Goal: Task Accomplishment & Management: Complete application form

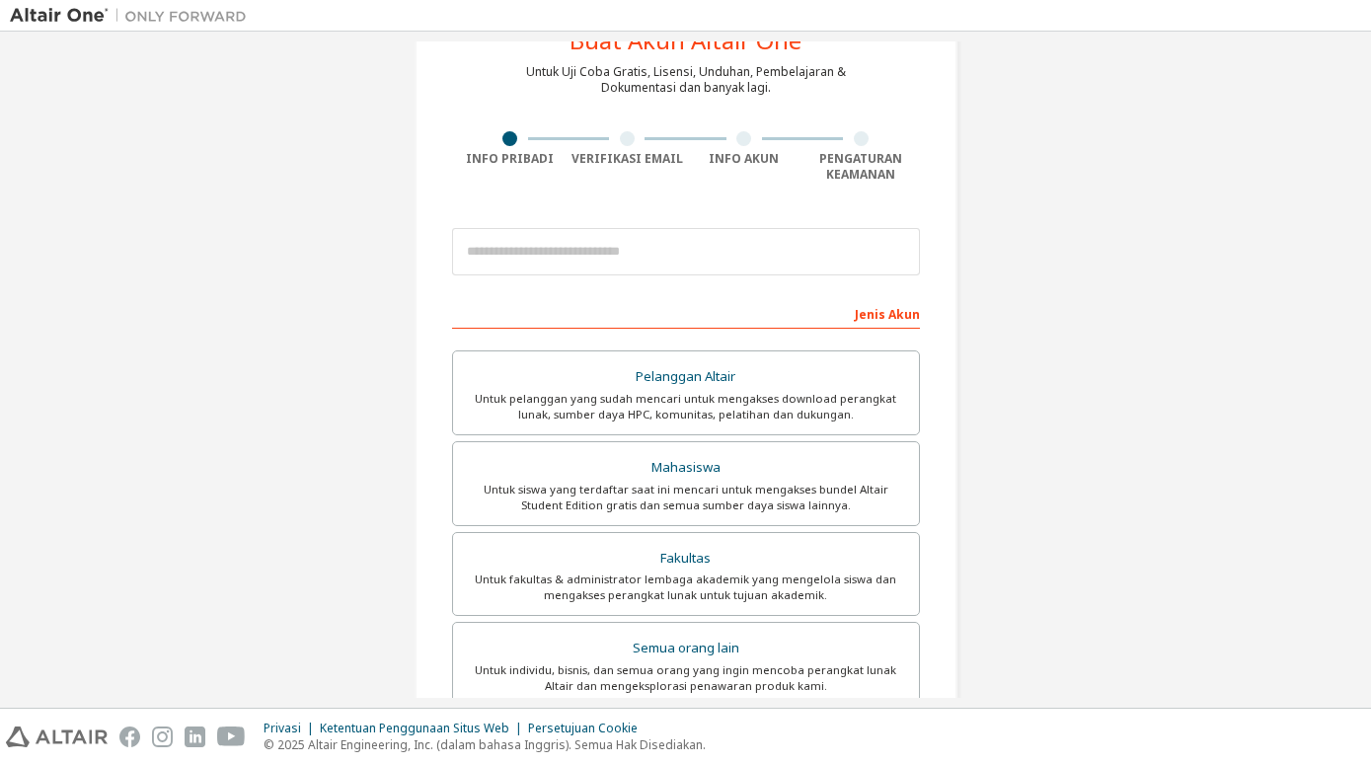
scroll to position [101, 0]
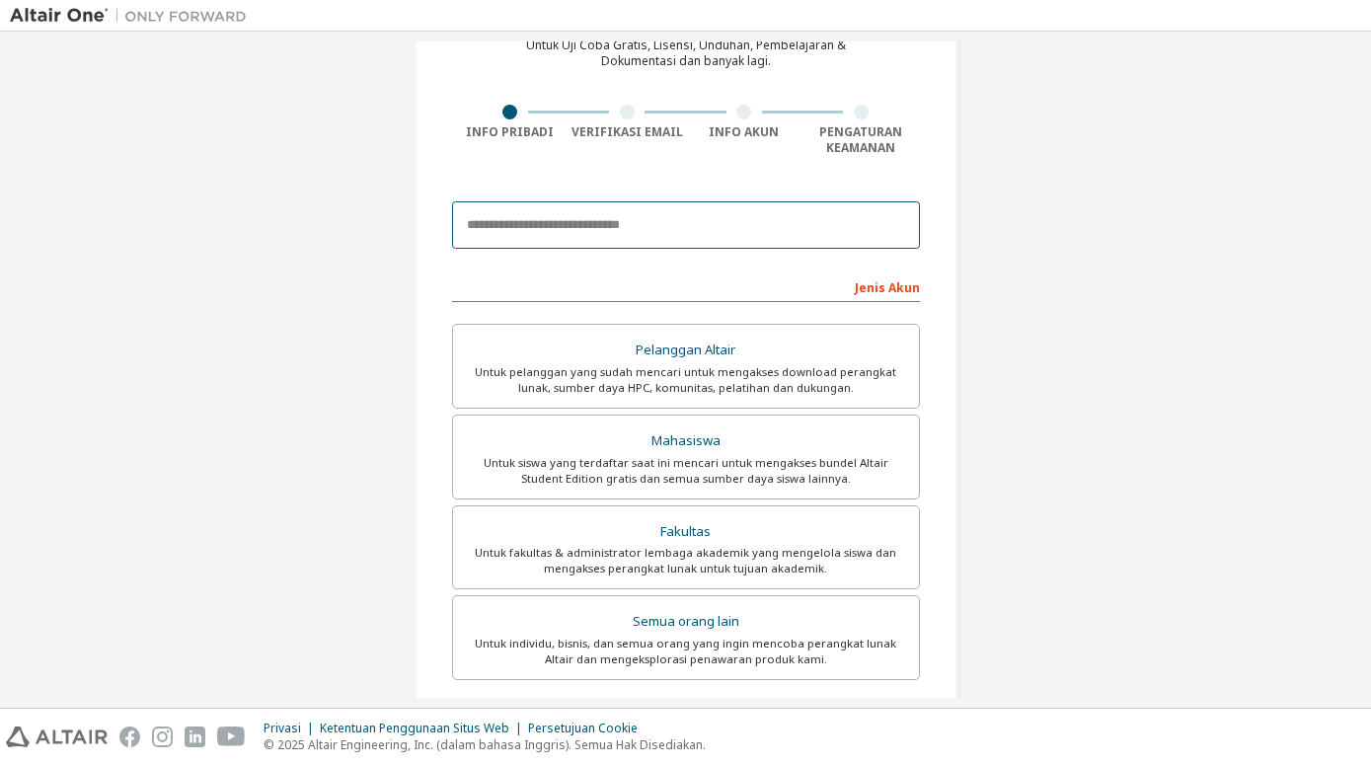
click at [529, 229] on input "email" at bounding box center [686, 224] width 468 height 47
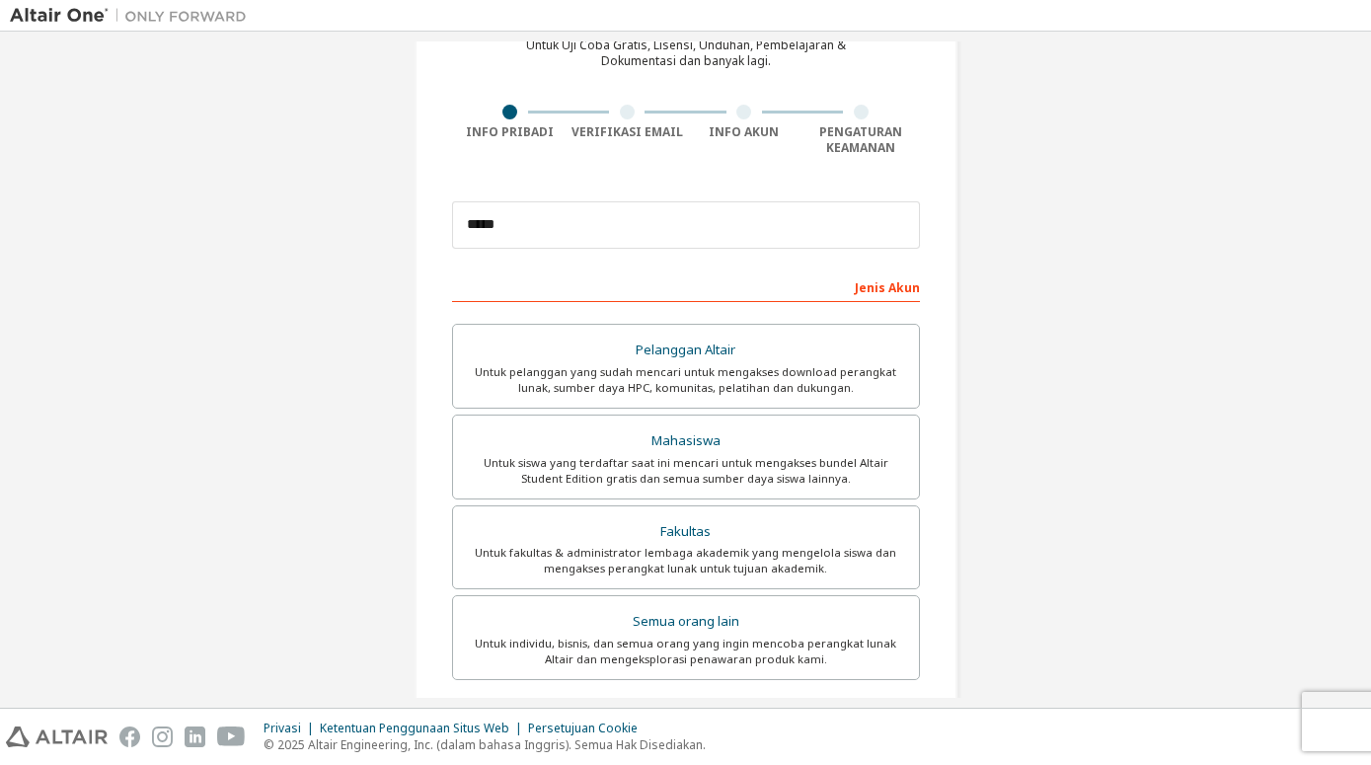
click at [748, 269] on form "This is a federated email. No need to register a new account. You should be abl…" at bounding box center [686, 578] width 468 height 774
click at [683, 238] on input "*****" at bounding box center [686, 224] width 468 height 47
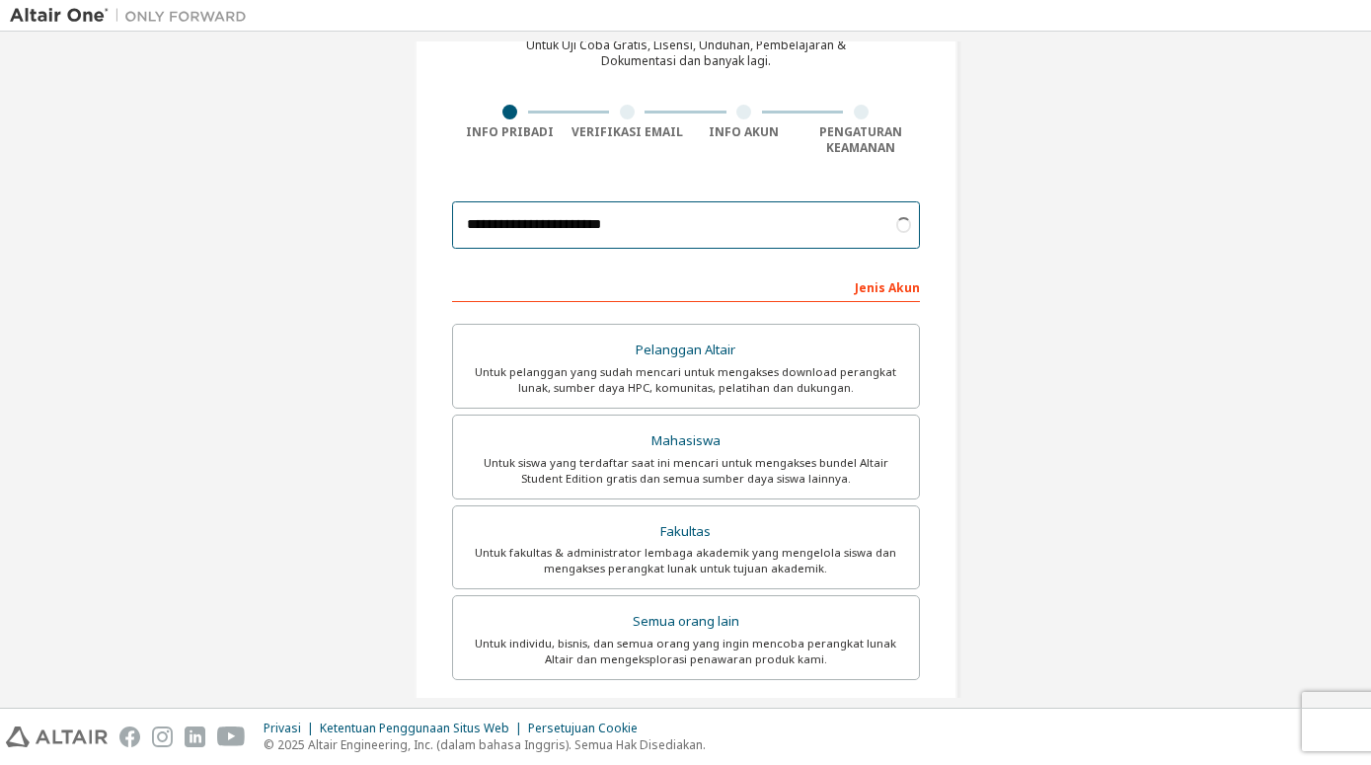
type input "**********"
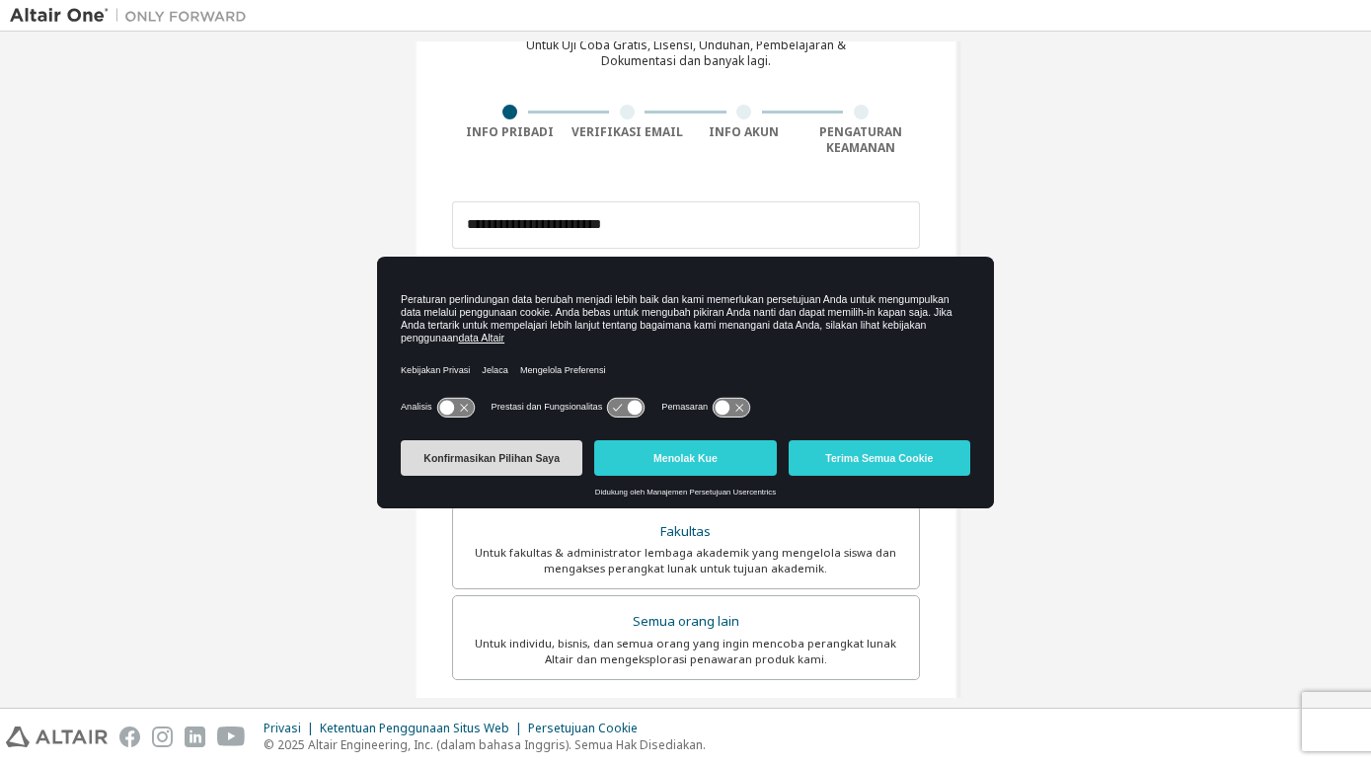
click at [530, 463] on button "Konfirmasikan Pilihan Saya" at bounding box center [492, 458] width 182 height 36
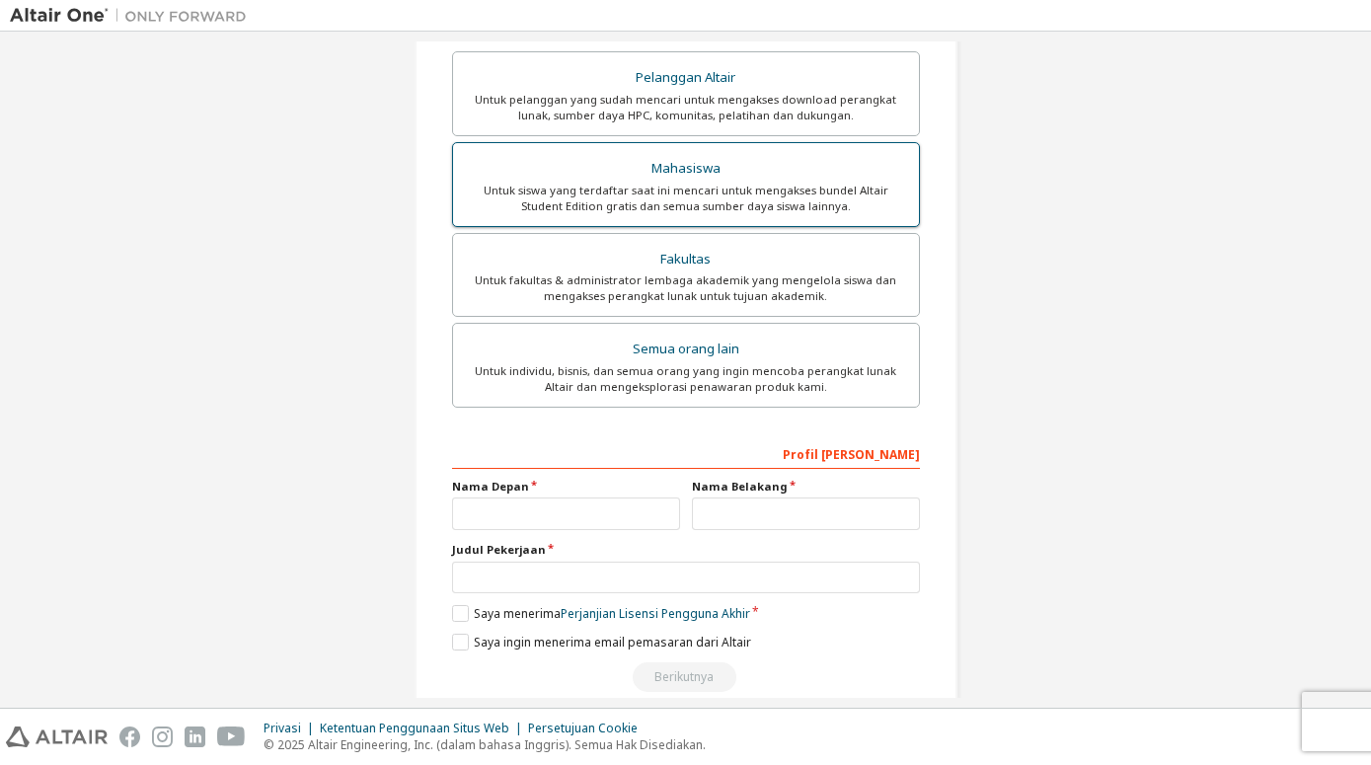
scroll to position [406, 0]
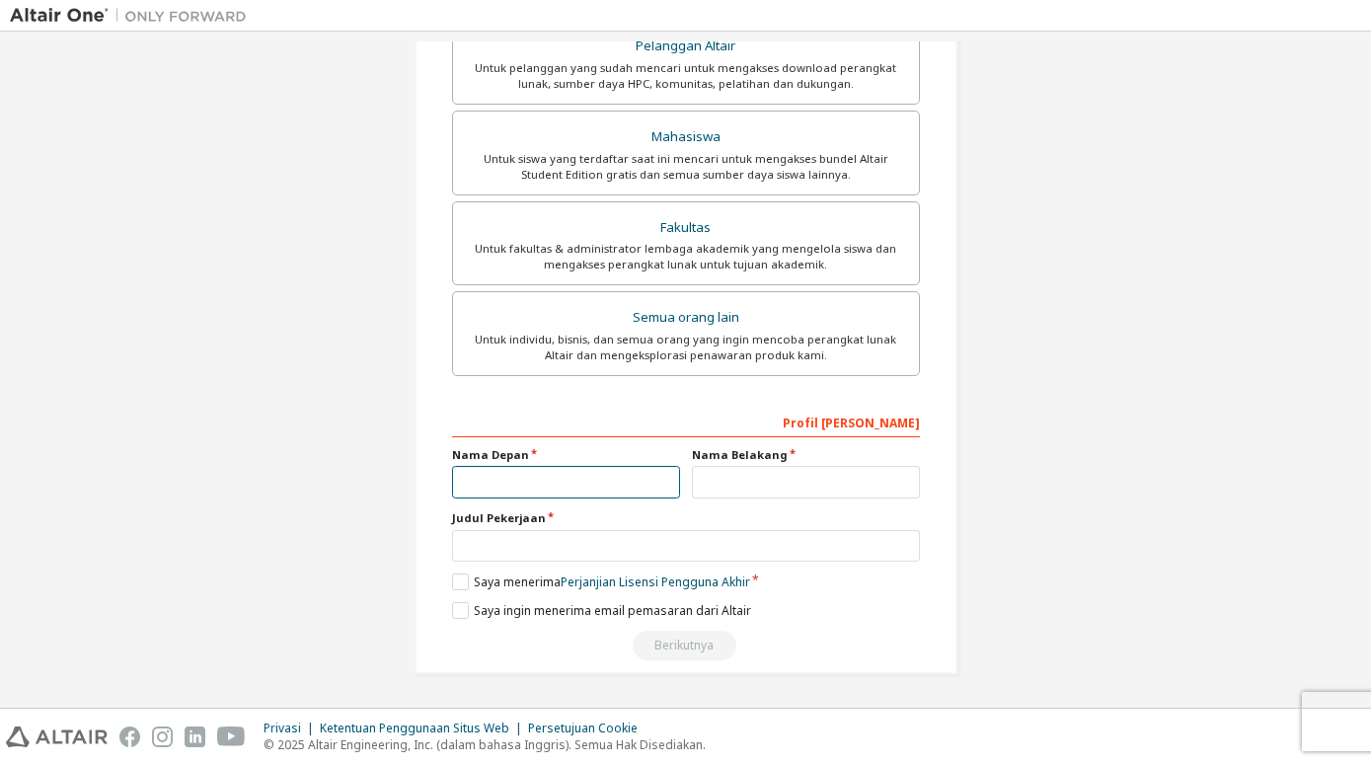
click at [597, 480] on input "text" at bounding box center [566, 482] width 228 height 33
type input "*****"
click at [710, 490] on input "text" at bounding box center [806, 482] width 228 height 33
type input "******"
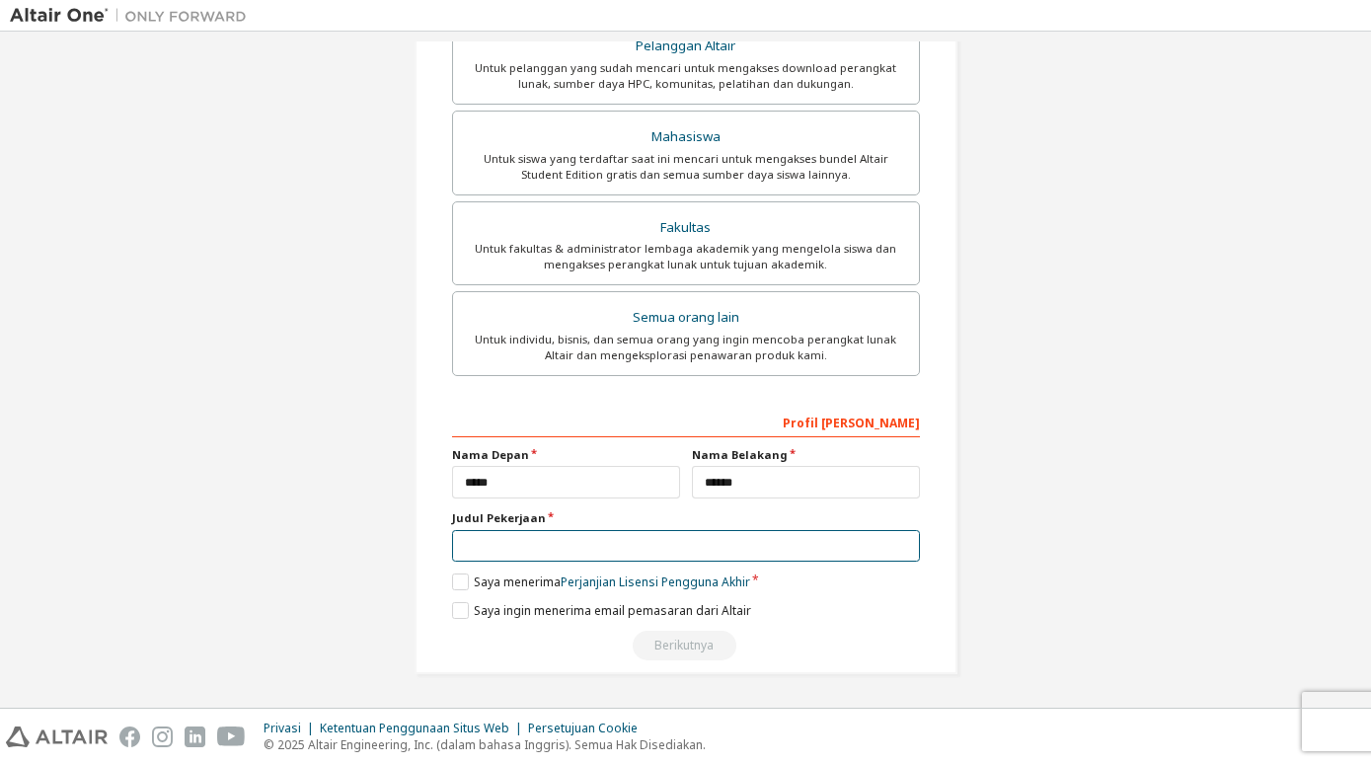
click at [702, 542] on input "text" at bounding box center [686, 546] width 468 height 33
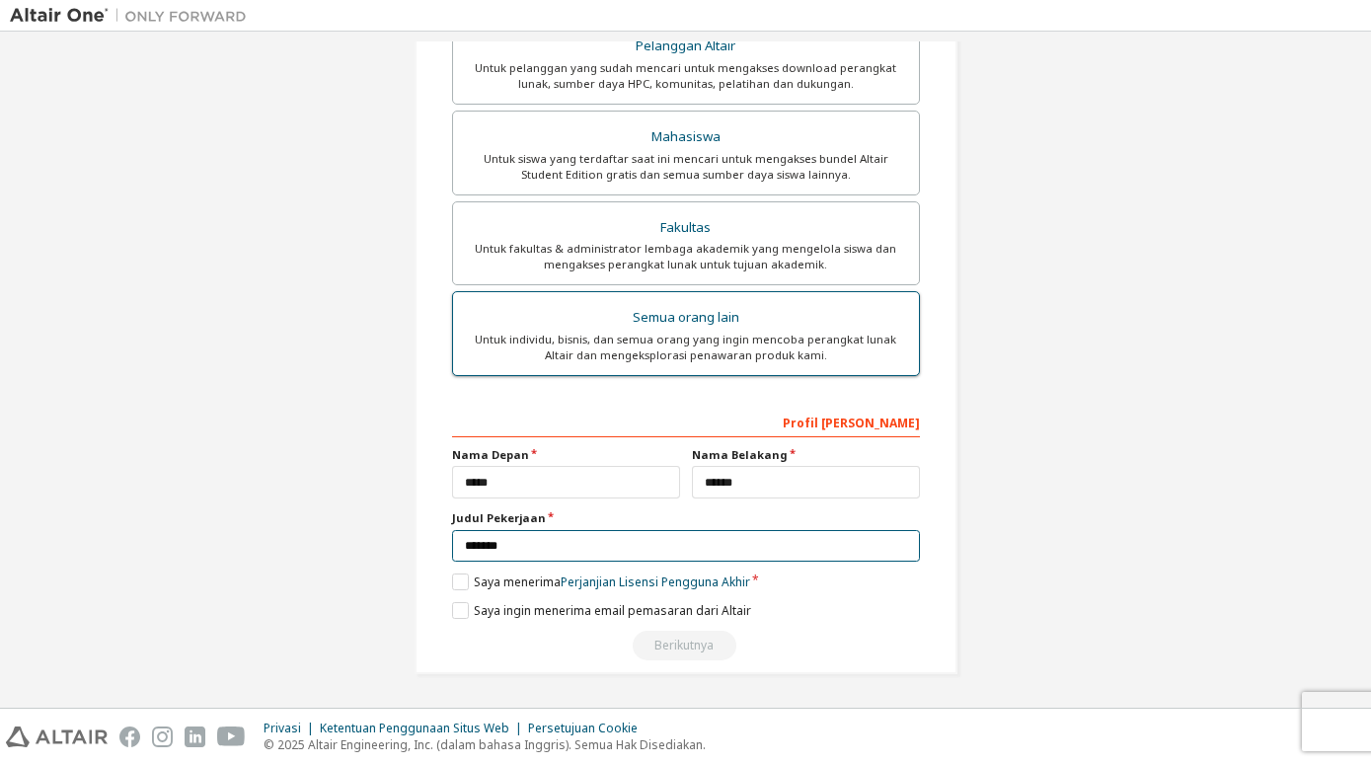
type input "*******"
click at [766, 337] on div "Untuk individu, bisnis, dan semua orang yang ingin mencoba perangkat lunak Alta…" at bounding box center [686, 348] width 442 height 32
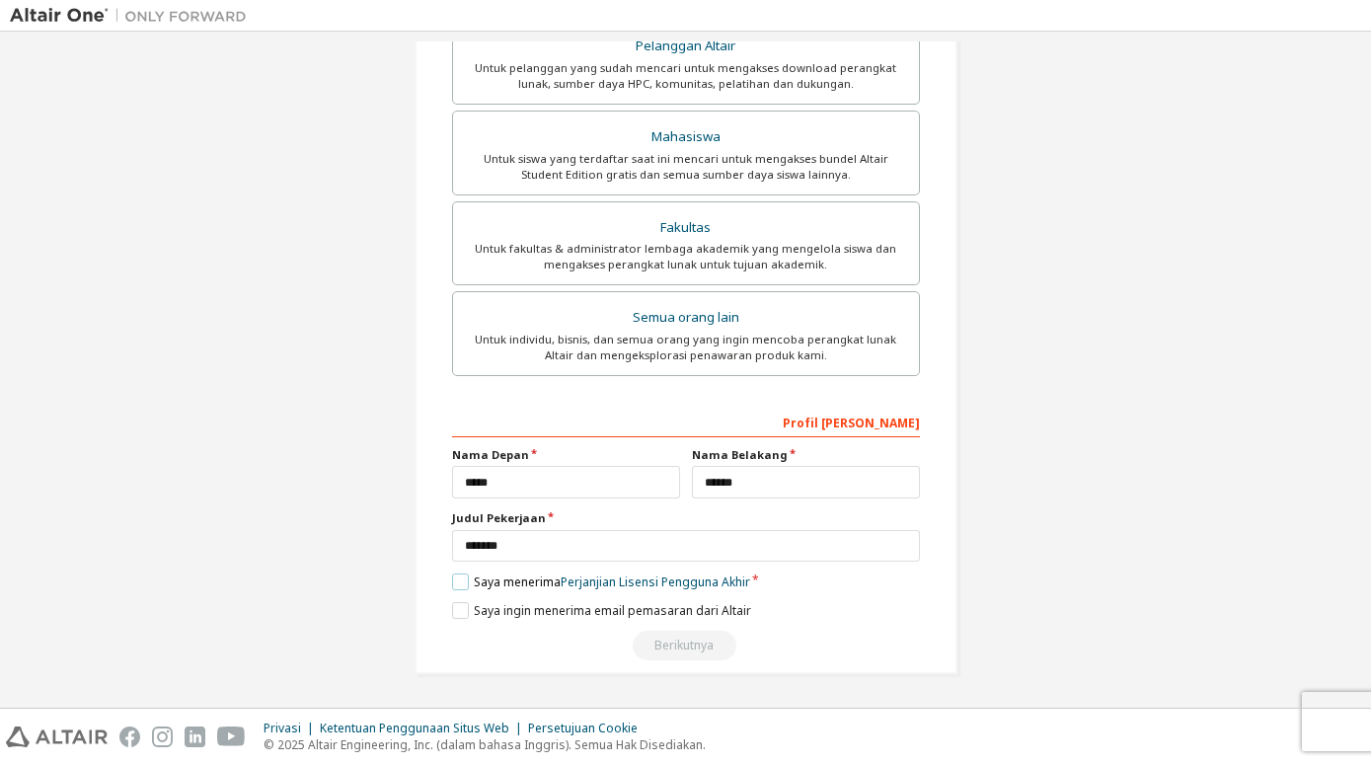
click at [454, 579] on label "Saya menerima Perjanjian Lisensi Pengguna Akhir" at bounding box center [601, 581] width 298 height 17
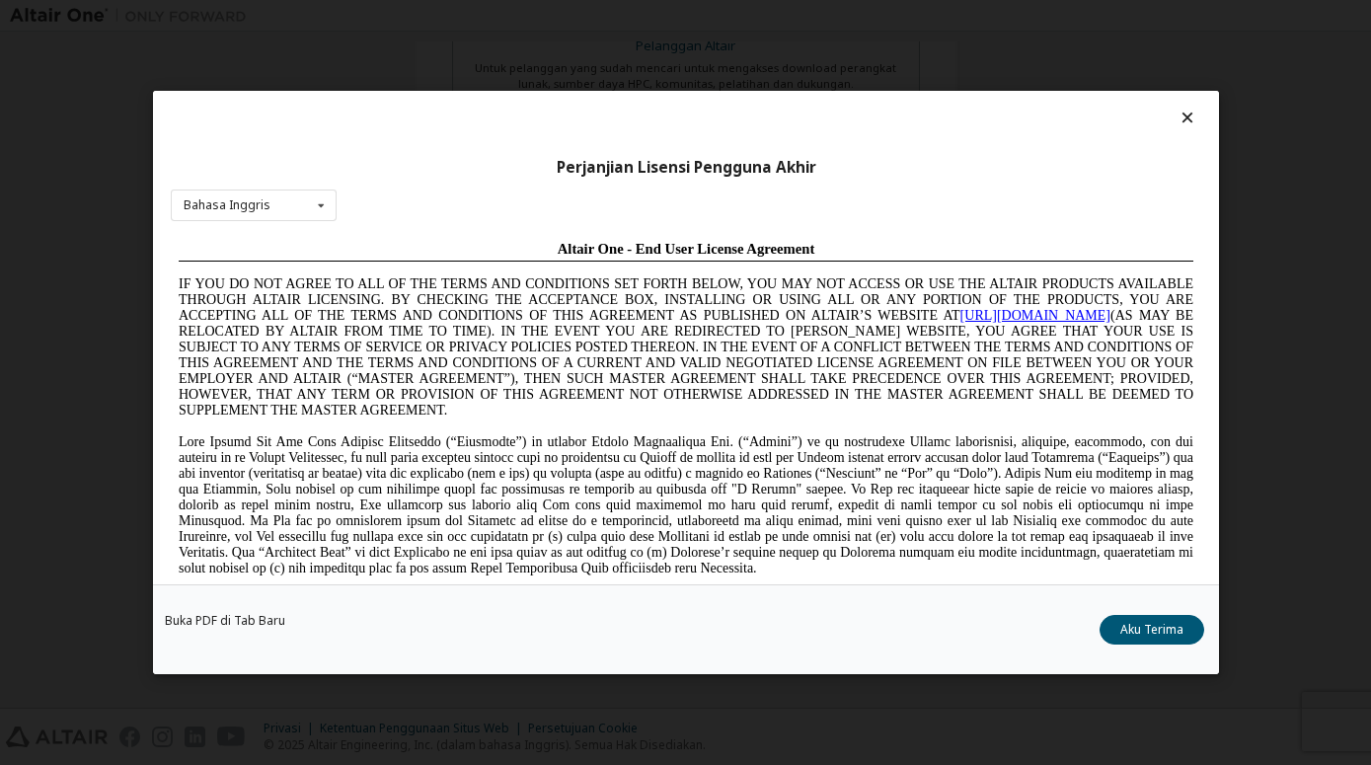
scroll to position [0, 0]
click at [1127, 632] on button "Aku Terima" at bounding box center [1151, 630] width 105 height 30
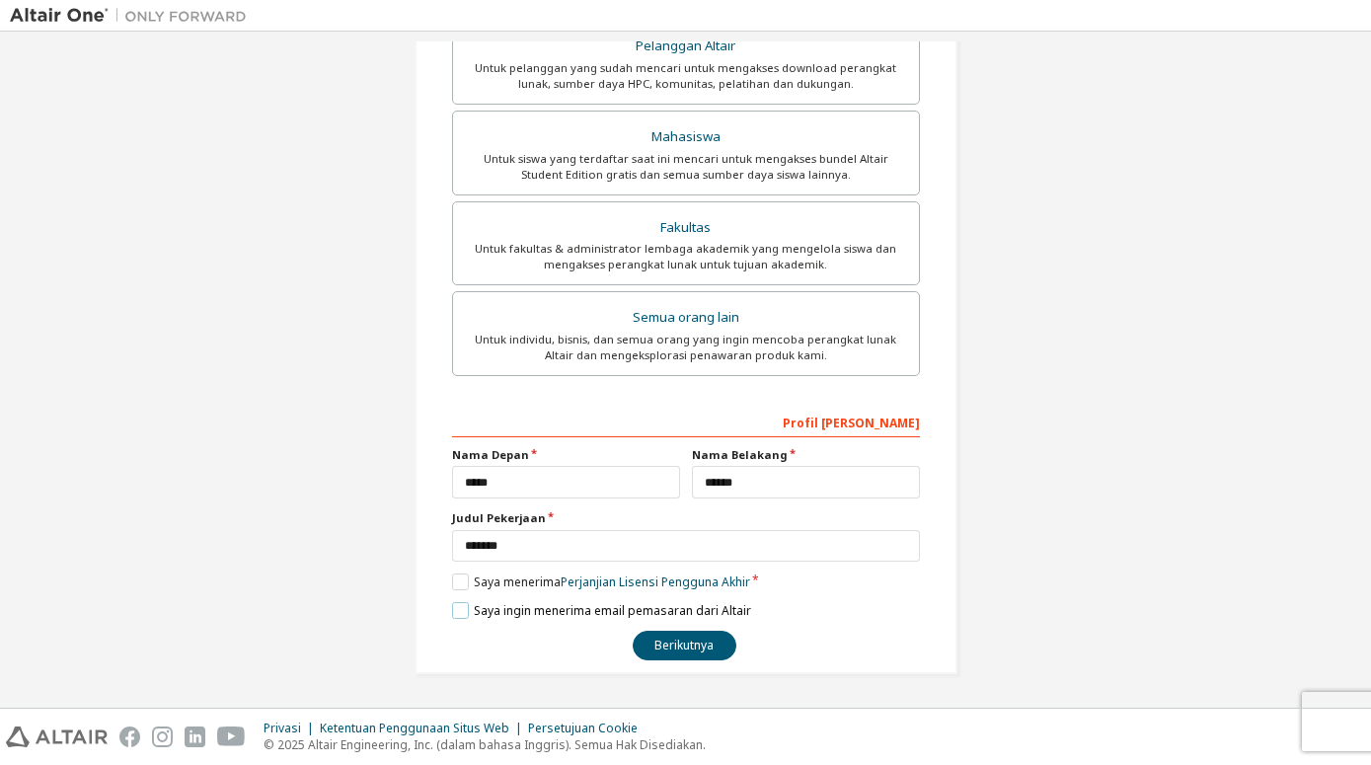
click at [460, 612] on label "Saya ingin menerima email pemasaran dari Altair" at bounding box center [601, 610] width 299 height 17
click at [664, 639] on button "Berikutnya" at bounding box center [685, 646] width 104 height 30
click at [670, 644] on button "Berikutnya" at bounding box center [685, 646] width 104 height 30
click at [694, 644] on button "Berikutnya" at bounding box center [685, 646] width 104 height 30
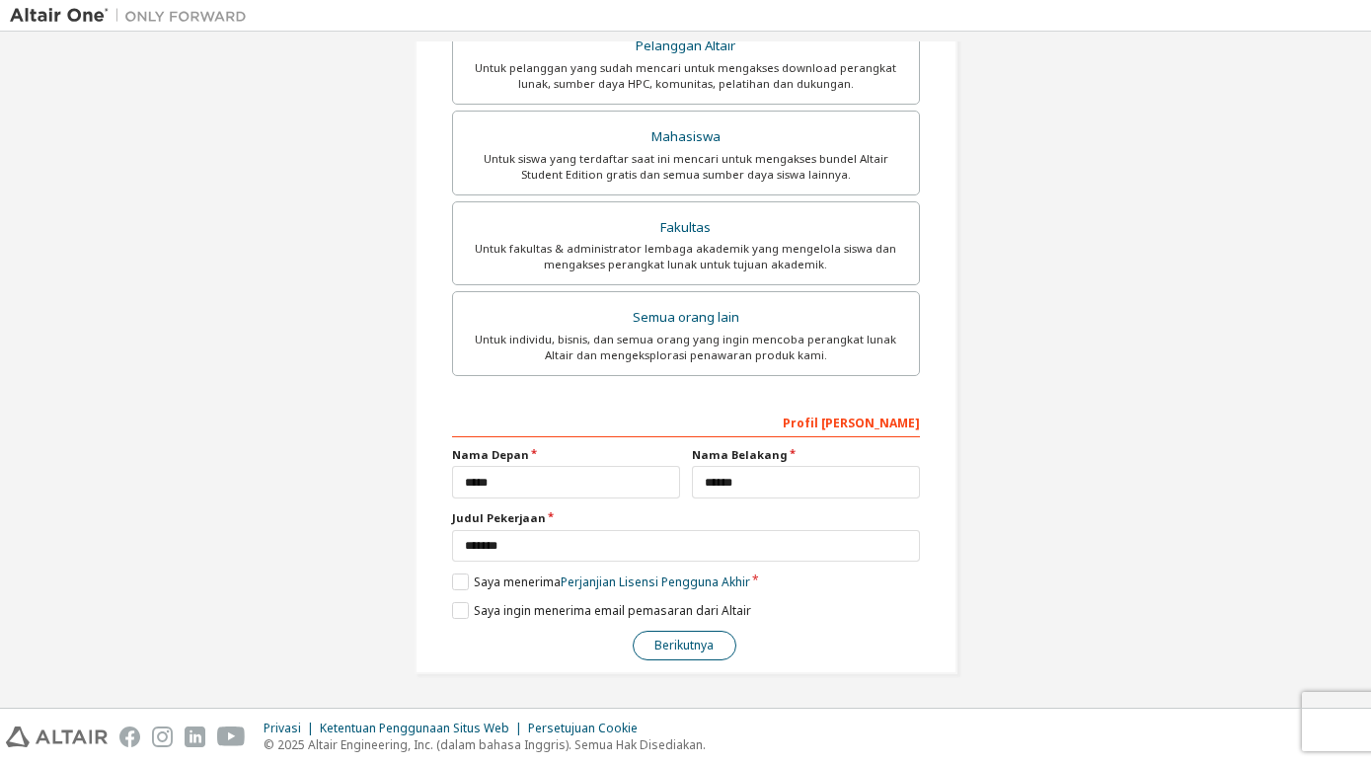
click at [694, 644] on button "Berikutnya" at bounding box center [685, 646] width 104 height 30
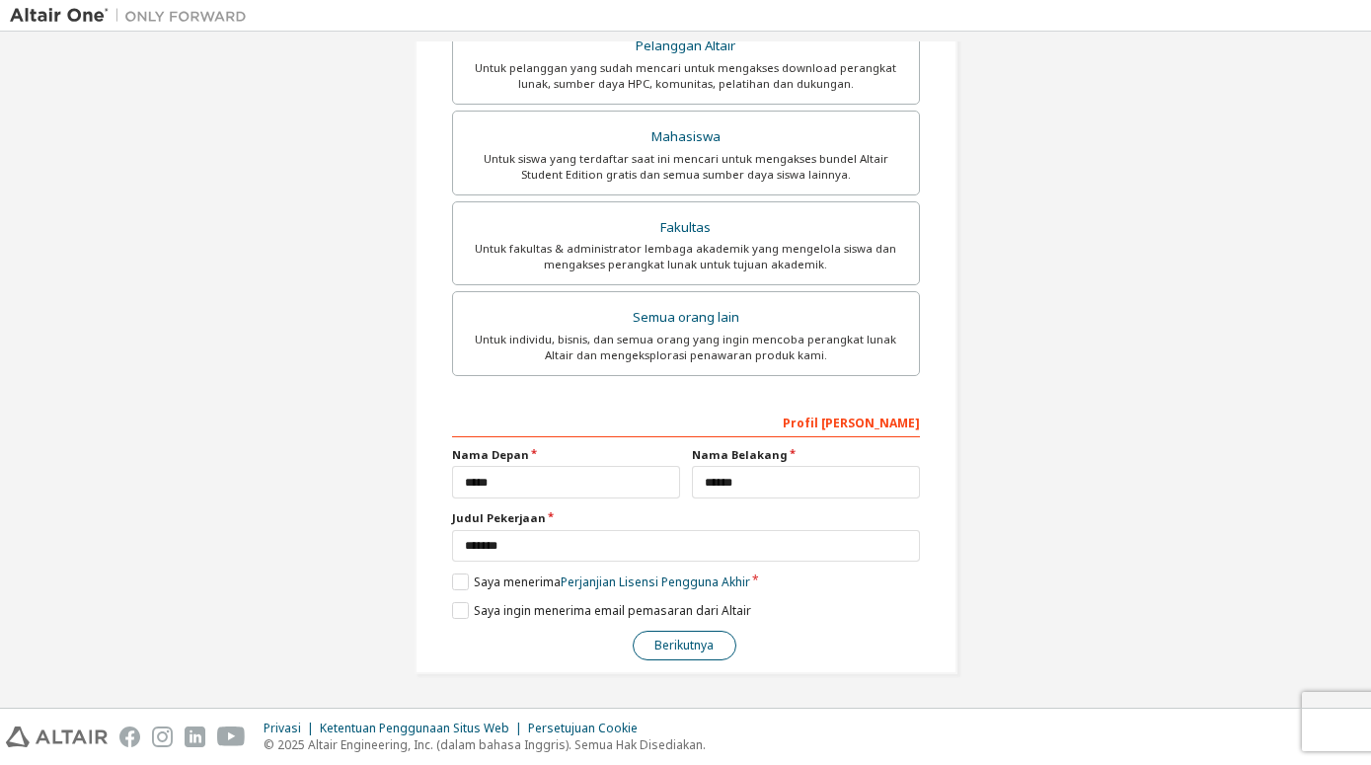
click at [694, 644] on button "Berikutnya" at bounding box center [685, 646] width 104 height 30
click at [696, 643] on button "Berikutnya" at bounding box center [685, 646] width 104 height 30
click at [1040, 409] on div "**********" at bounding box center [685, 167] width 1351 height 1061
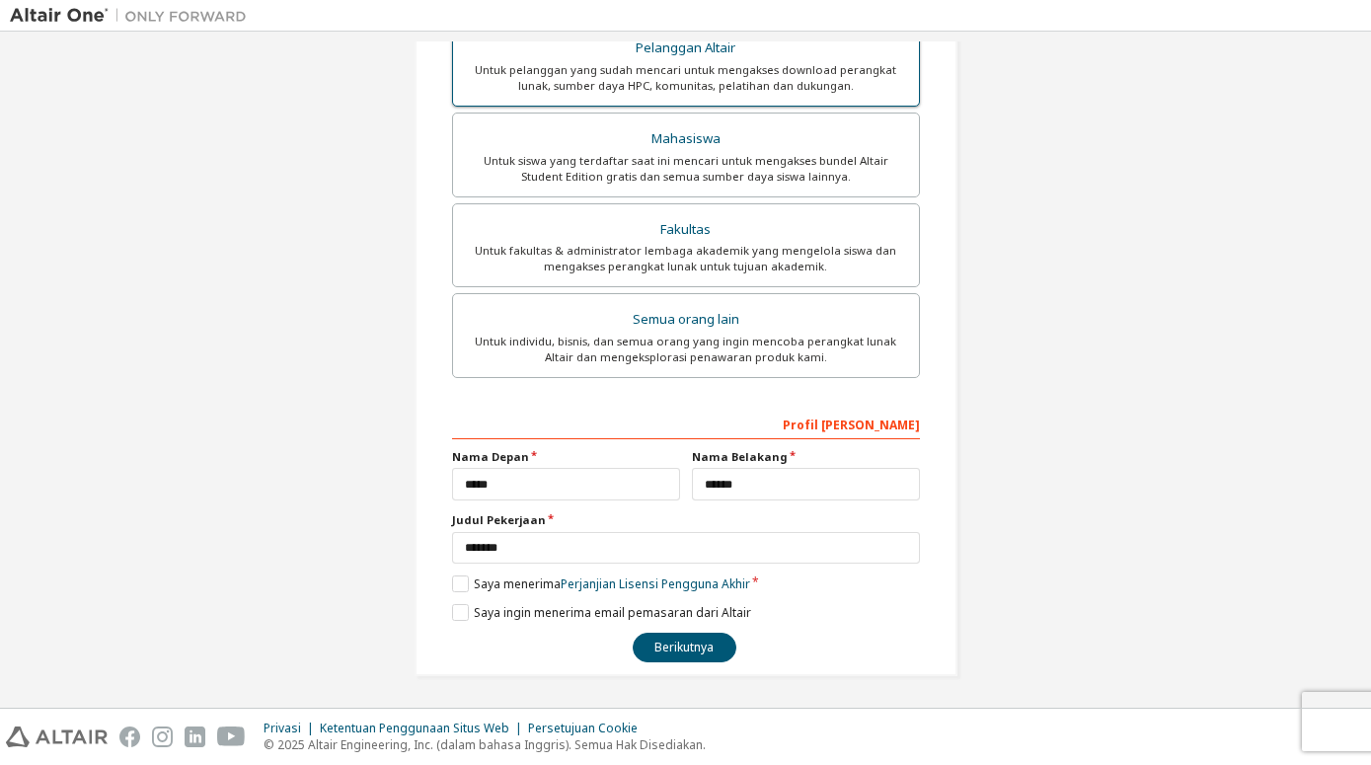
scroll to position [406, 0]
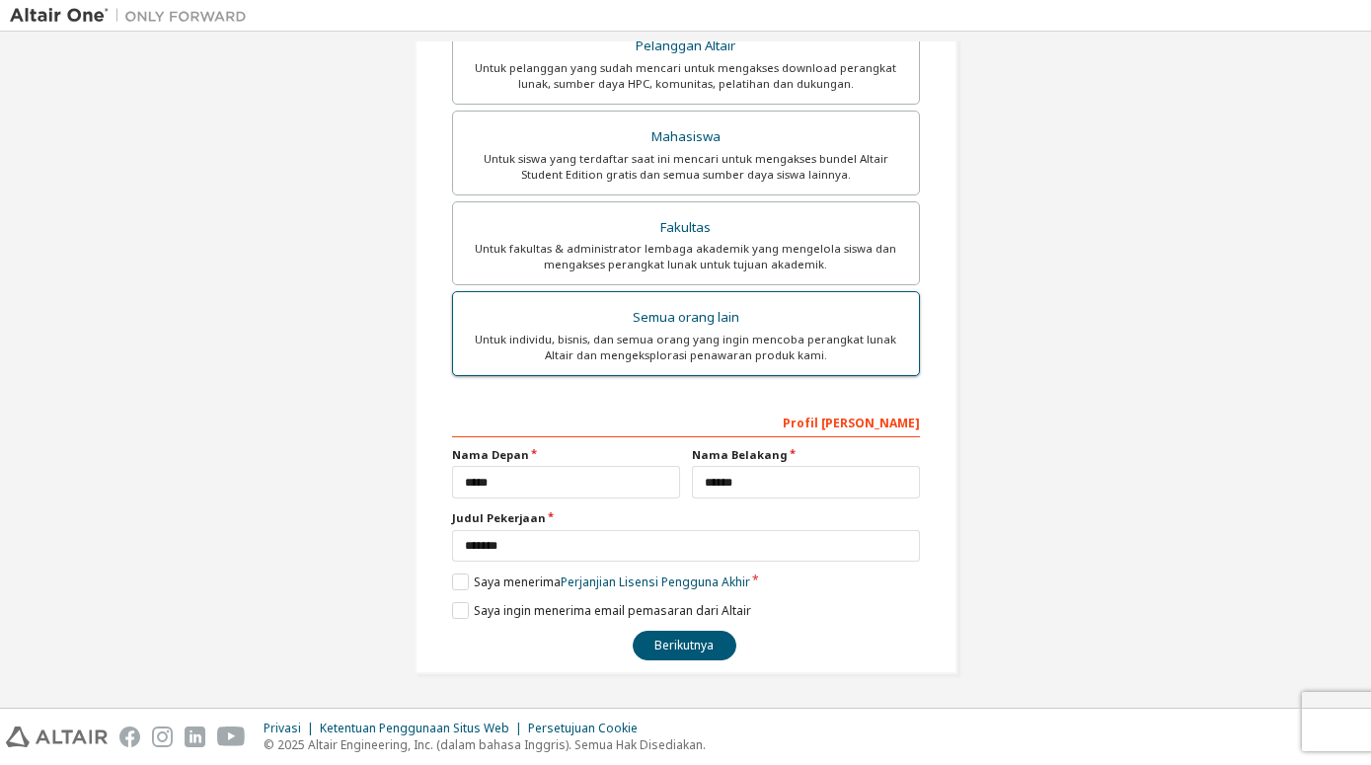
click at [792, 321] on div "Semua orang lain" at bounding box center [686, 318] width 442 height 28
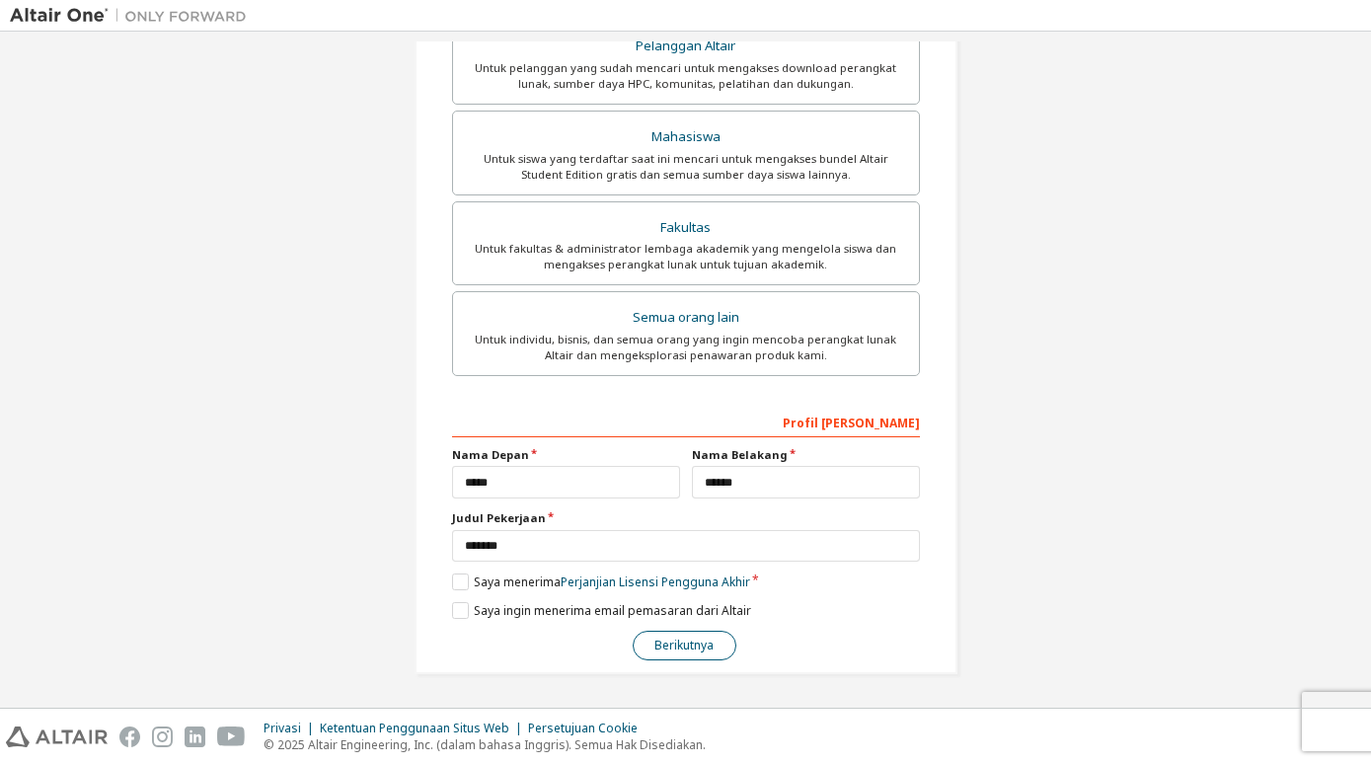
click at [680, 651] on button "Berikutnya" at bounding box center [685, 646] width 104 height 30
drag, startPoint x: 678, startPoint y: 653, endPoint x: 667, endPoint y: 653, distance: 10.9
click at [670, 653] on button "Berikutnya" at bounding box center [685, 646] width 104 height 30
click at [667, 653] on button "Berikutnya" at bounding box center [685, 646] width 104 height 30
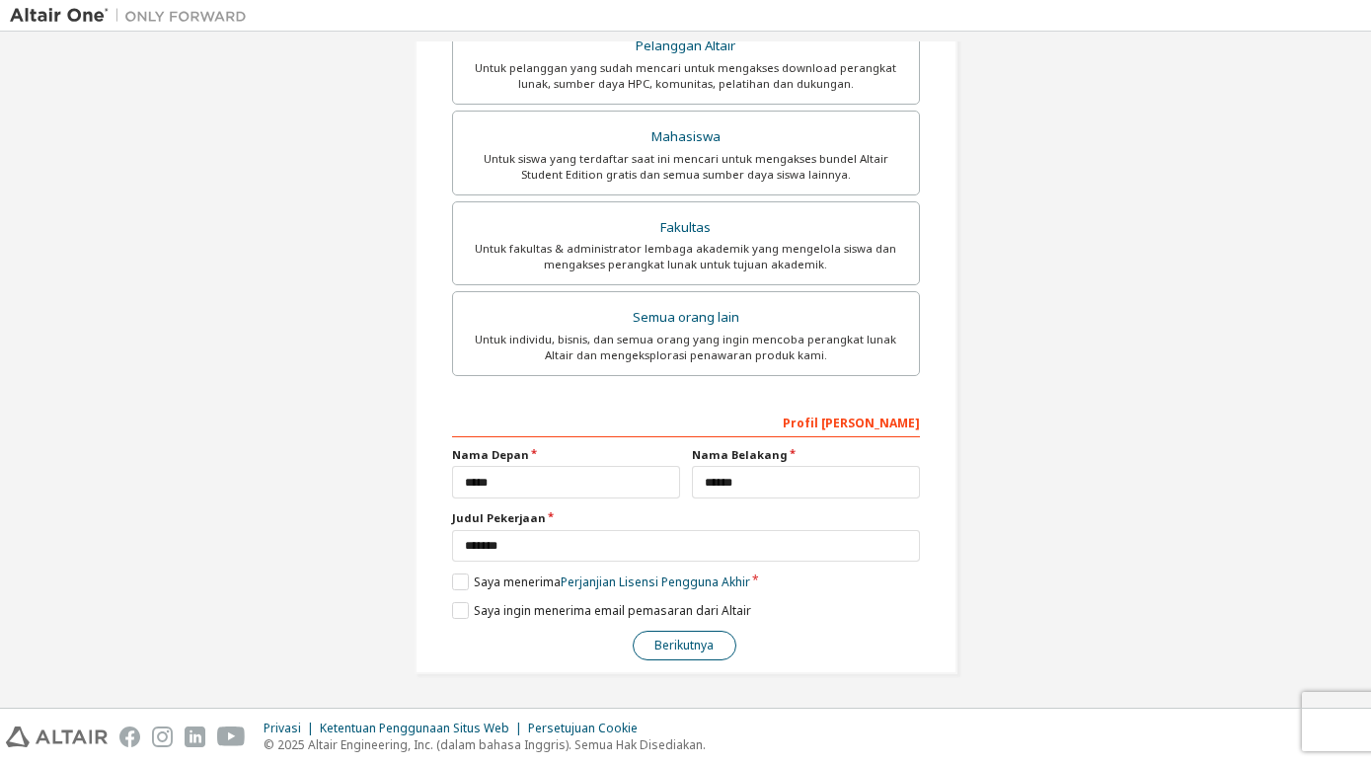
click at [667, 653] on button "Berikutnya" at bounding box center [685, 646] width 104 height 30
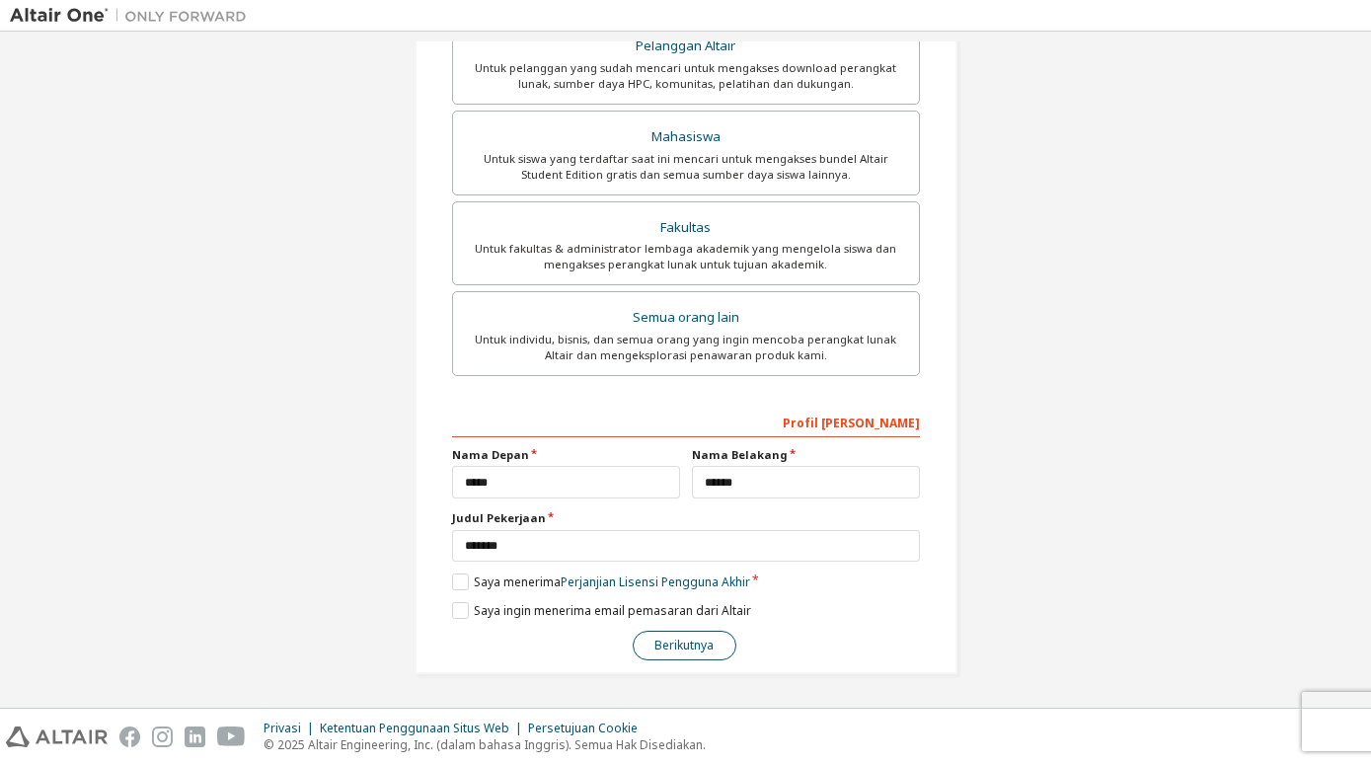
click at [667, 653] on button "Berikutnya" at bounding box center [685, 646] width 104 height 30
drag, startPoint x: 676, startPoint y: 605, endPoint x: 676, endPoint y: 620, distance: 14.8
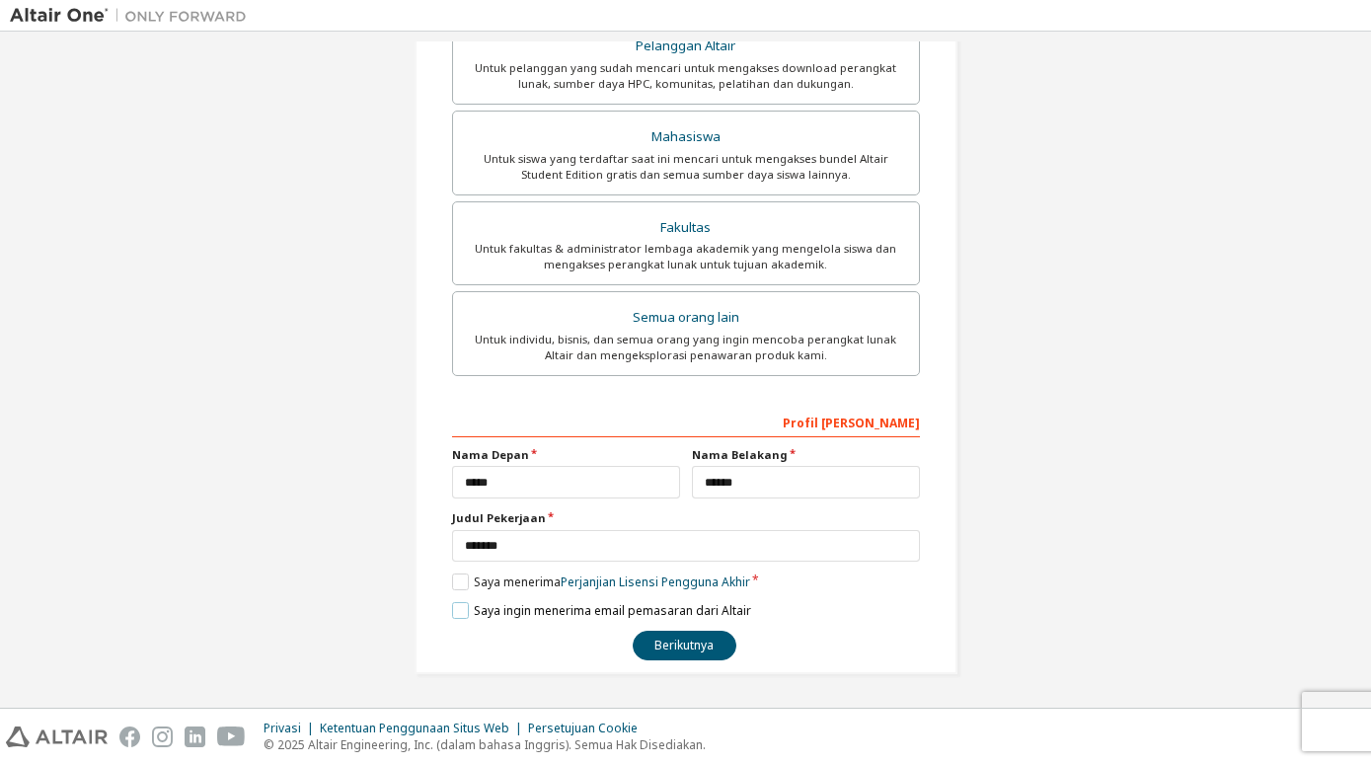
click at [676, 617] on label "Saya ingin menerima email pemasaran dari Altair" at bounding box center [601, 610] width 299 height 17
click at [679, 636] on button "Berikutnya" at bounding box center [685, 646] width 104 height 30
click at [452, 604] on label "Saya ingin menerima email pemasaran dari Altair" at bounding box center [601, 610] width 299 height 17
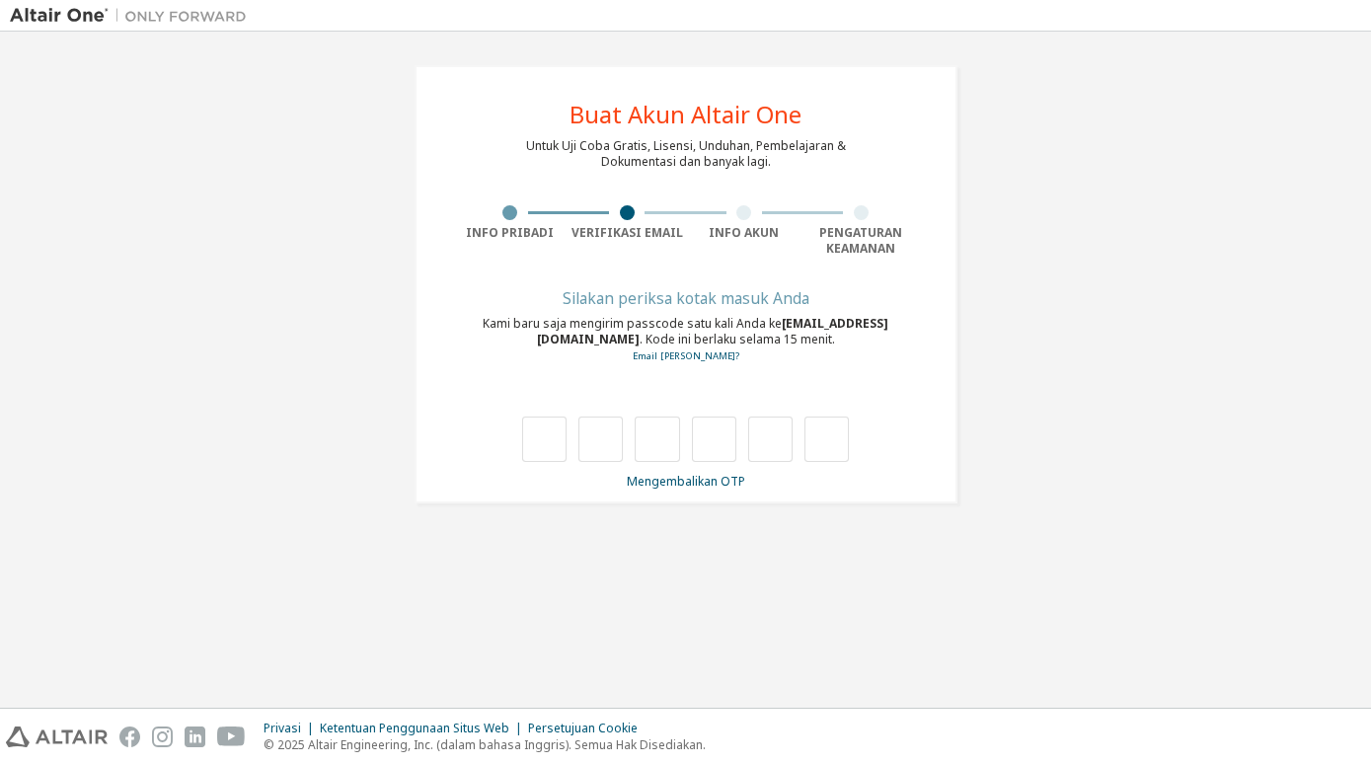
type input "*"
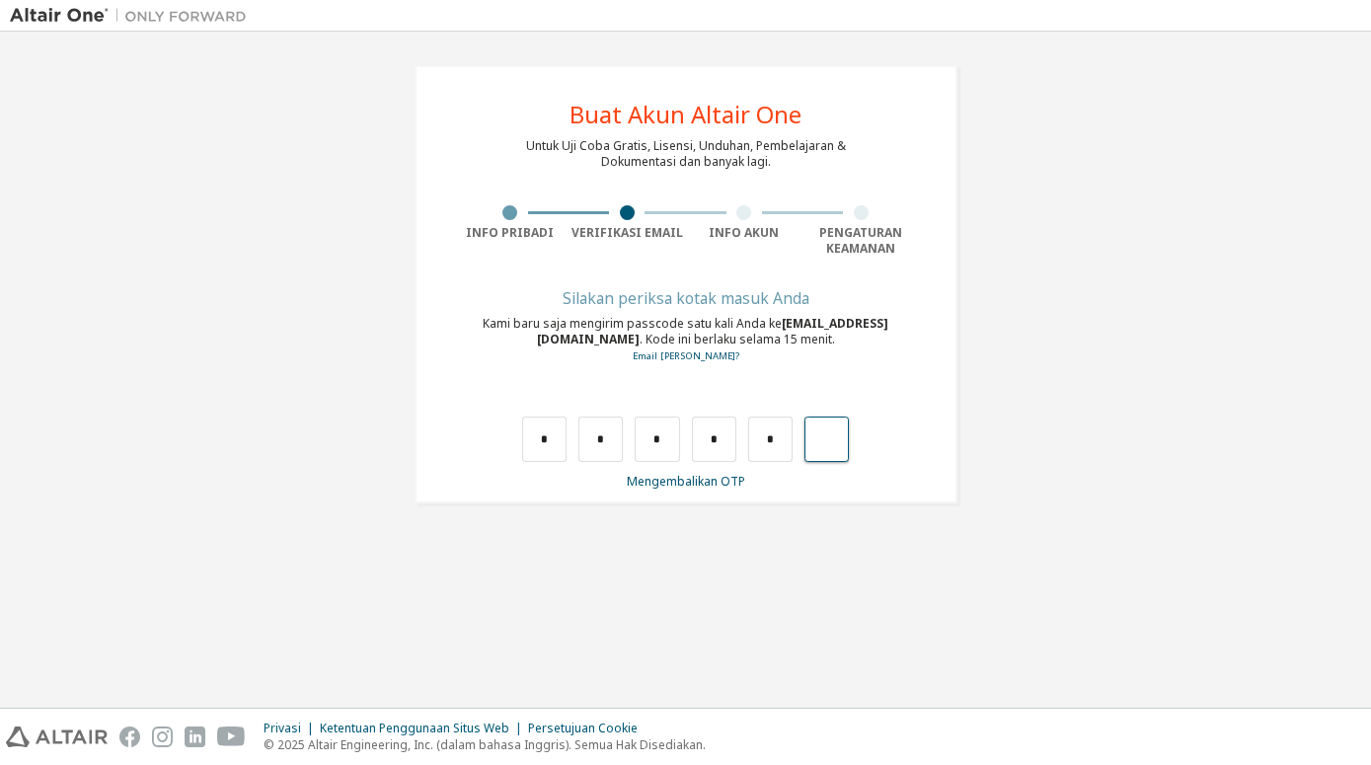
type input "*"
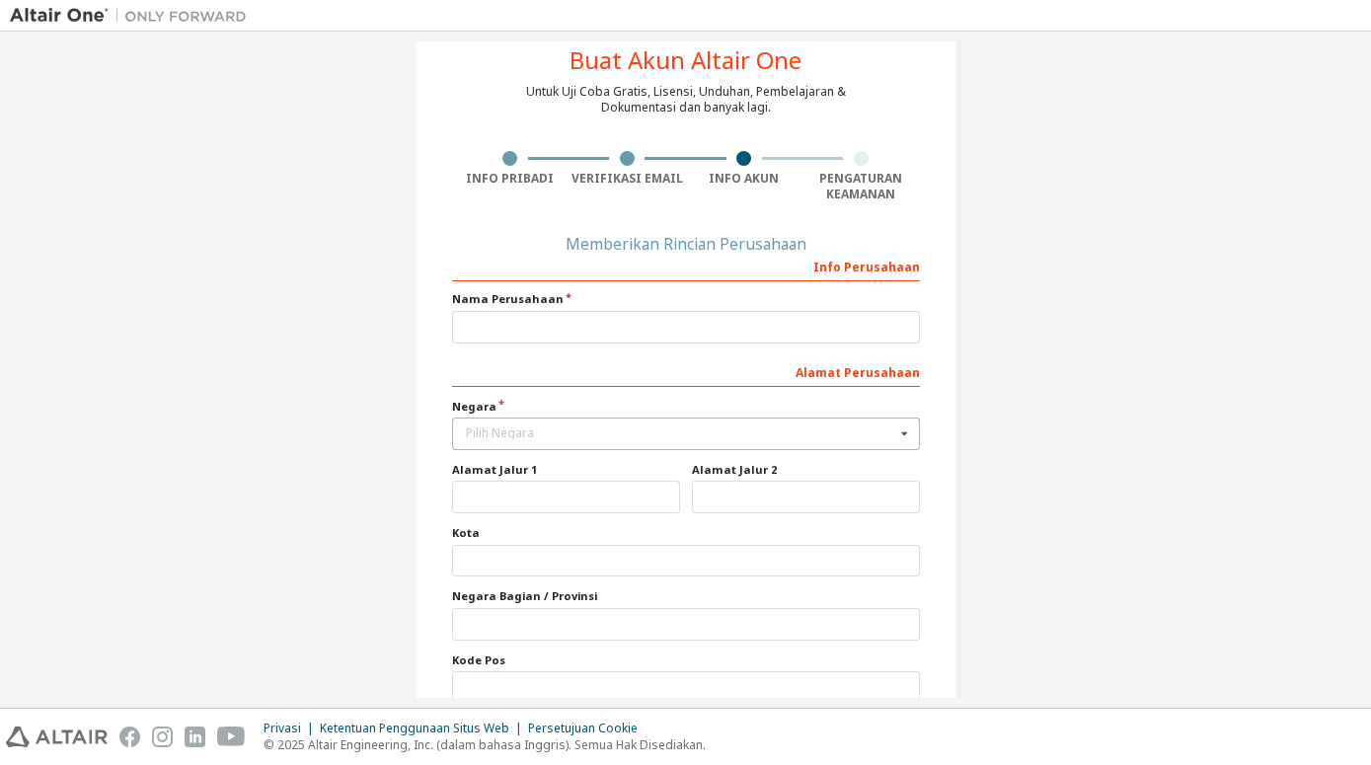
scroll to position [155, 0]
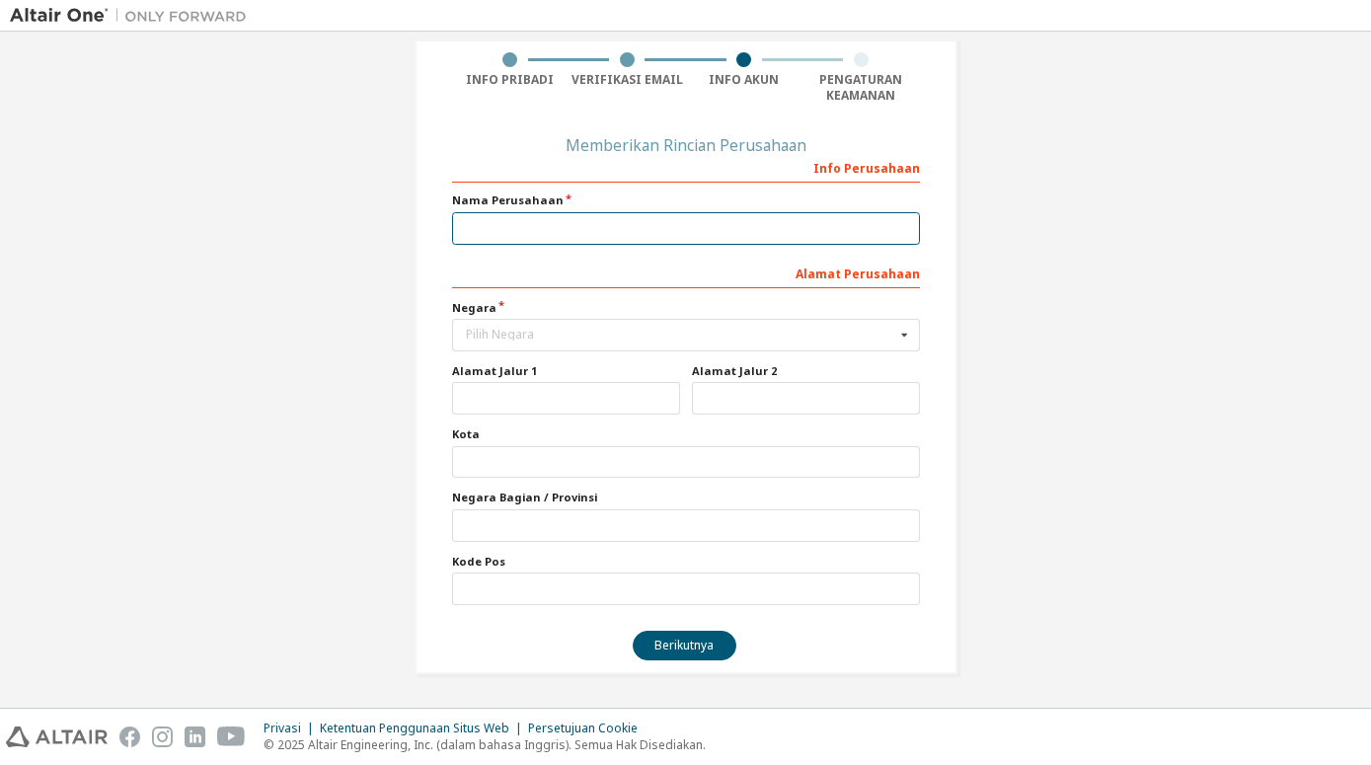
click at [693, 229] on input "text" at bounding box center [686, 228] width 468 height 33
type input "**********"
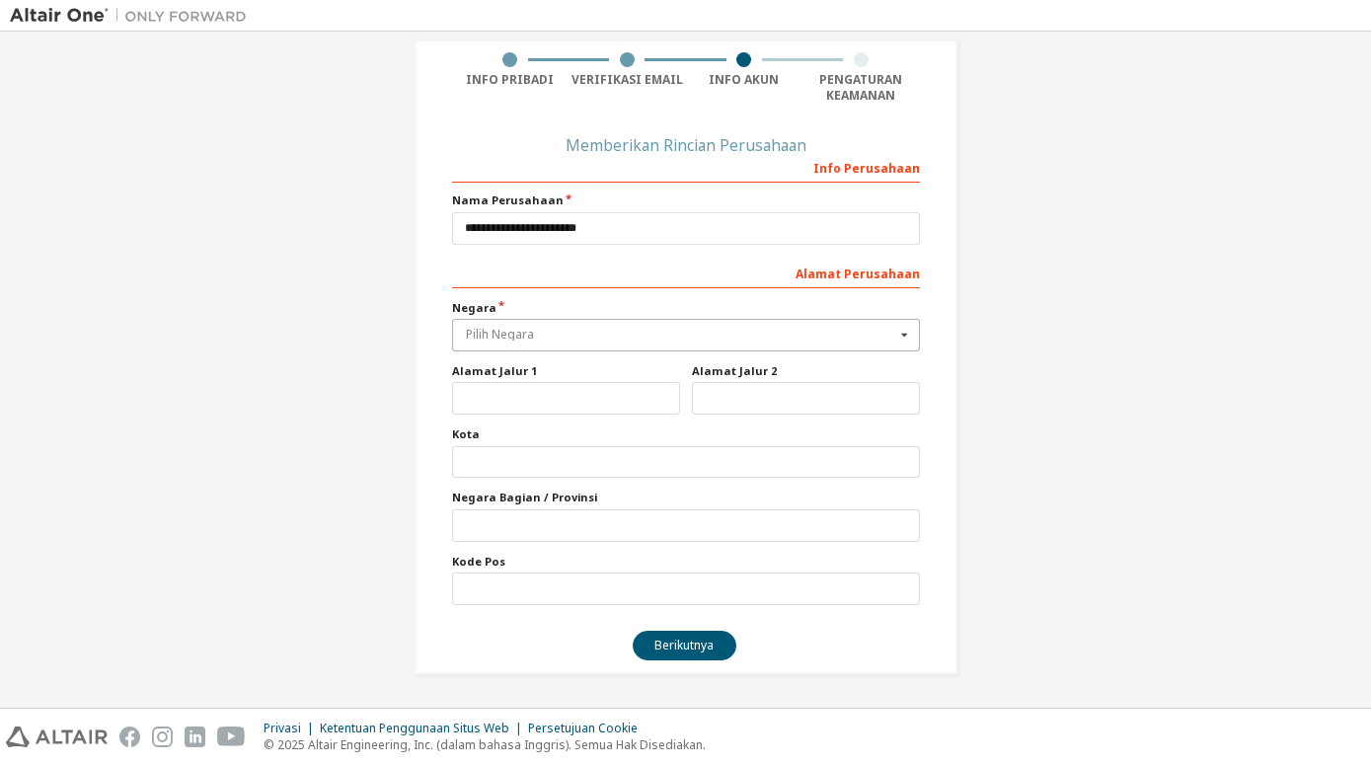
click at [659, 343] on input "text" at bounding box center [687, 335] width 466 height 31
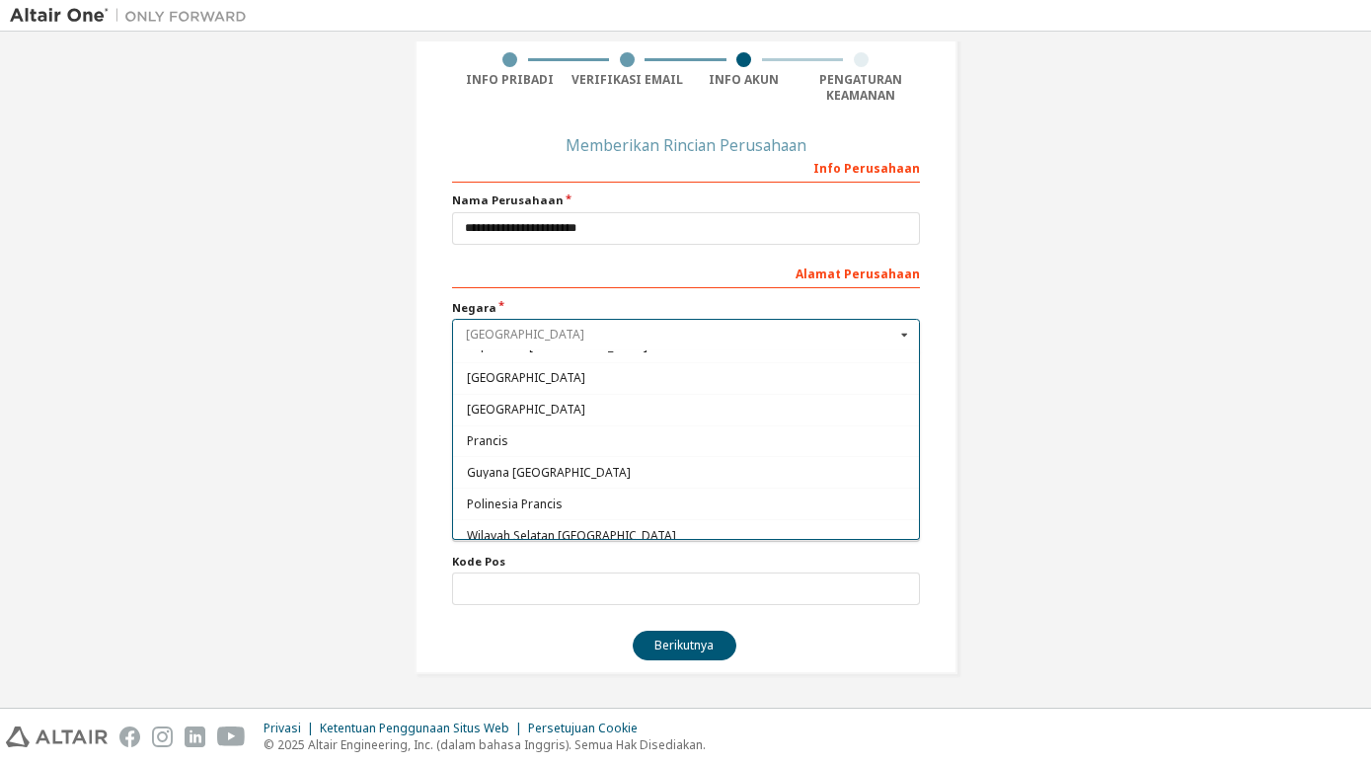
scroll to position [2114, 0]
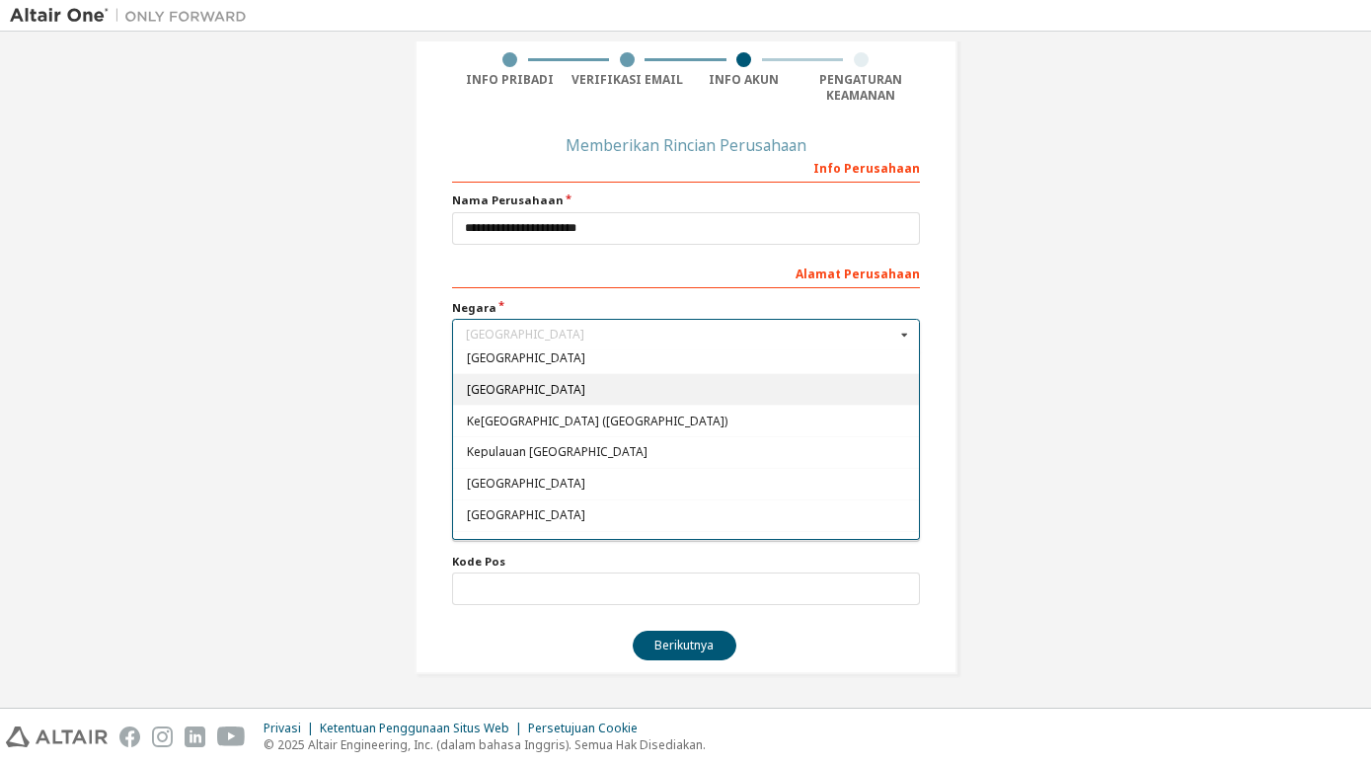
click at [650, 387] on span "Indonesia" at bounding box center [685, 390] width 439 height 12
type input "***"
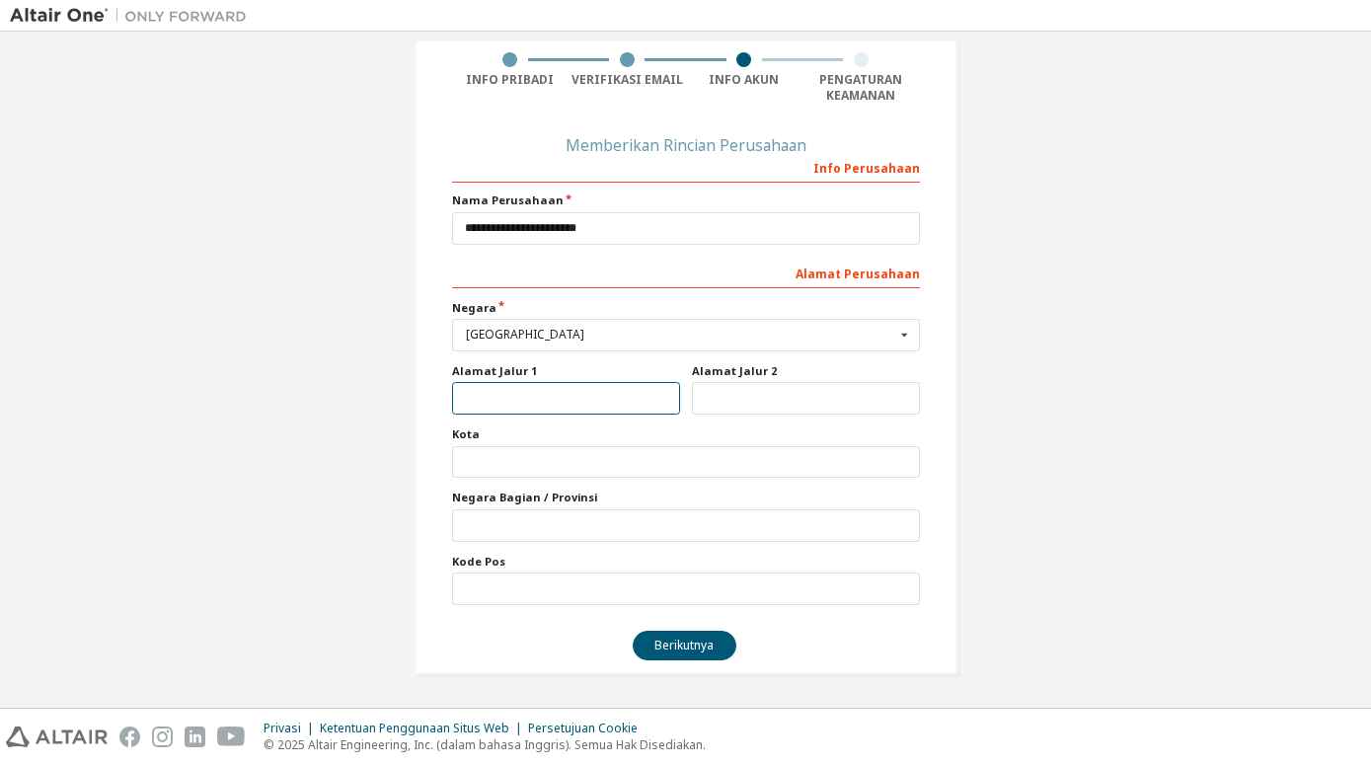
click at [651, 396] on input "text" at bounding box center [566, 398] width 228 height 33
type input "*********"
click at [775, 400] on input "text" at bounding box center [806, 398] width 228 height 33
type input "*********"
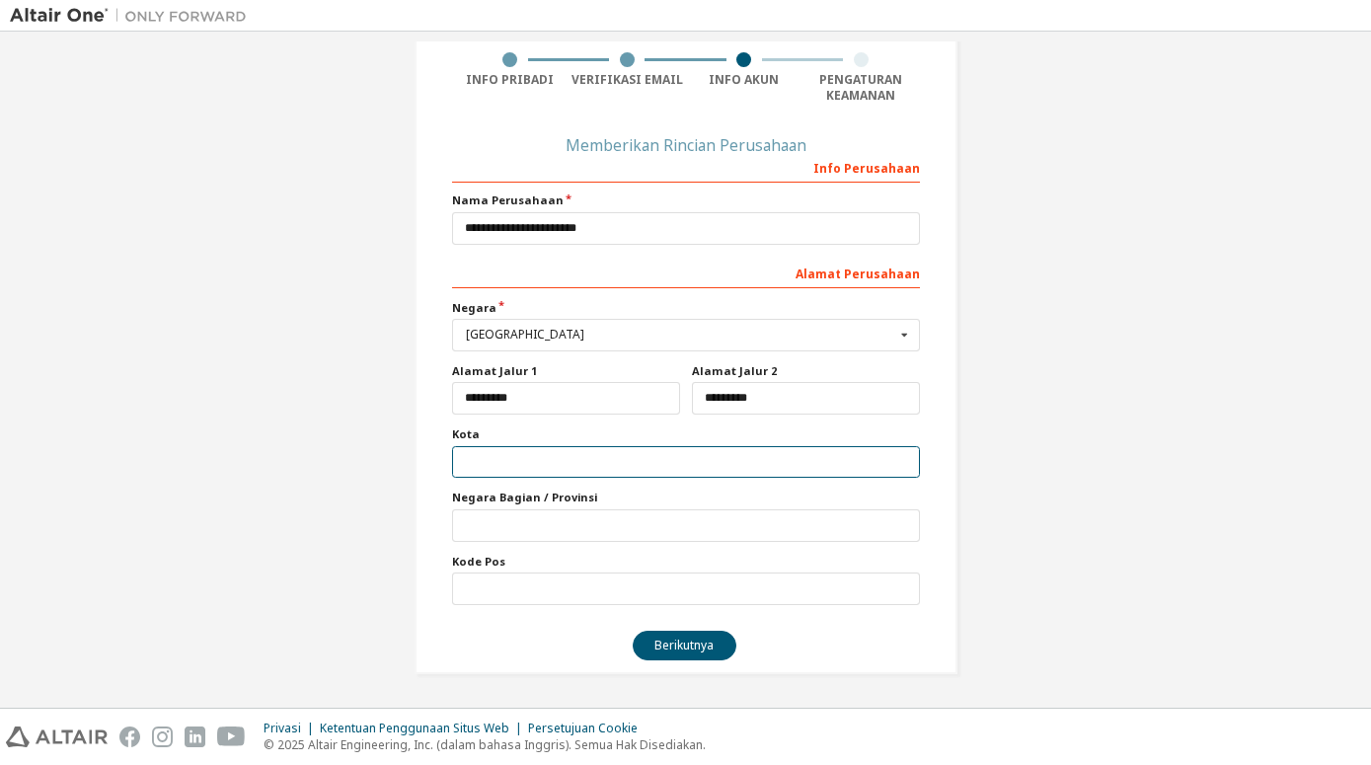
click at [739, 462] on input "text" at bounding box center [686, 462] width 468 height 33
type input "*********"
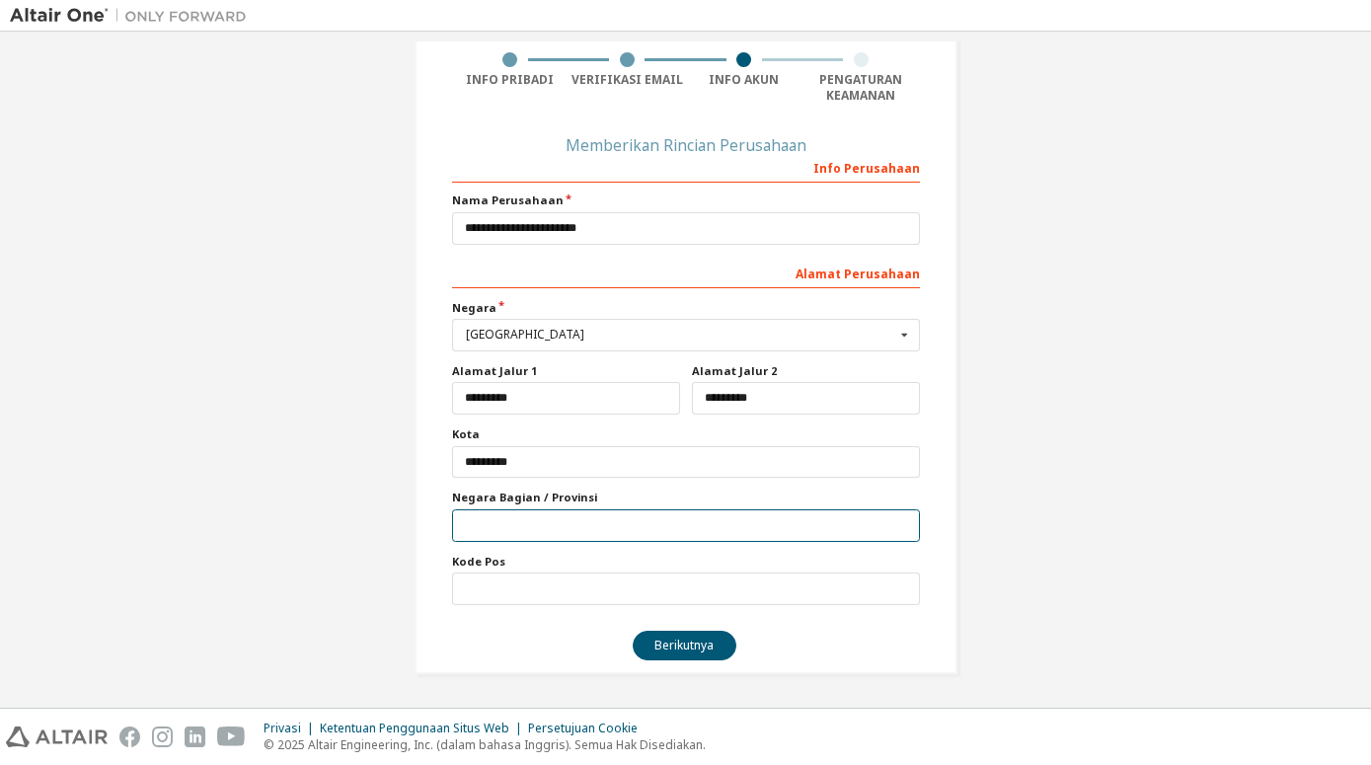
click at [624, 516] on input "text" at bounding box center [686, 525] width 468 height 33
type input "**********"
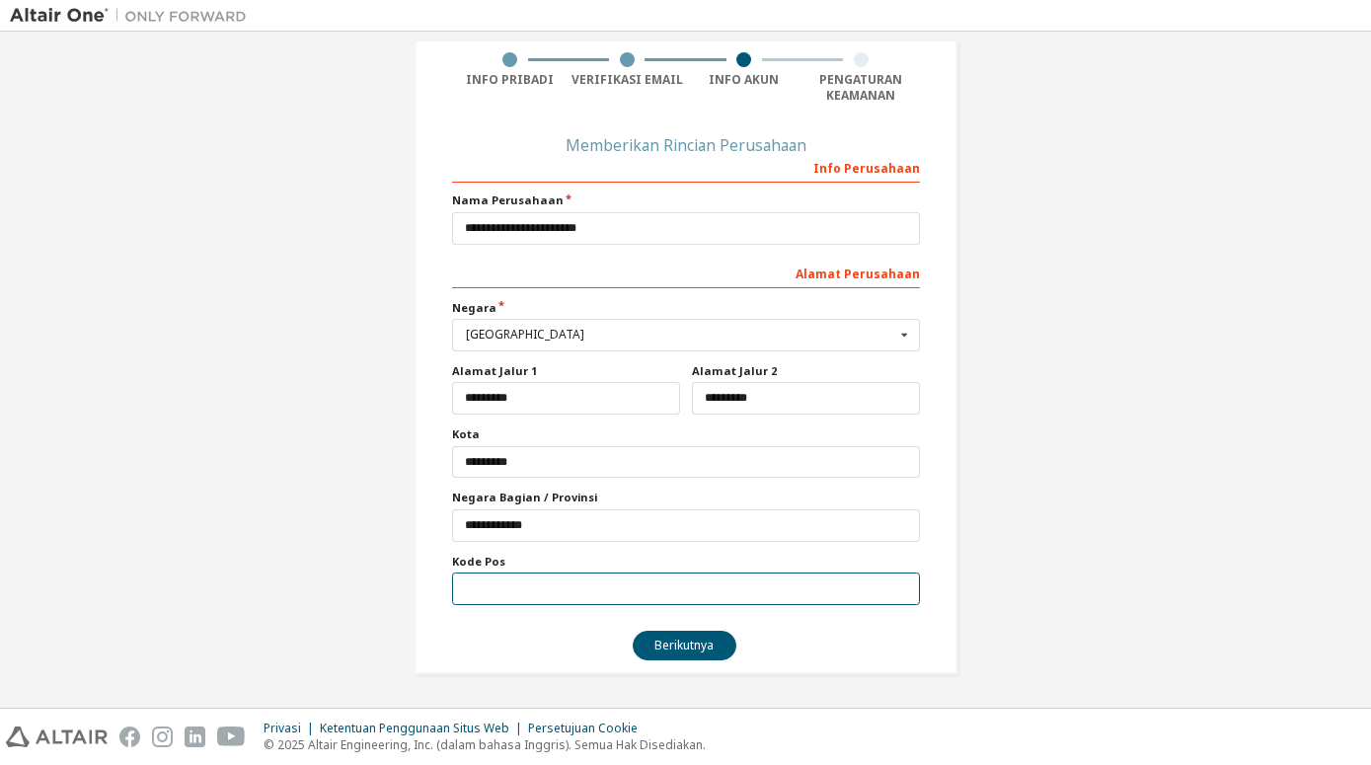
click at [564, 604] on input "text" at bounding box center [686, 588] width 468 height 33
type input "*****"
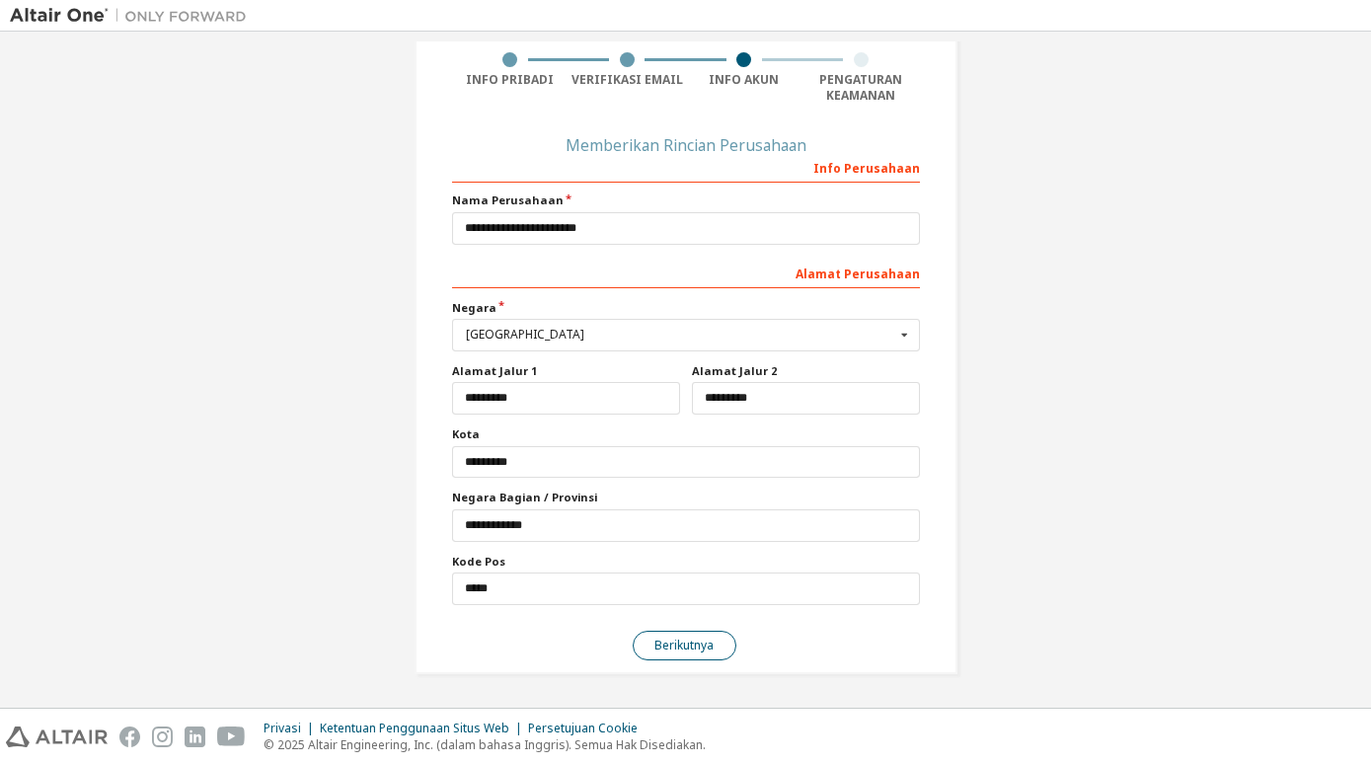
click at [655, 652] on button "Berikutnya" at bounding box center [685, 646] width 104 height 30
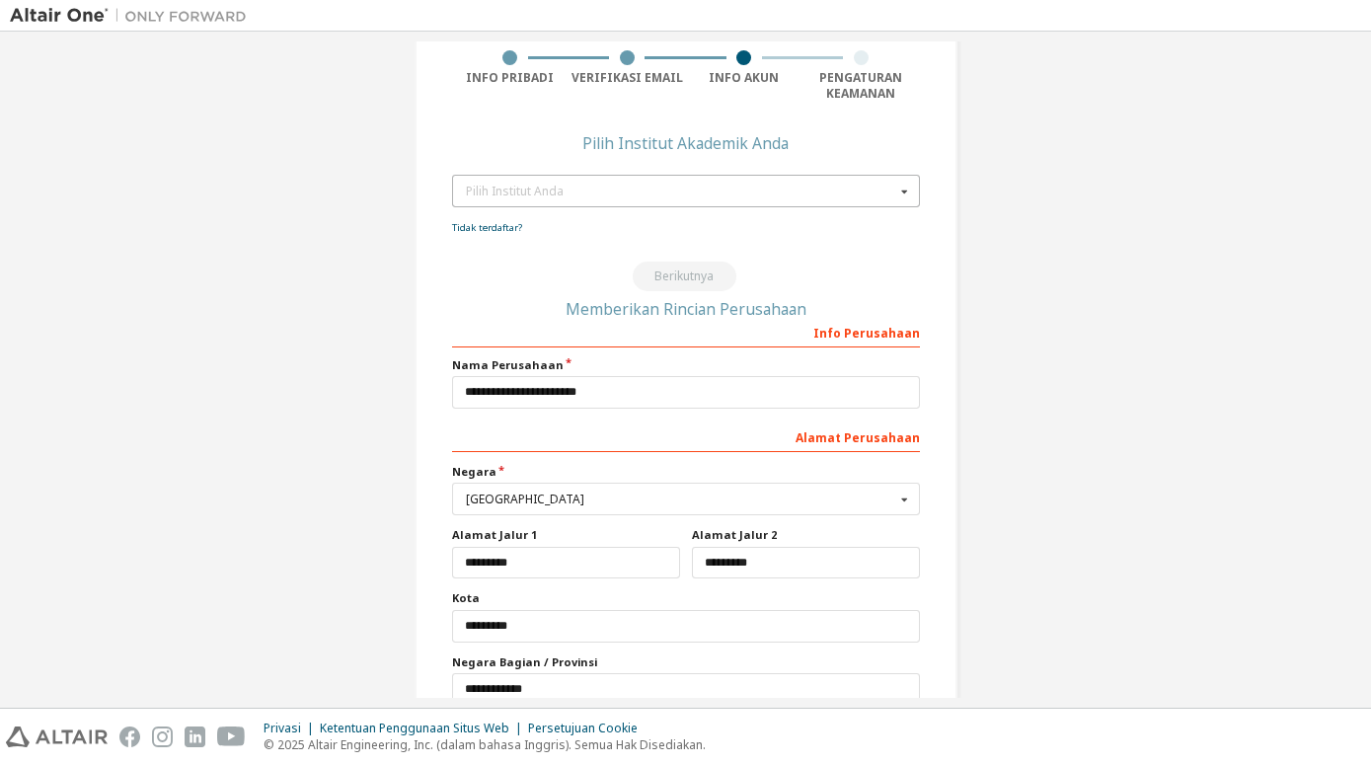
click at [897, 178] on icon at bounding box center [903, 191] width 25 height 31
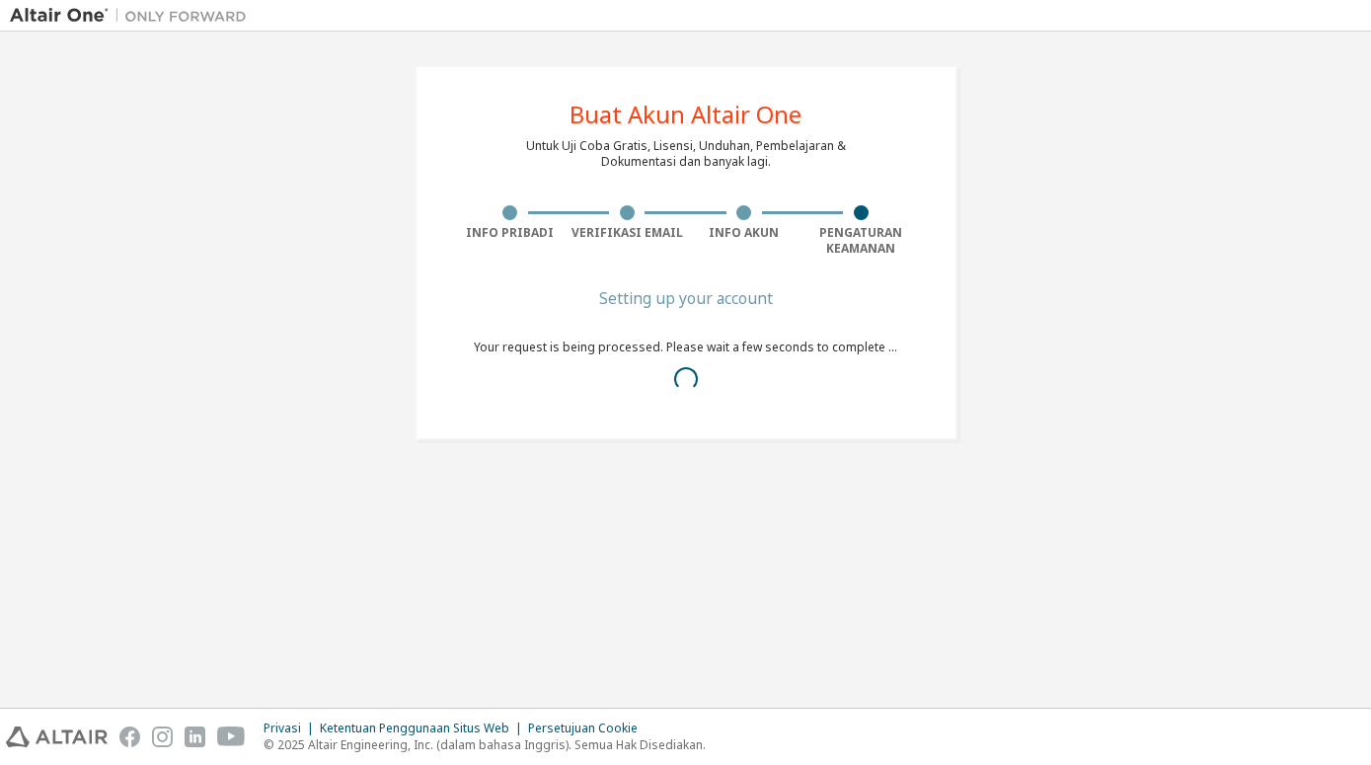
scroll to position [0, 0]
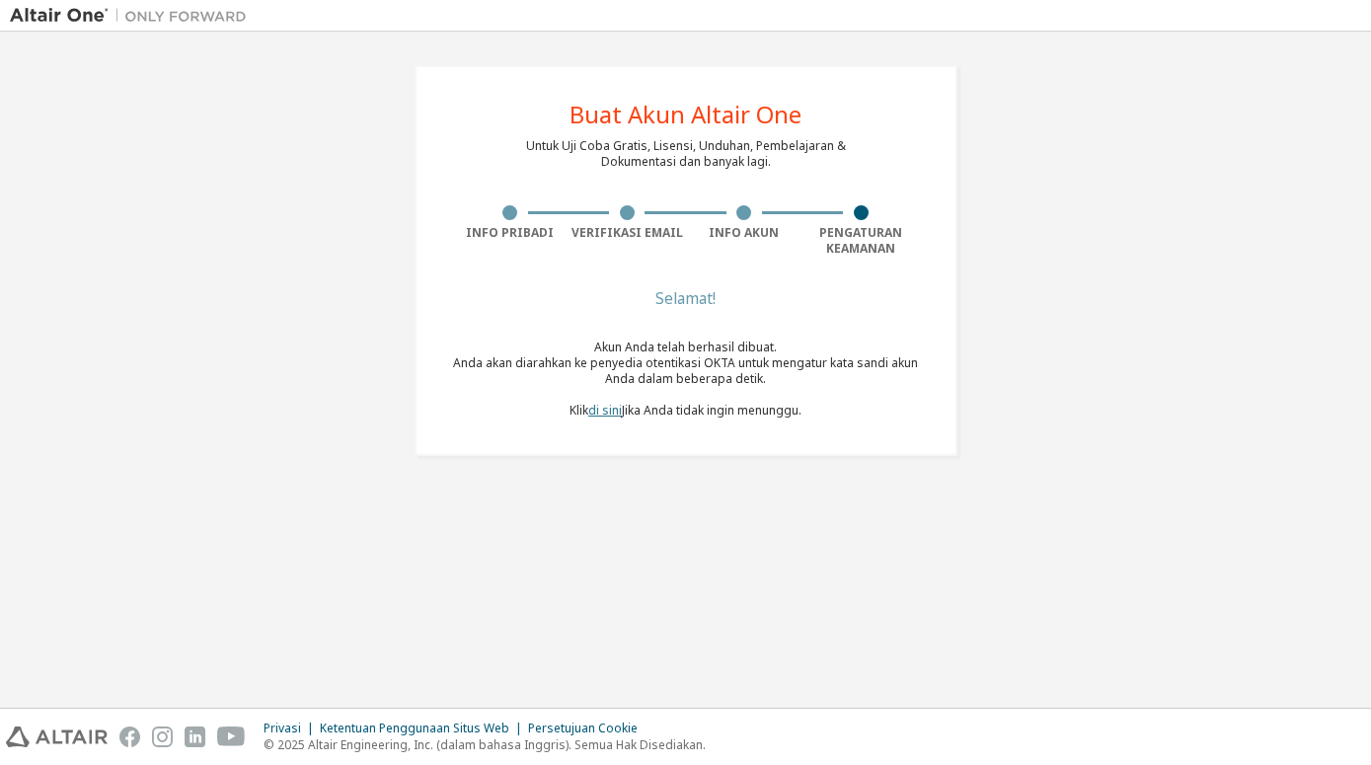
click at [600, 414] on link "di sini" at bounding box center [605, 410] width 34 height 17
click at [602, 410] on link "di sini" at bounding box center [605, 410] width 34 height 17
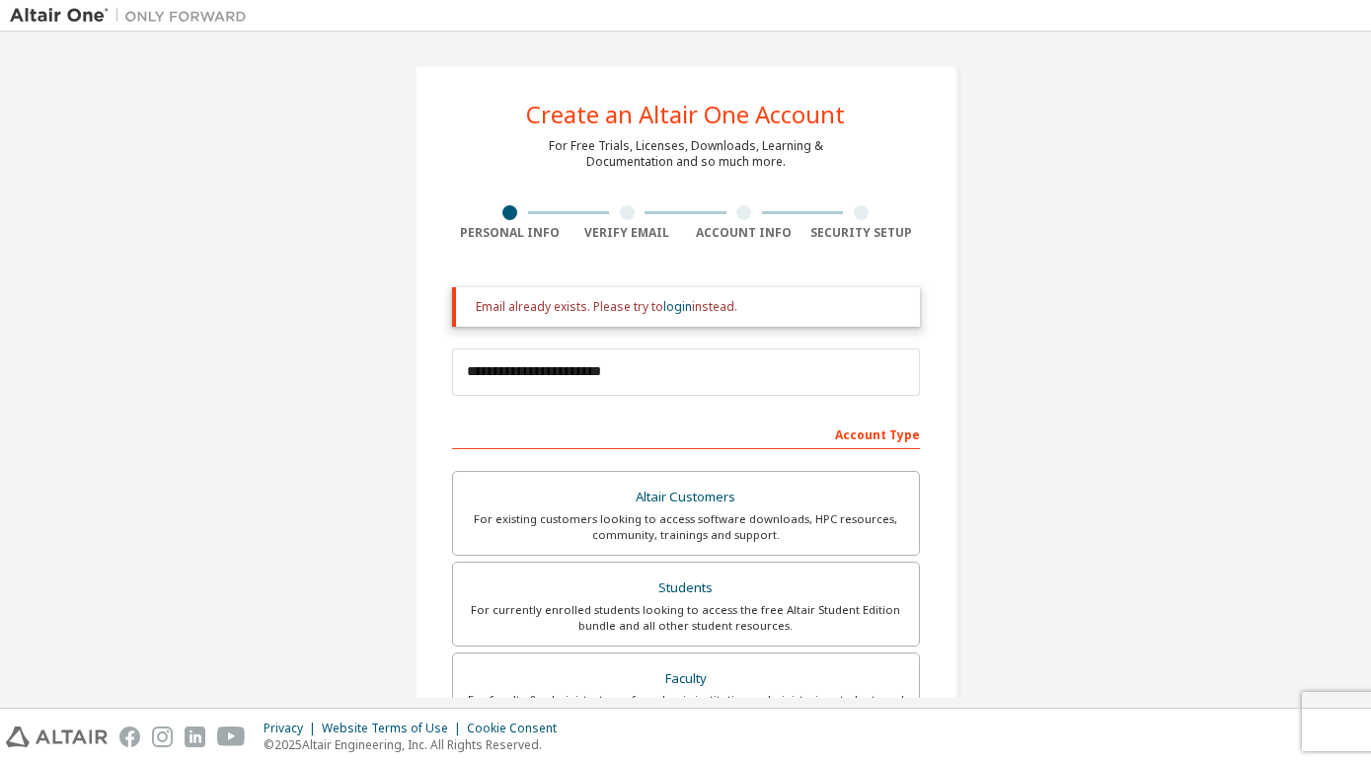
scroll to position [364, 0]
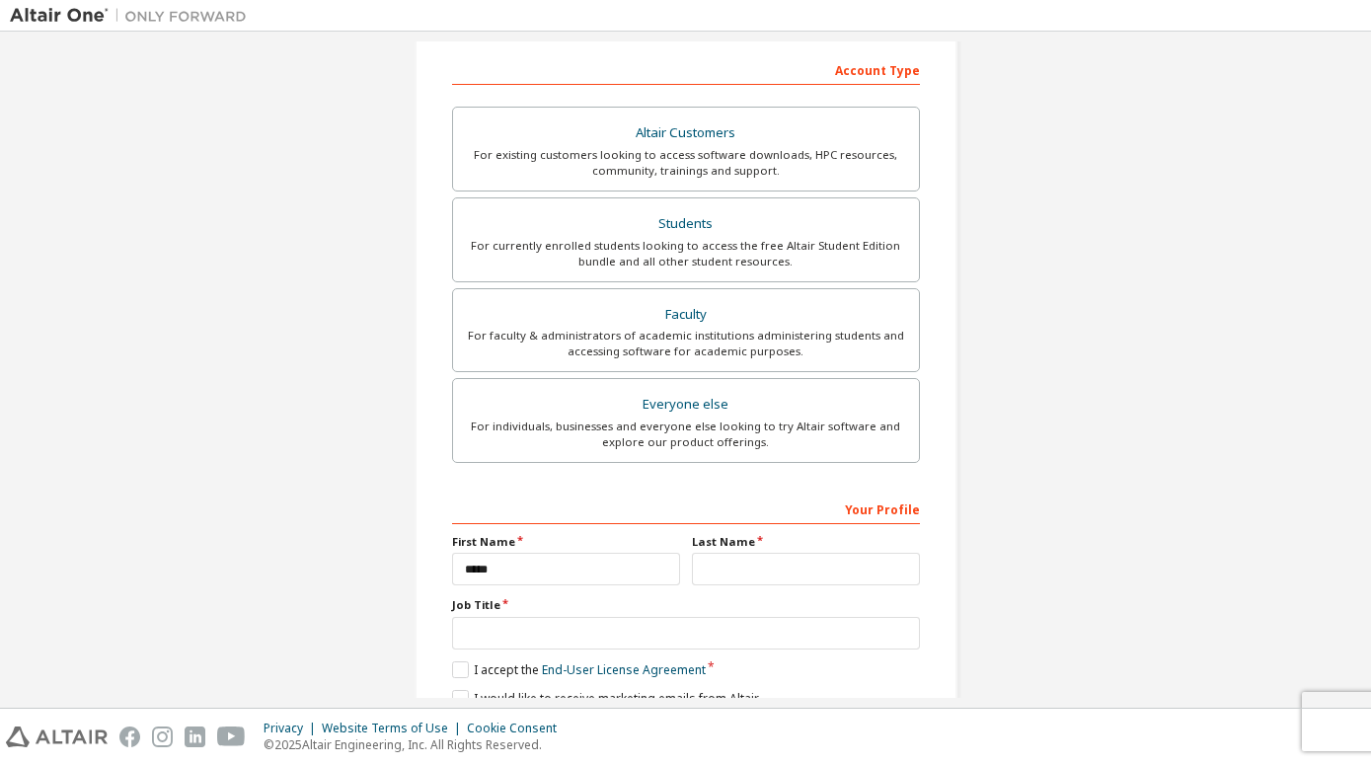
type input "*****"
click at [766, 562] on input "text" at bounding box center [806, 569] width 228 height 33
type input "******"
click at [566, 640] on input "text" at bounding box center [686, 633] width 468 height 33
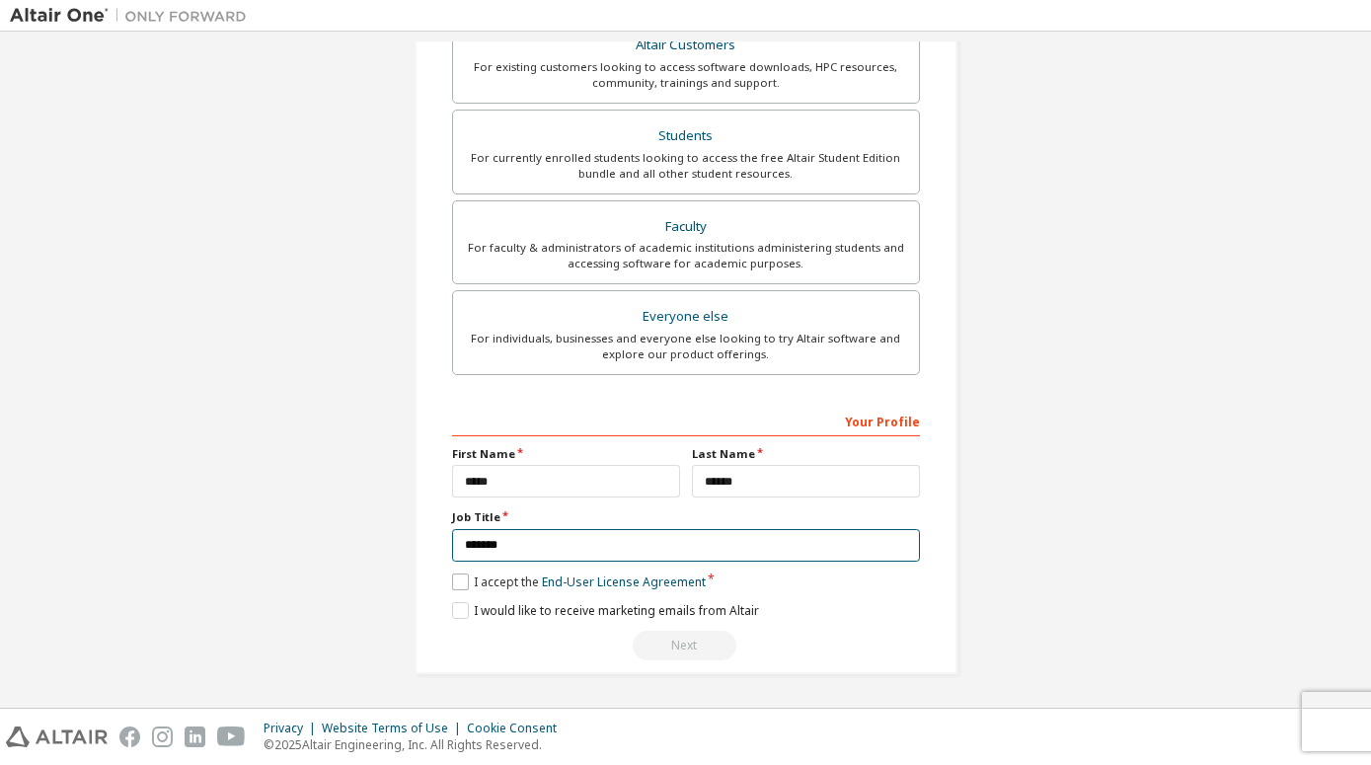
type input "*******"
click at [456, 573] on label "I accept the End-User License Agreement" at bounding box center [579, 581] width 254 height 17
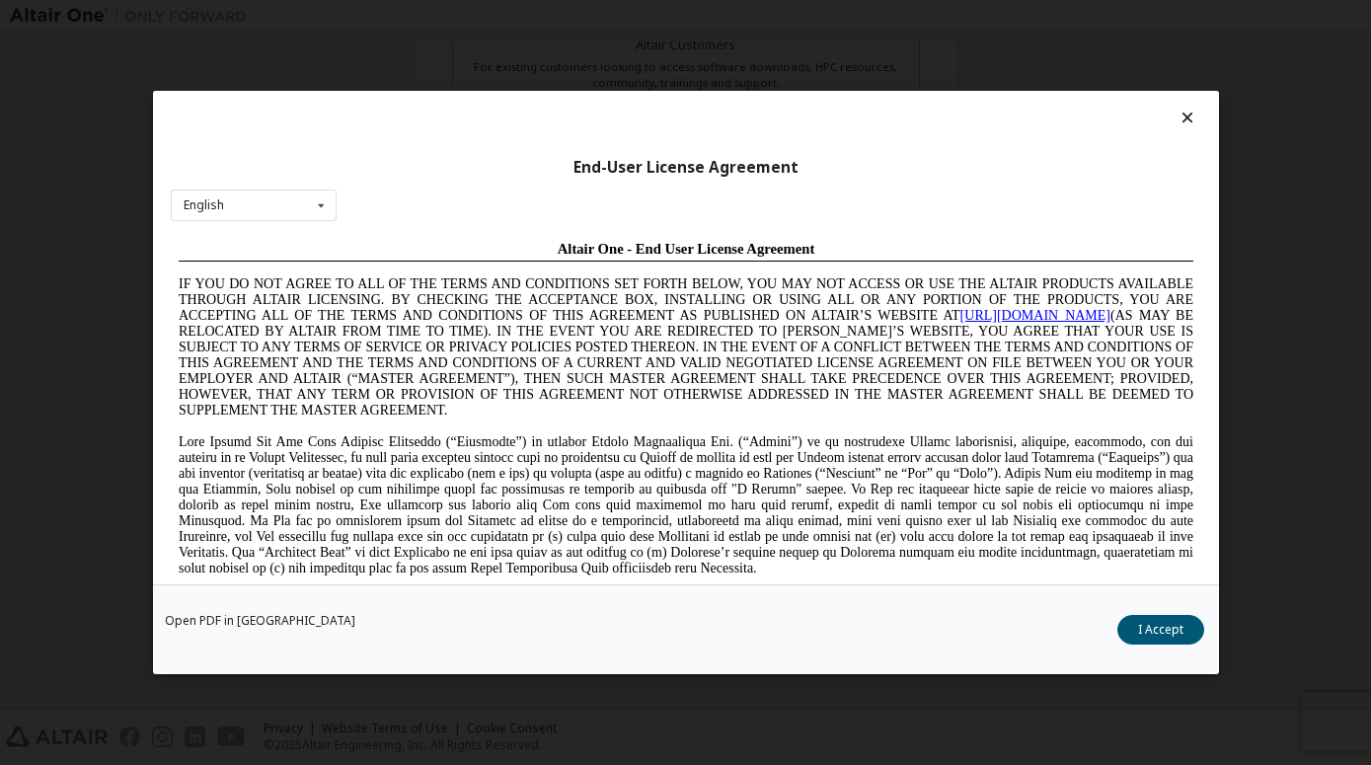
scroll to position [0, 0]
click at [1157, 631] on button "I Accept" at bounding box center [1160, 630] width 87 height 30
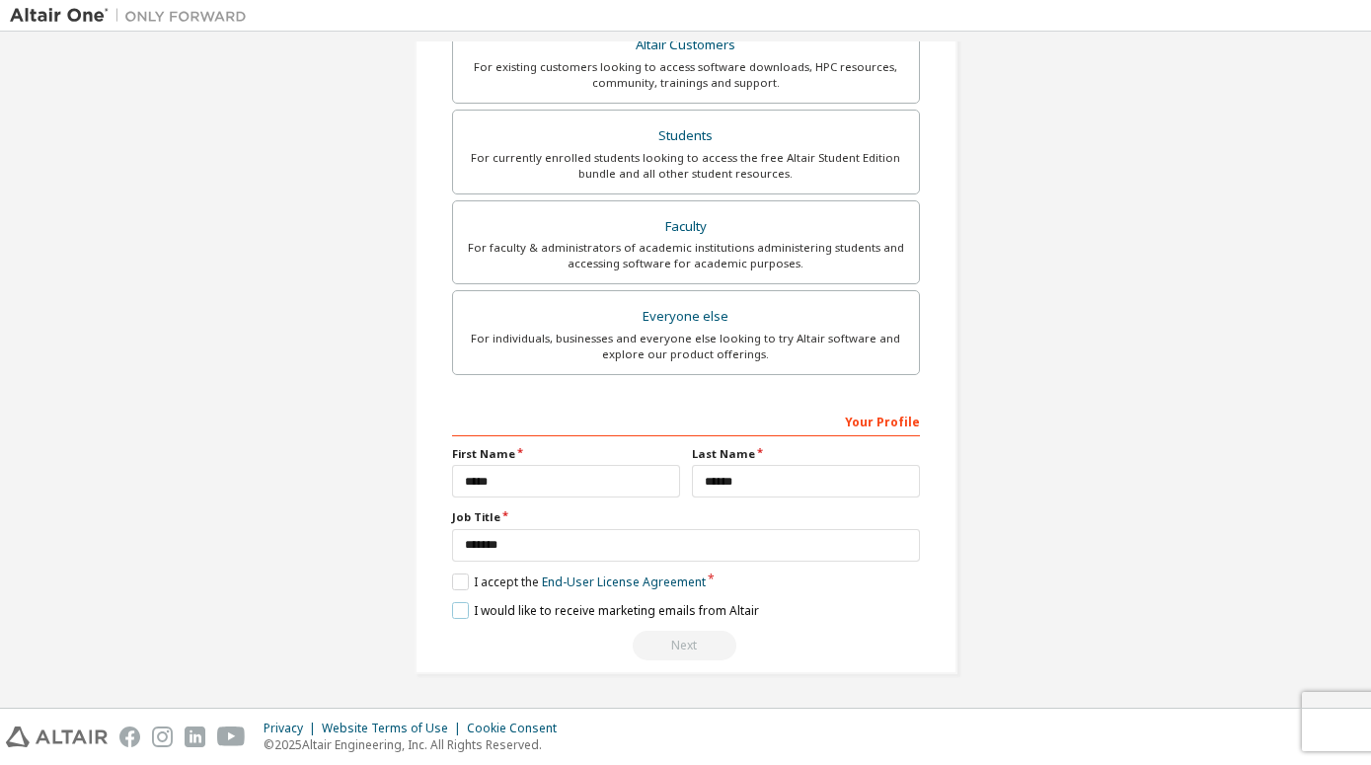
click at [463, 608] on label "I would like to receive marketing emails from Altair" at bounding box center [605, 610] width 307 height 17
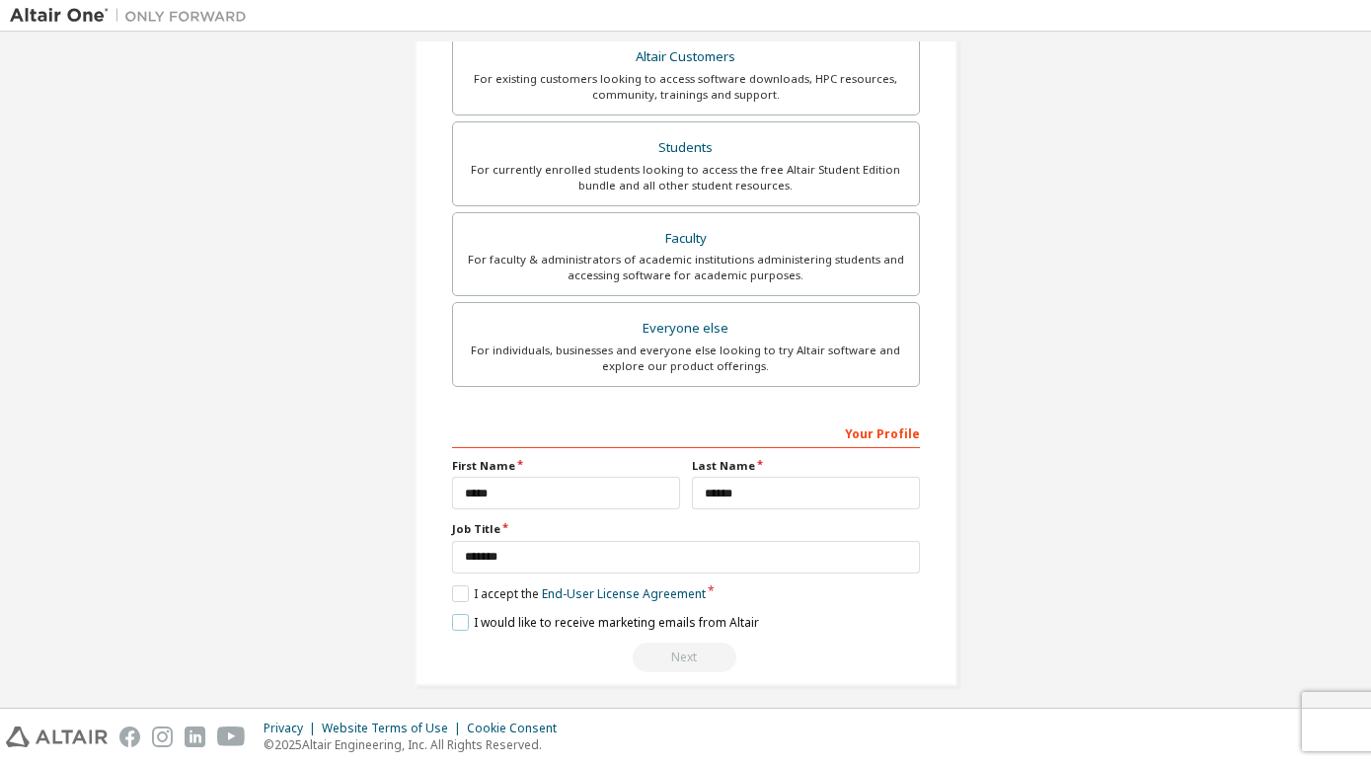
scroll to position [453, 0]
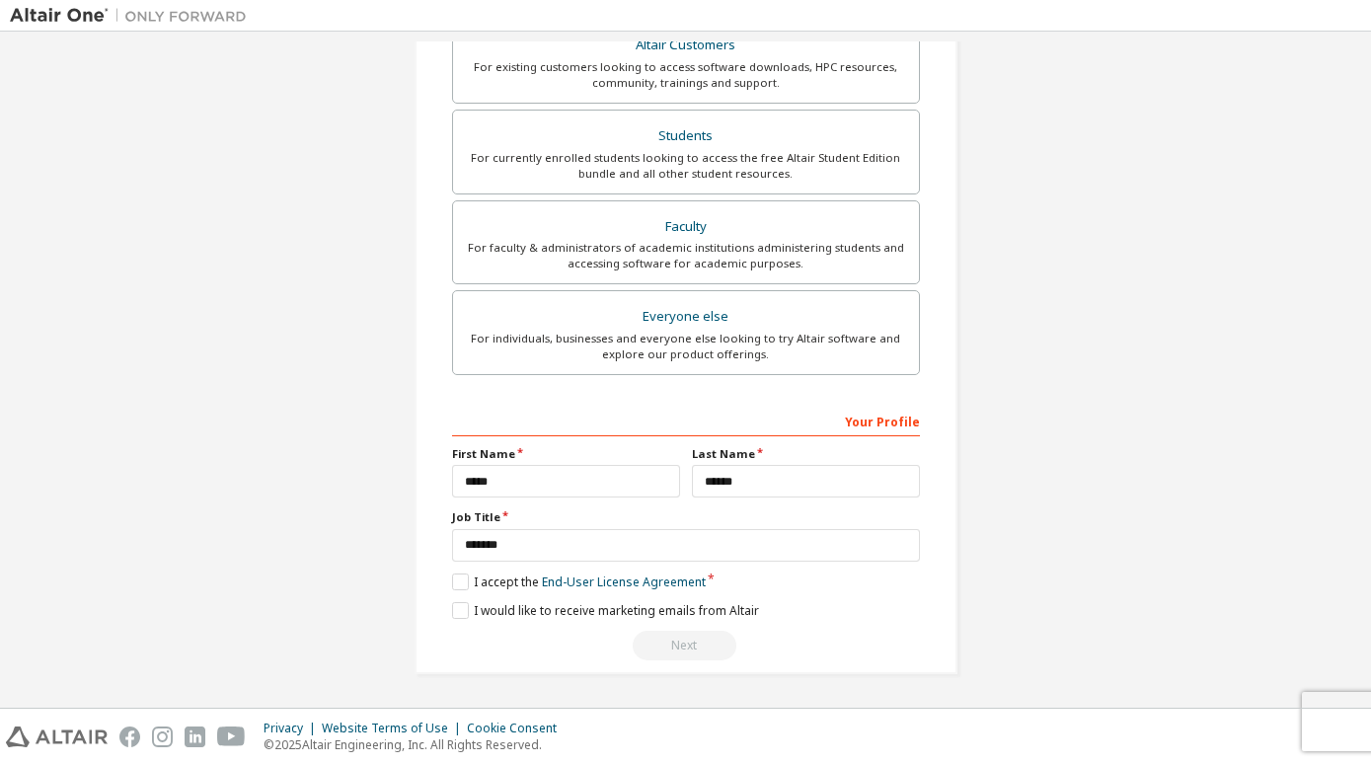
click at [653, 645] on div "Next" at bounding box center [686, 646] width 468 height 30
click at [654, 645] on div "Next" at bounding box center [686, 646] width 468 height 30
click at [677, 578] on link "End-User License Agreement" at bounding box center [624, 581] width 164 height 17
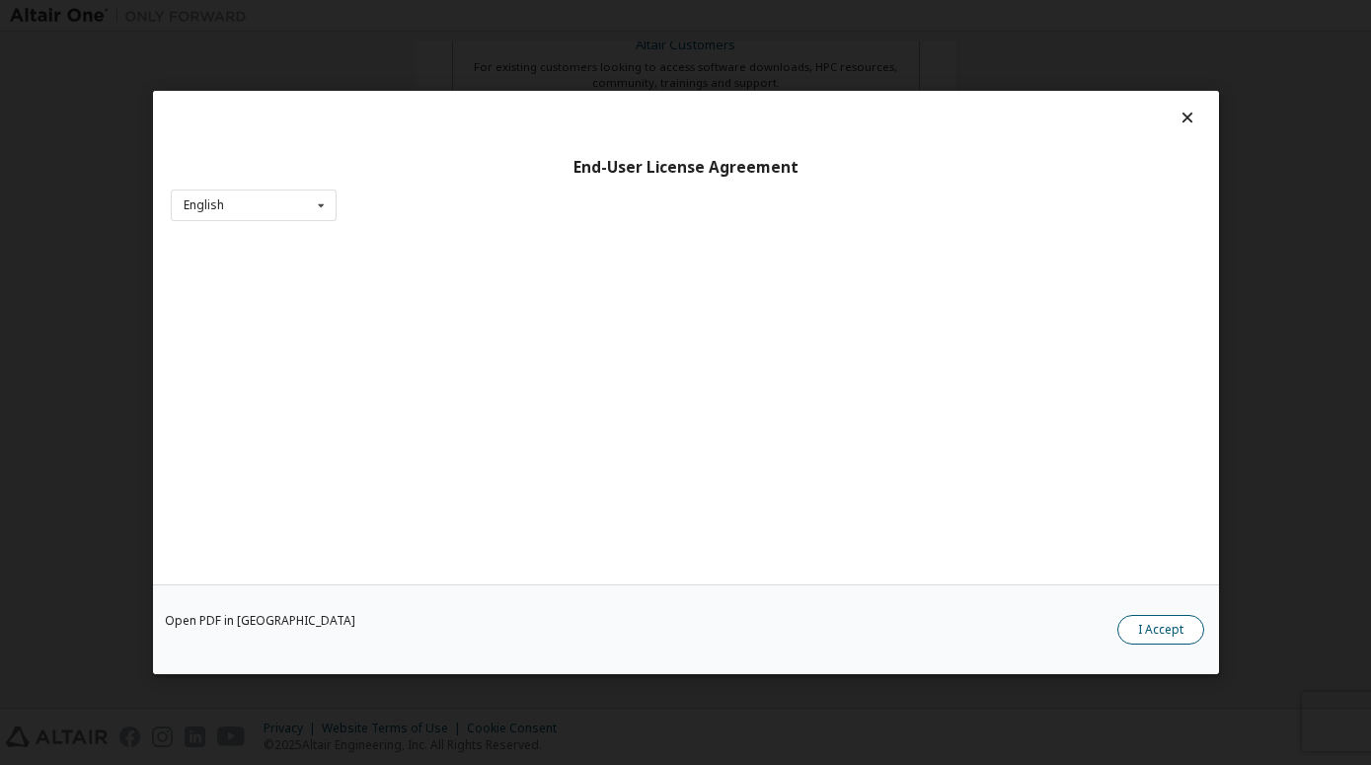
click at [1140, 615] on div "Open PDF in New Tab I Accept" at bounding box center [686, 629] width 1066 height 90
drag, startPoint x: 1126, startPoint y: 648, endPoint x: 1137, endPoint y: 636, distance: 16.1
click at [1135, 640] on div "Open PDF in New Tab I Accept" at bounding box center [686, 629] width 1066 height 90
click at [1146, 623] on button "I Accept" at bounding box center [1160, 630] width 87 height 30
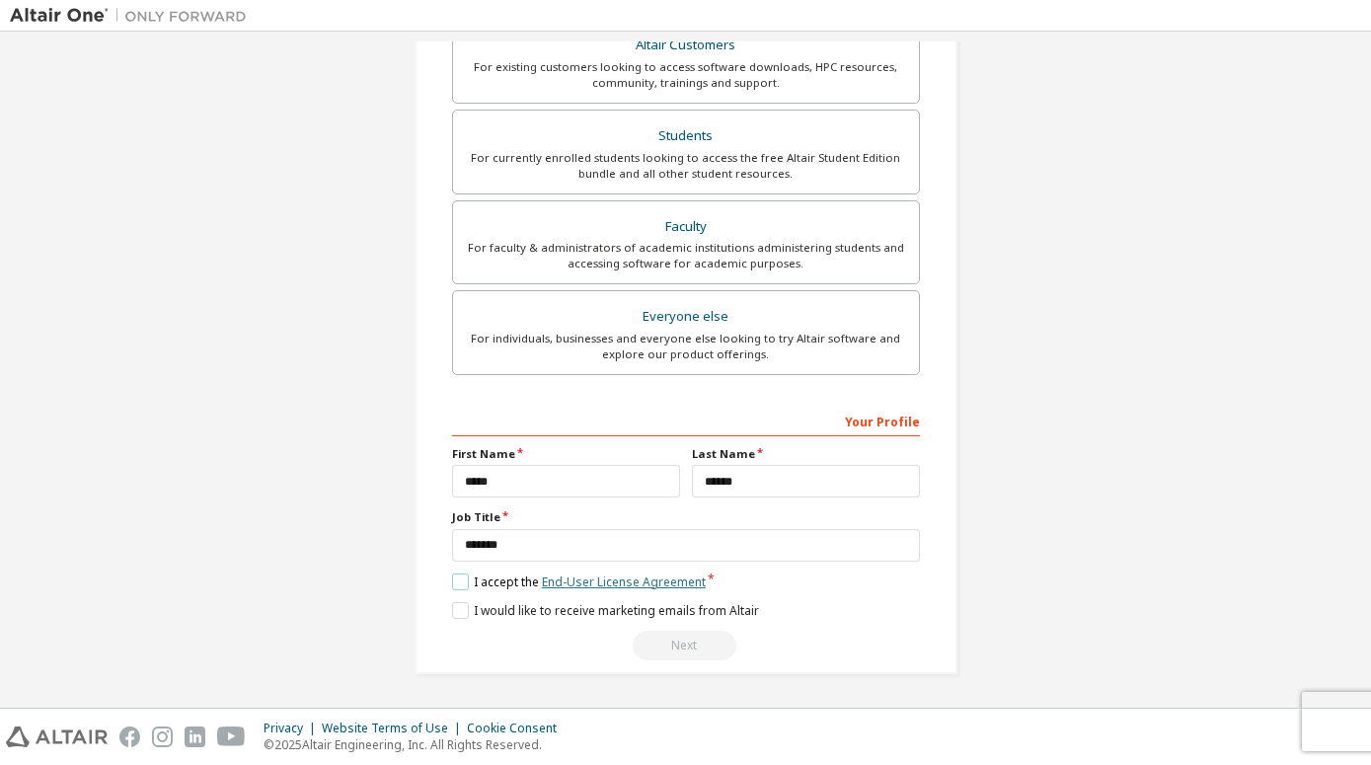
click at [622, 579] on link "End-User License Agreement" at bounding box center [624, 581] width 164 height 17
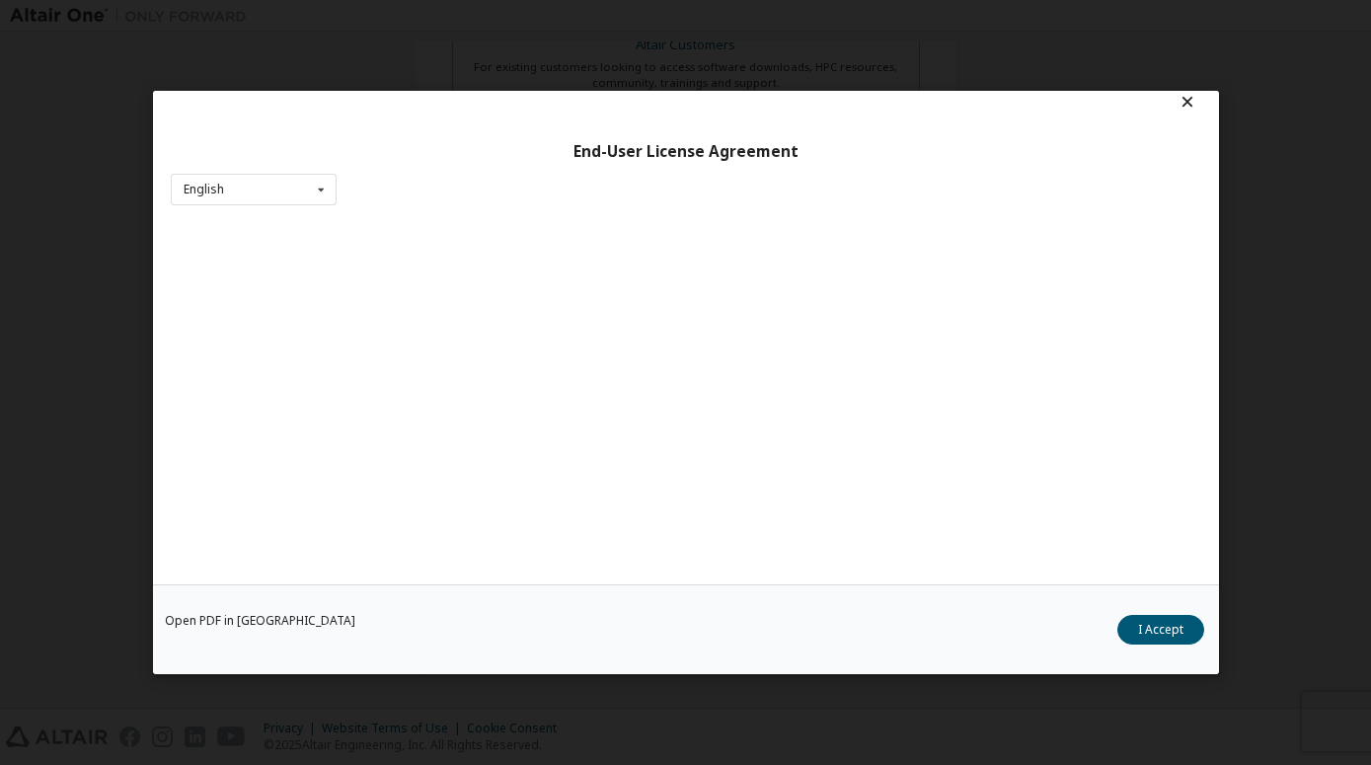
scroll to position [0, 0]
click at [324, 215] on icon at bounding box center [320, 205] width 25 height 31
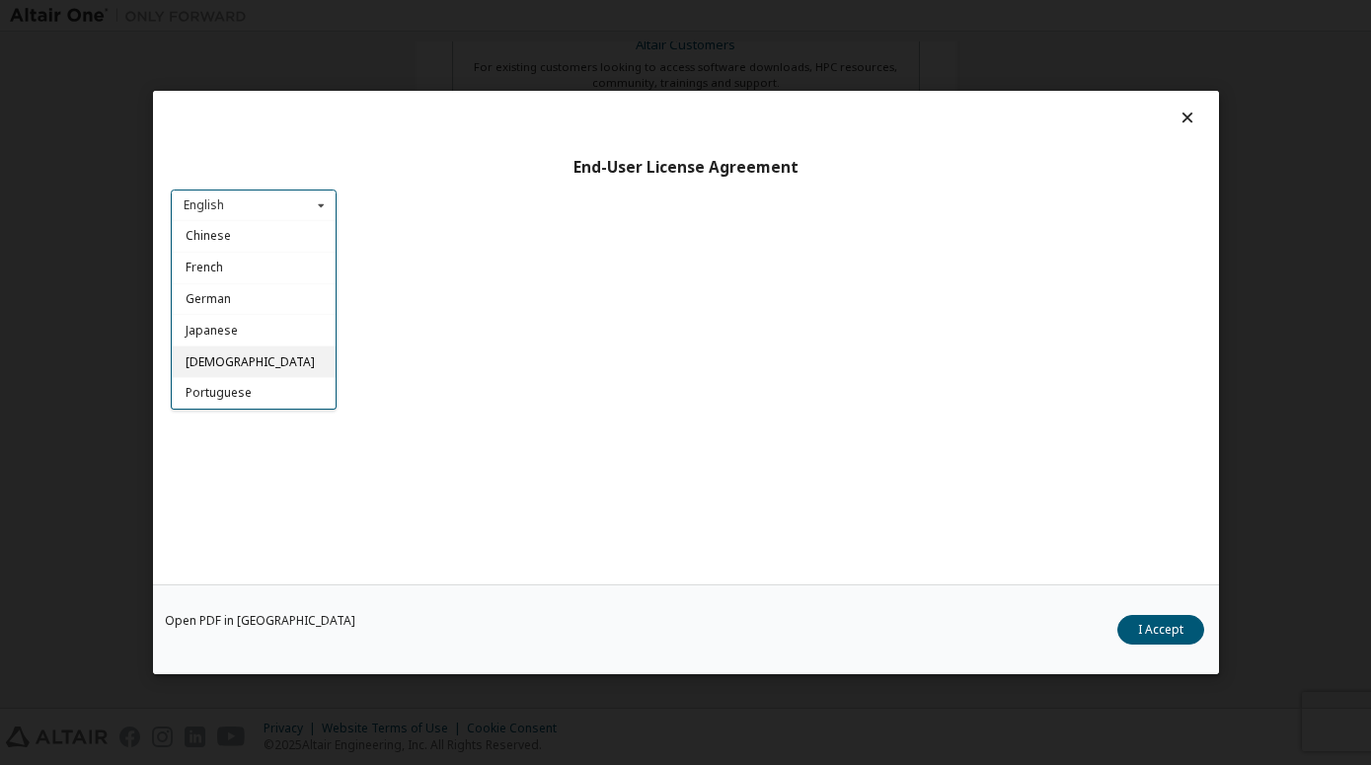
scroll to position [16, 0]
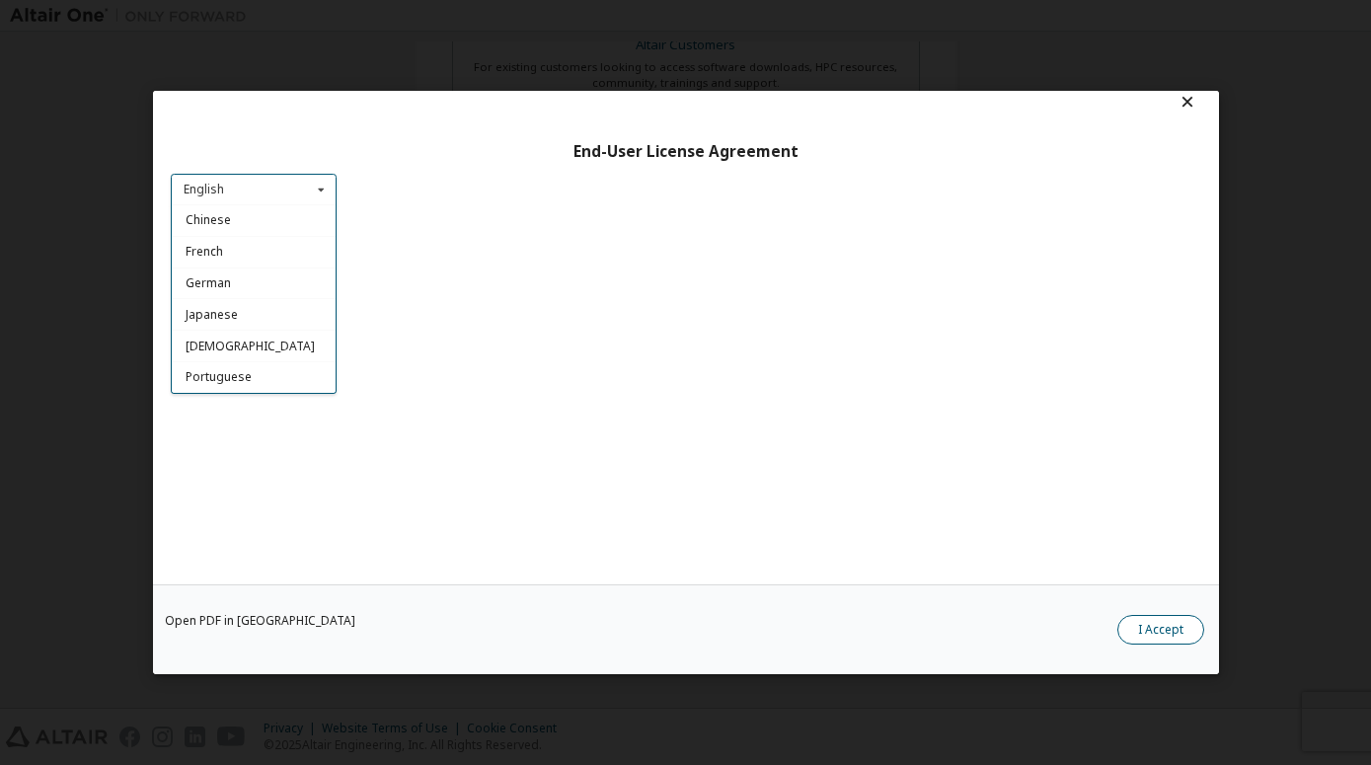
click at [1161, 629] on button "I Accept" at bounding box center [1160, 630] width 87 height 30
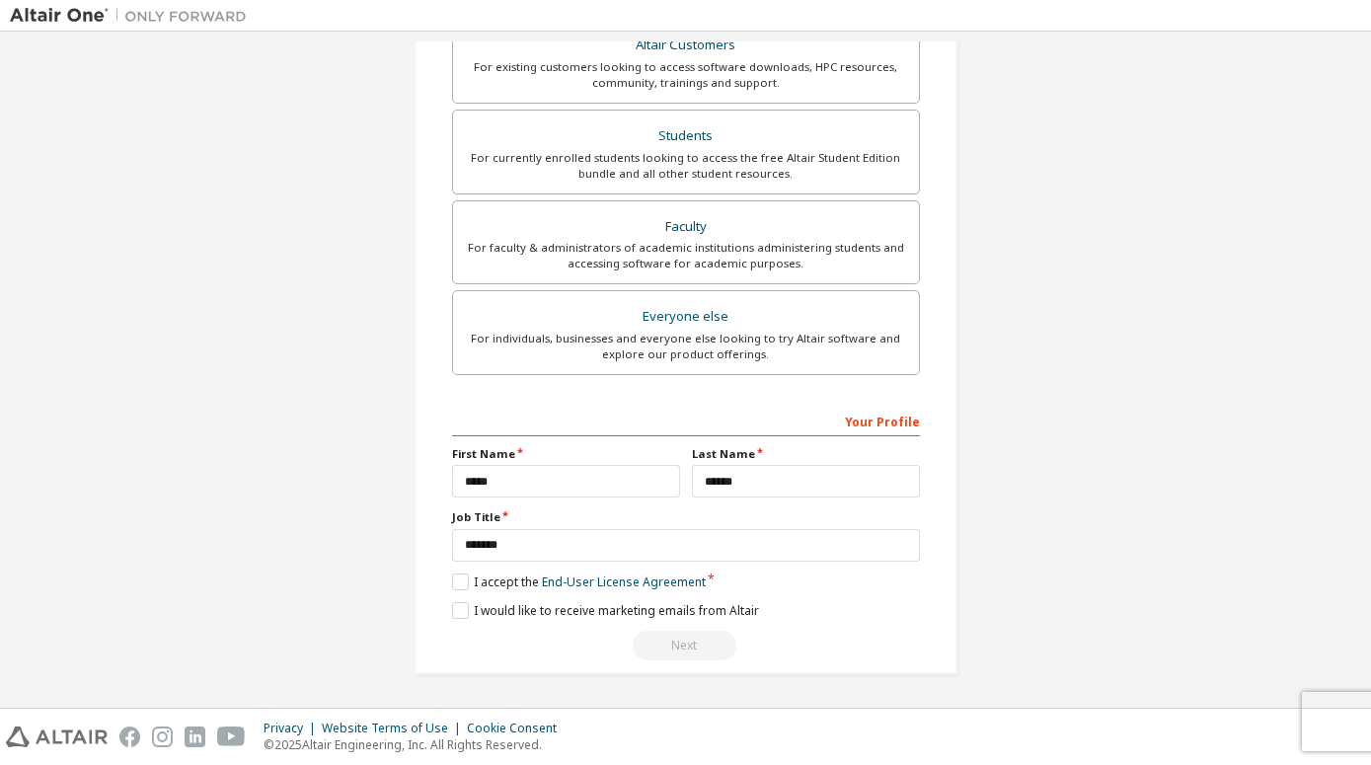
click at [675, 626] on div "**********" at bounding box center [686, 533] width 468 height 256
click at [679, 638] on div "Next" at bounding box center [686, 646] width 468 height 30
drag, startPoint x: 463, startPoint y: 576, endPoint x: 451, endPoint y: 576, distance: 11.8
click at [462, 576] on label "I accept the End-User License Agreement" at bounding box center [579, 581] width 254 height 17
click at [452, 576] on label "I accept the End-User License Agreement" at bounding box center [579, 581] width 254 height 17
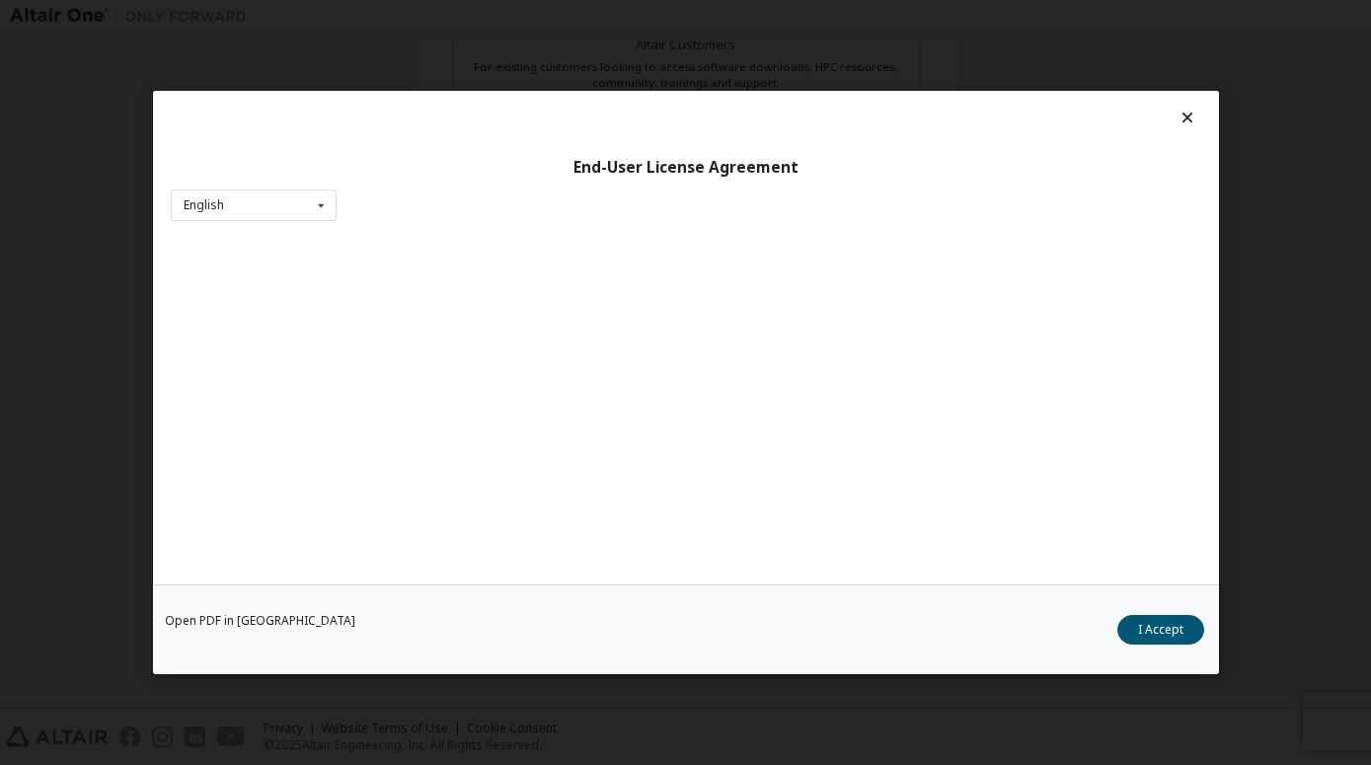
click at [1176, 115] on icon at bounding box center [1186, 118] width 21 height 18
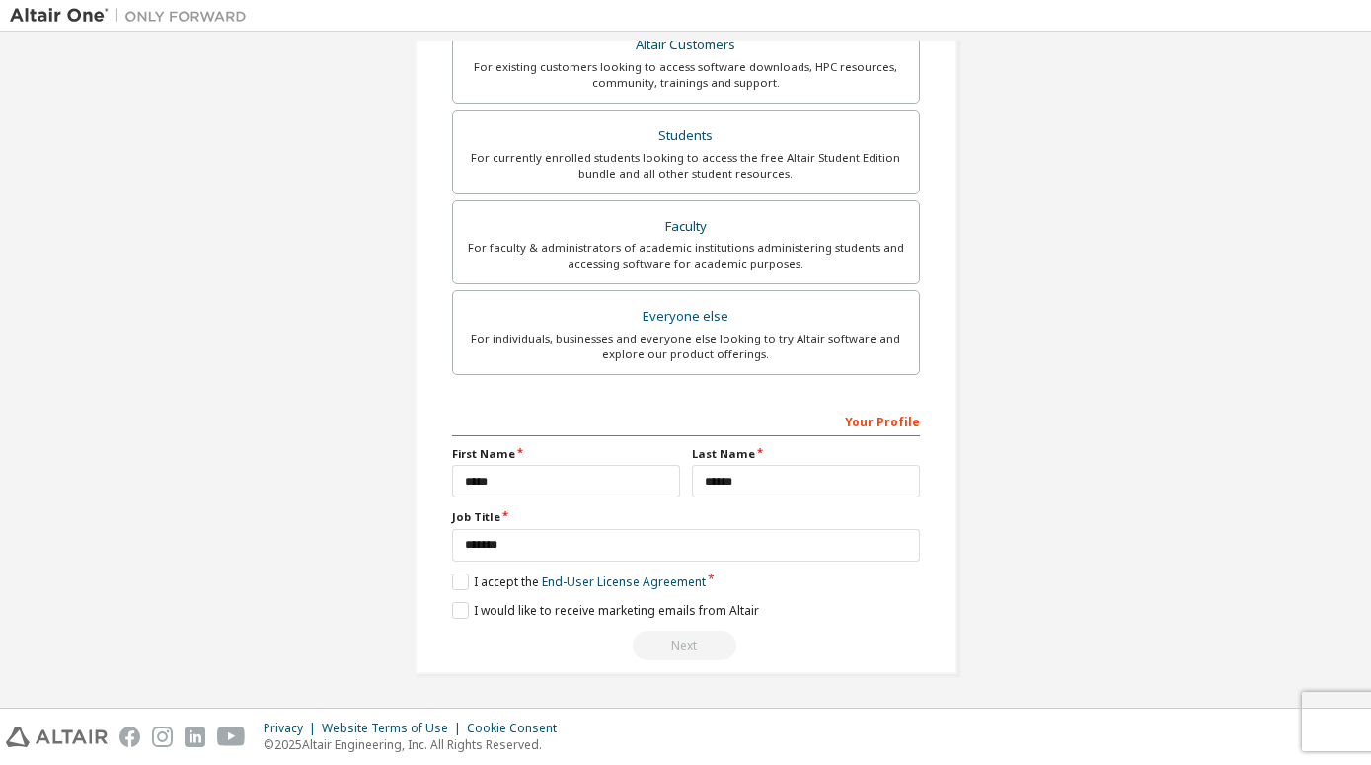
click at [656, 647] on div "Next" at bounding box center [686, 646] width 468 height 30
drag, startPoint x: 656, startPoint y: 647, endPoint x: 617, endPoint y: 630, distance: 43.3
click at [641, 641] on div "Next" at bounding box center [686, 646] width 468 height 30
click at [454, 609] on label "I would like to receive marketing emails from Altair" at bounding box center [605, 610] width 307 height 17
click at [452, 577] on label "I accept the End-User License Agreement" at bounding box center [579, 581] width 254 height 17
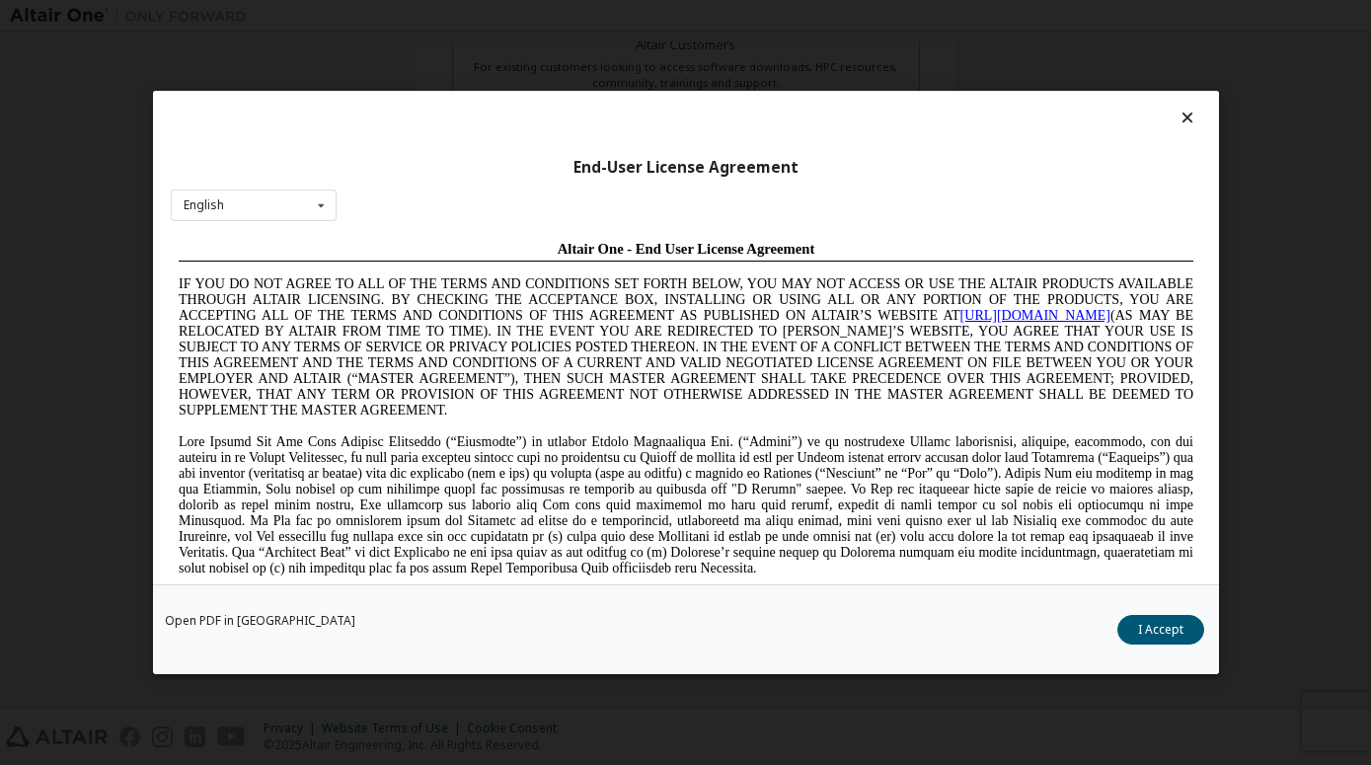
scroll to position [0, 0]
click at [1176, 115] on icon at bounding box center [1186, 118] width 21 height 18
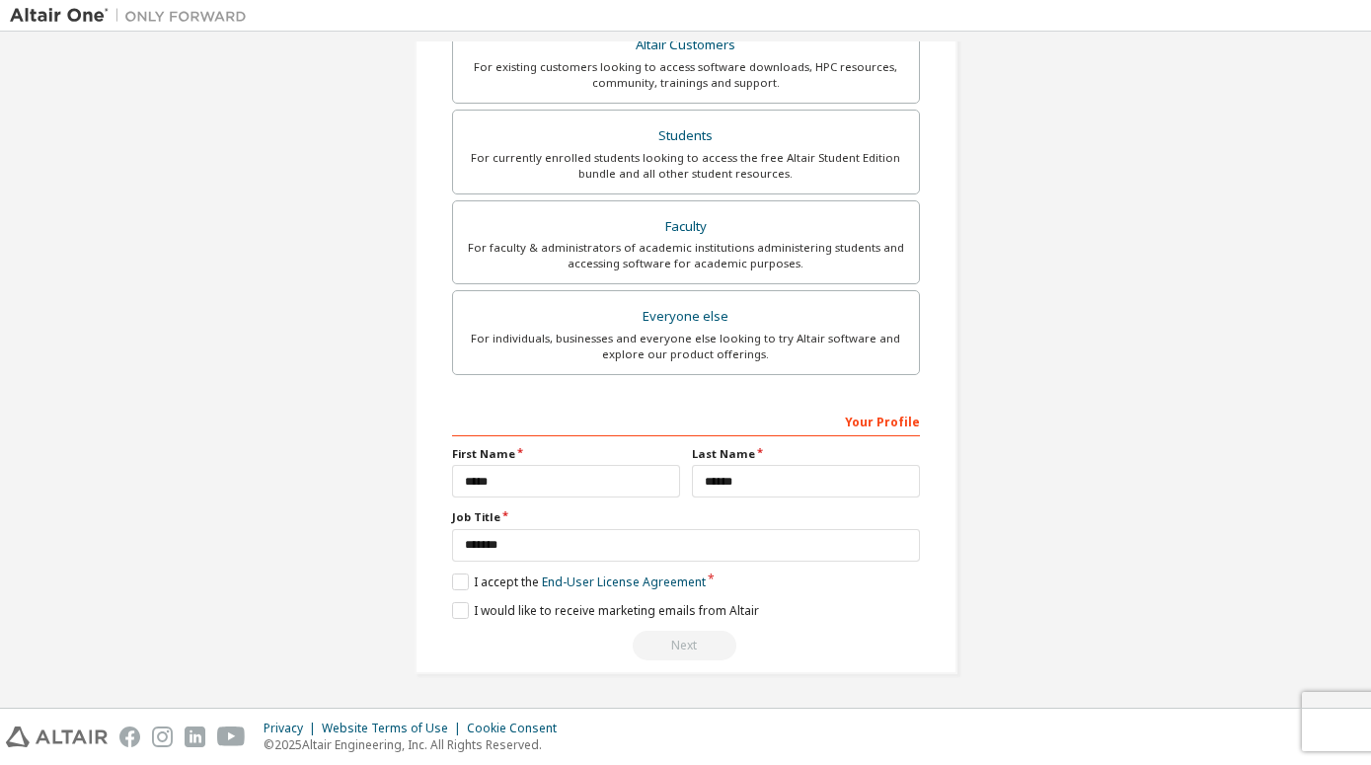
click at [461, 565] on div "**********" at bounding box center [686, 533] width 468 height 256
click at [456, 583] on label "I accept the End-User License Agreement" at bounding box center [579, 581] width 254 height 17
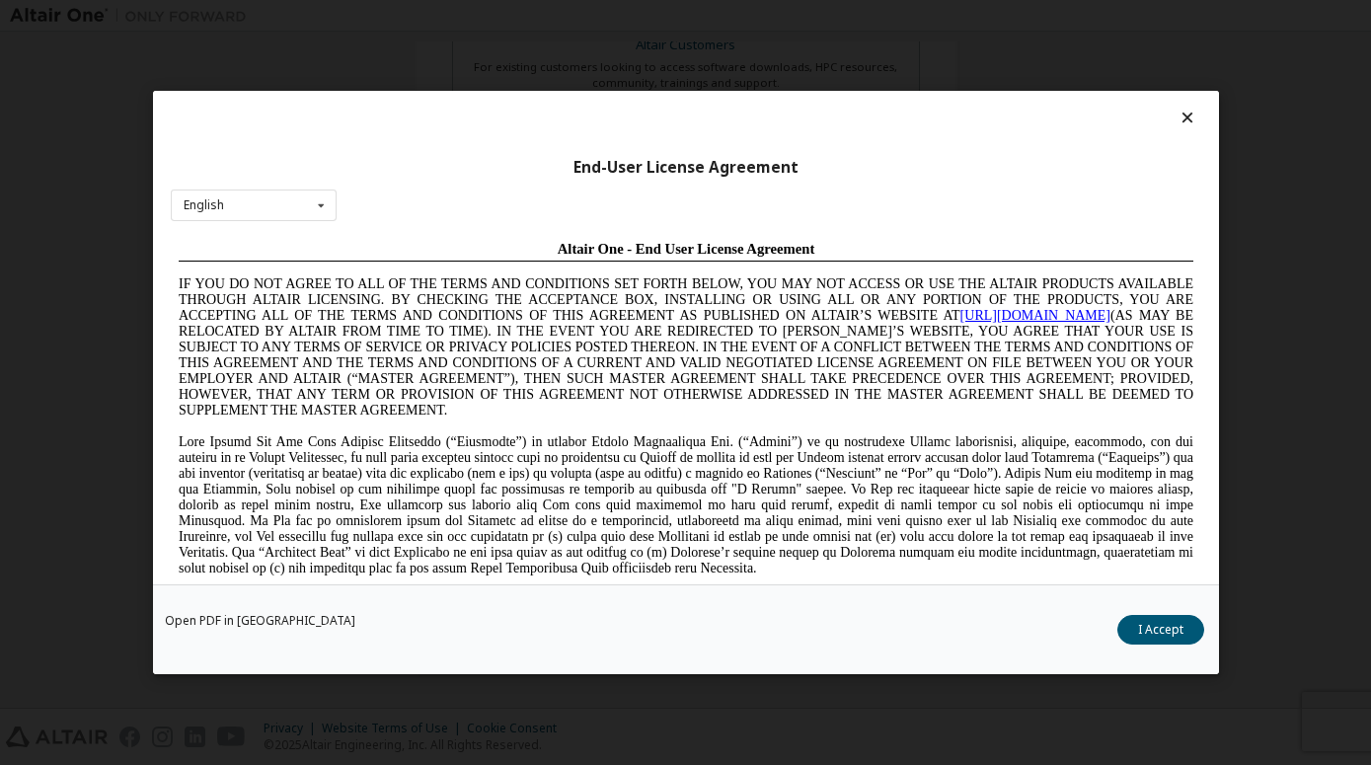
click at [1155, 117] on div at bounding box center [686, 123] width 1030 height 28
drag, startPoint x: 1171, startPoint y: 629, endPoint x: 917, endPoint y: 604, distance: 255.8
click at [1169, 627] on button "I Accept" at bounding box center [1160, 630] width 87 height 30
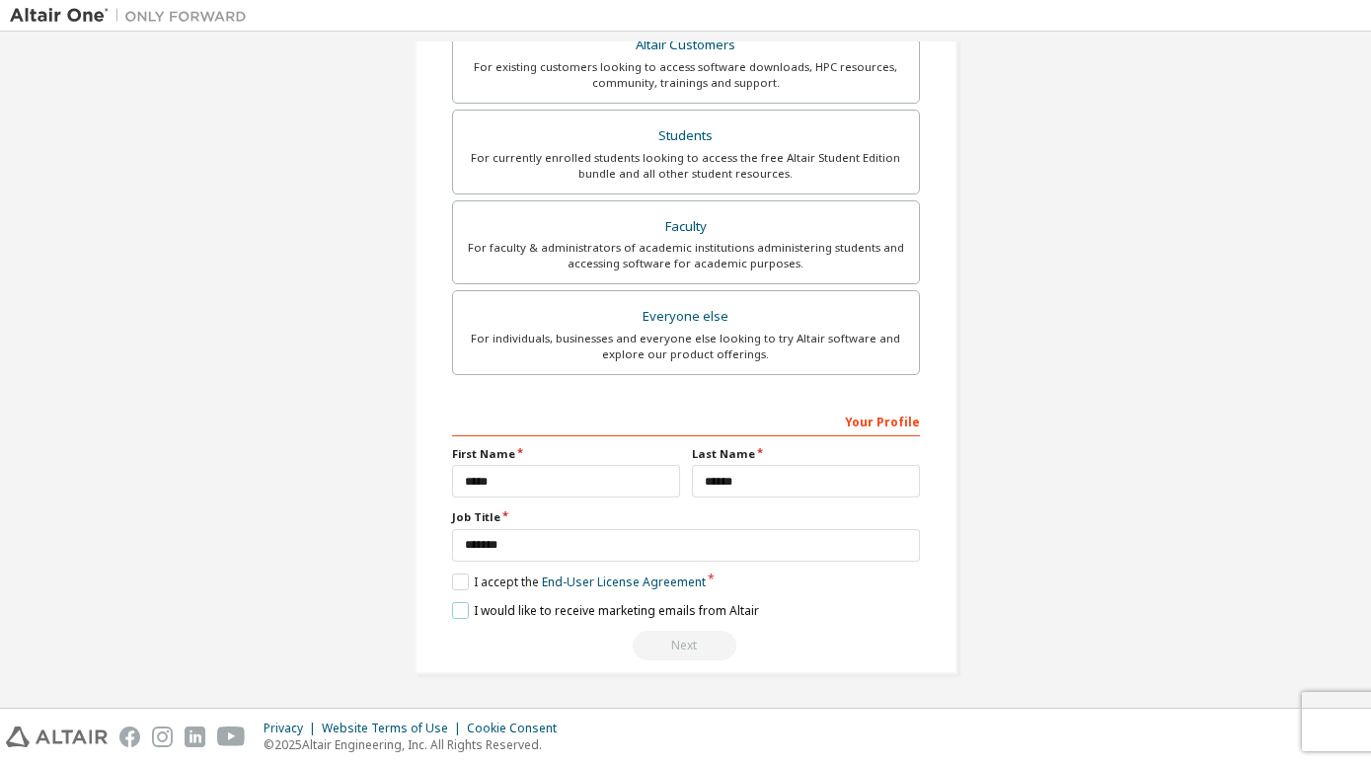
click at [455, 605] on label "I would like to receive marketing emails from Altair" at bounding box center [605, 610] width 307 height 17
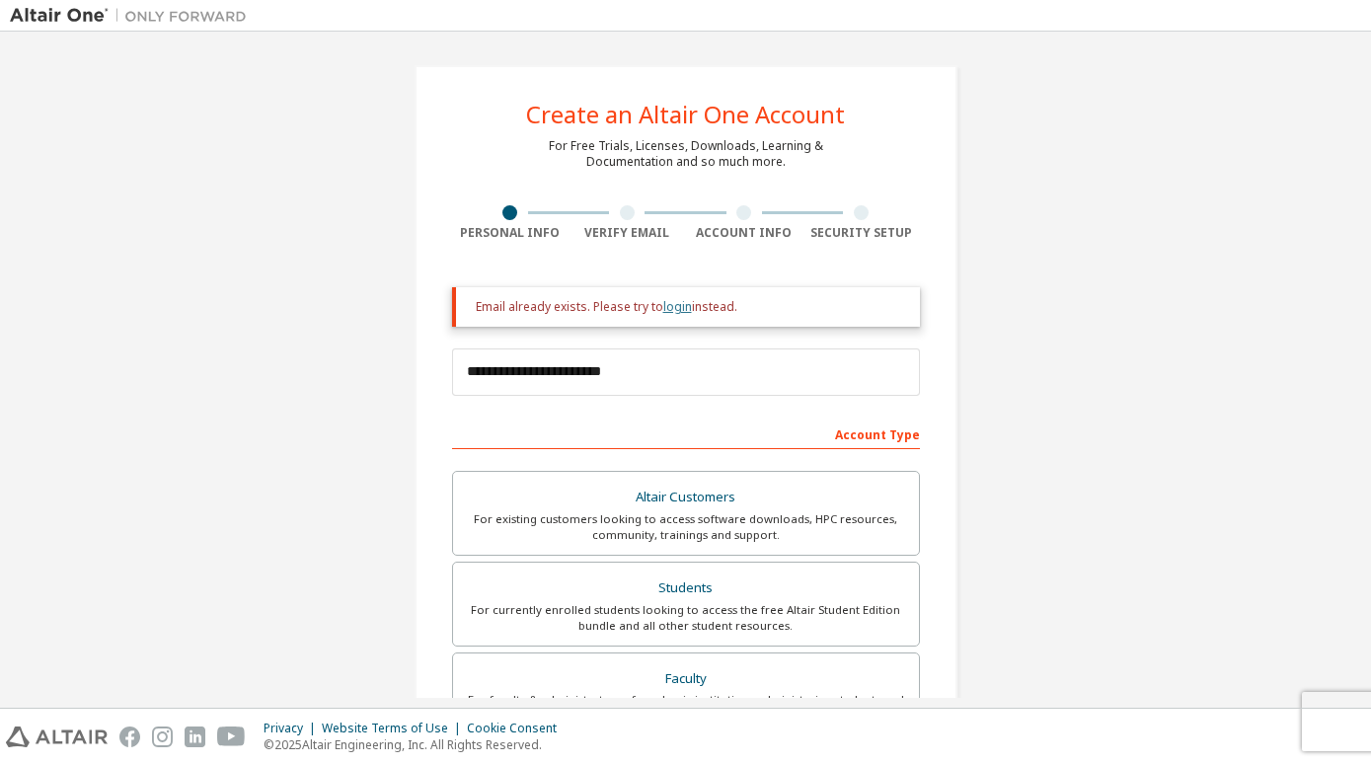
click at [663, 301] on link "login" at bounding box center [677, 306] width 29 height 17
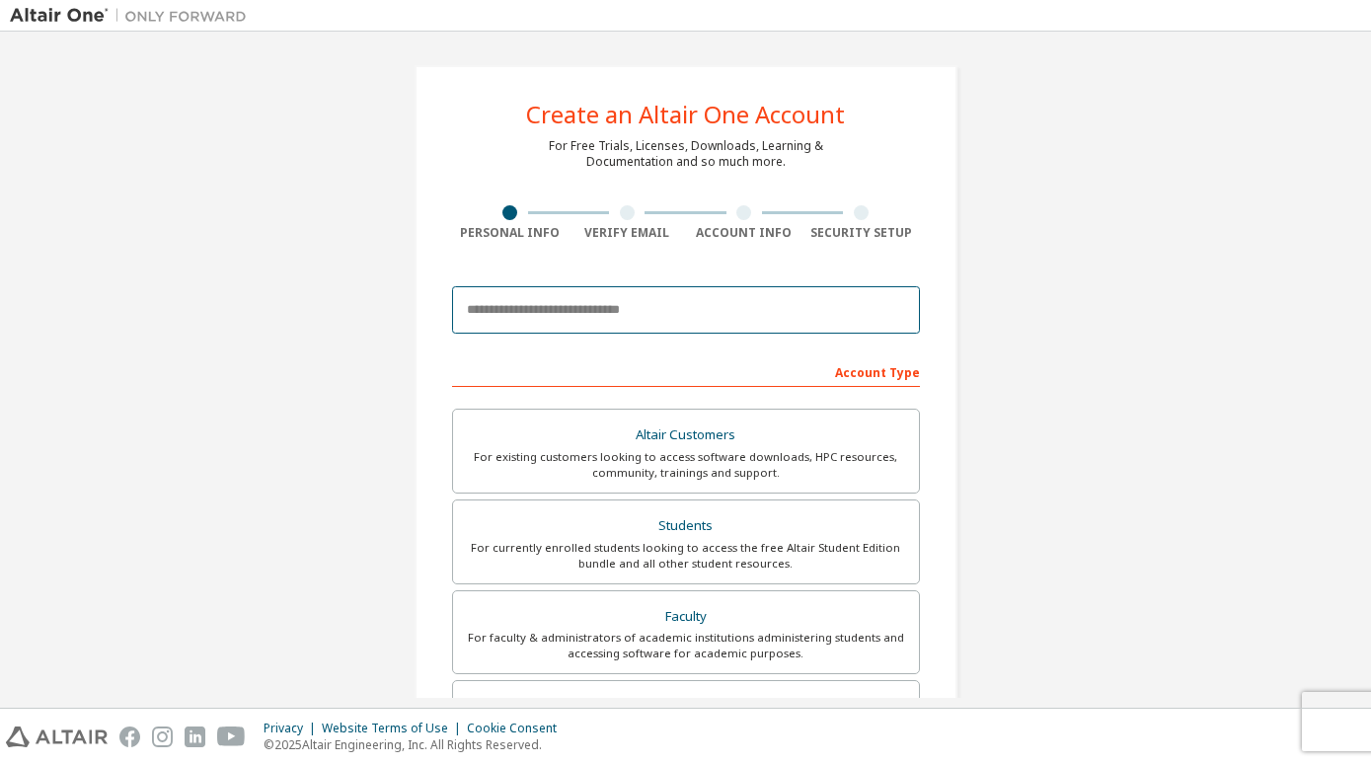
click at [670, 320] on input "email" at bounding box center [686, 309] width 468 height 47
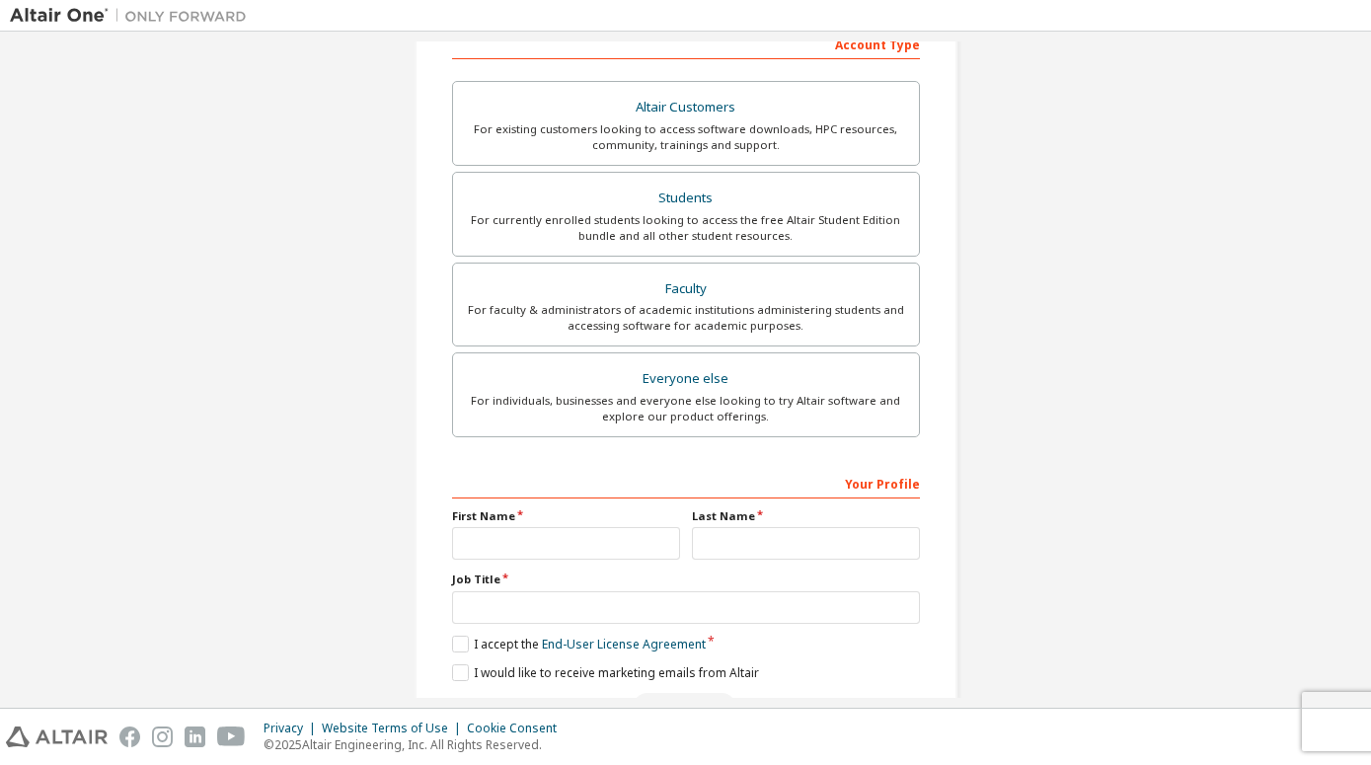
scroll to position [452, 0]
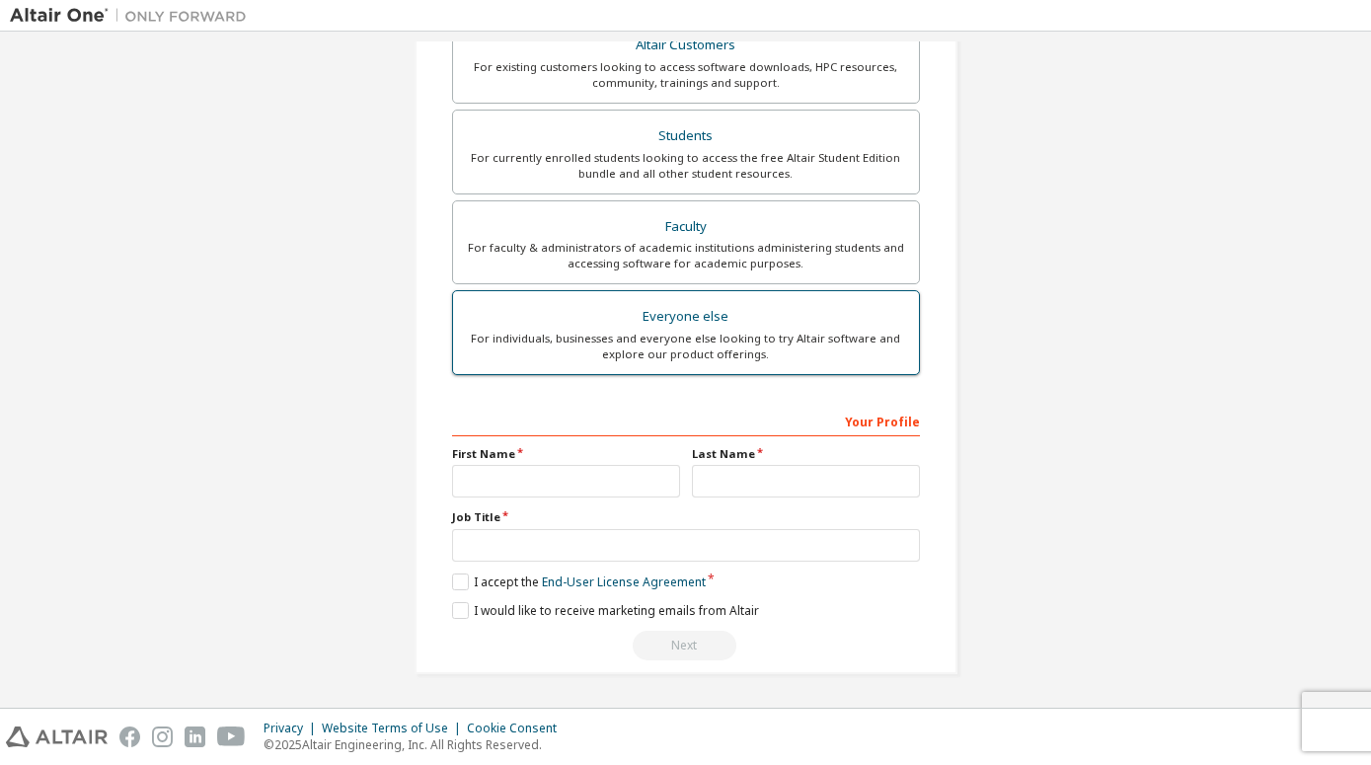
type input "**********"
click at [728, 354] on div "For individuals, businesses and everyone else looking to try Altair software an…" at bounding box center [686, 347] width 442 height 32
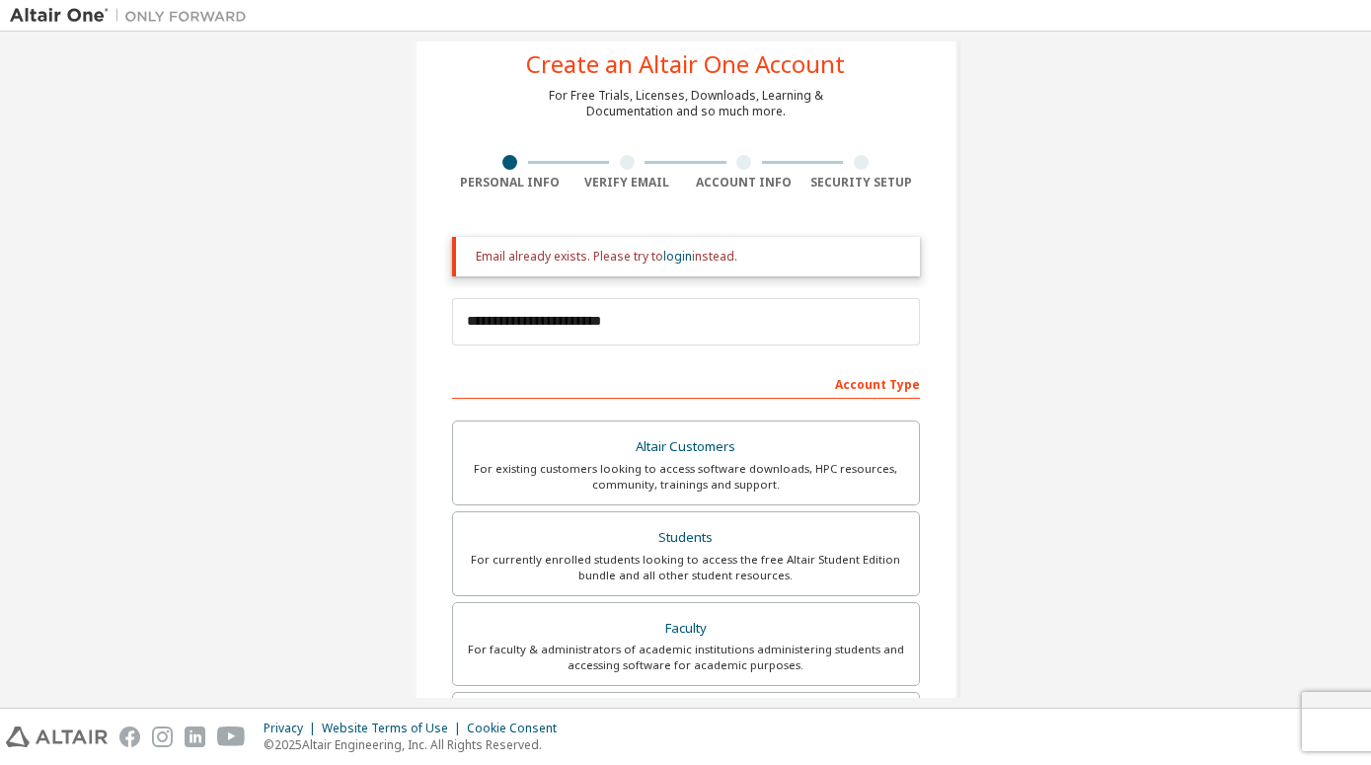
scroll to position [453, 0]
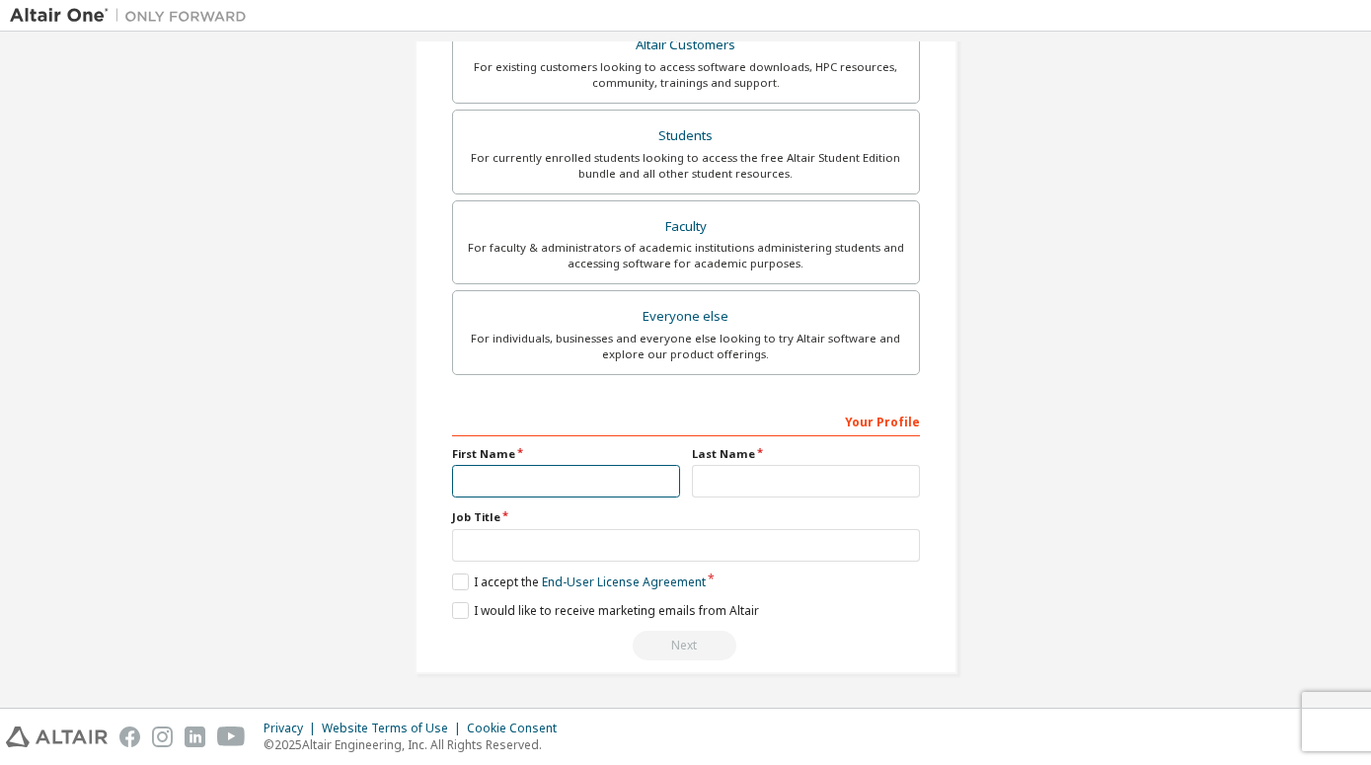
click at [578, 476] on input "text" at bounding box center [566, 481] width 228 height 33
type input "*****"
click at [705, 491] on input "text" at bounding box center [806, 481] width 228 height 33
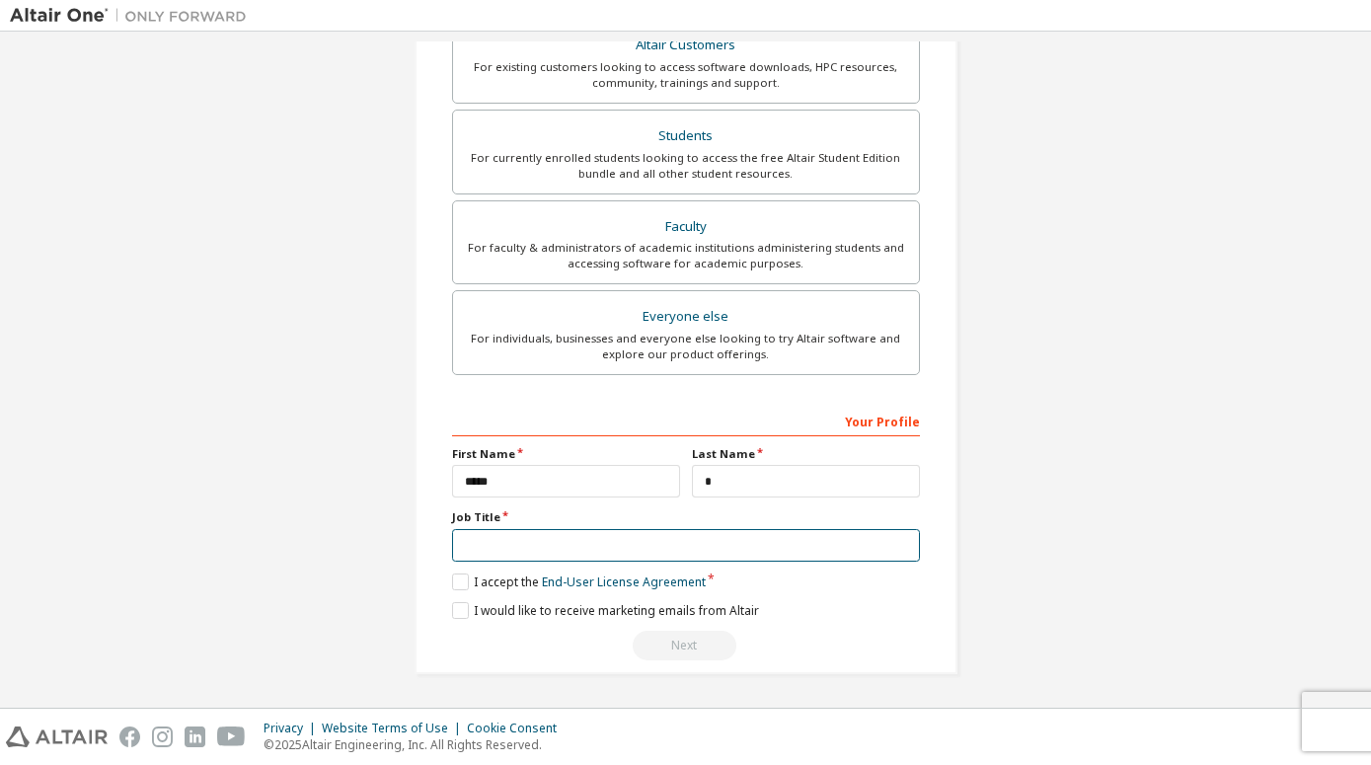
click at [603, 544] on input "text" at bounding box center [686, 545] width 468 height 33
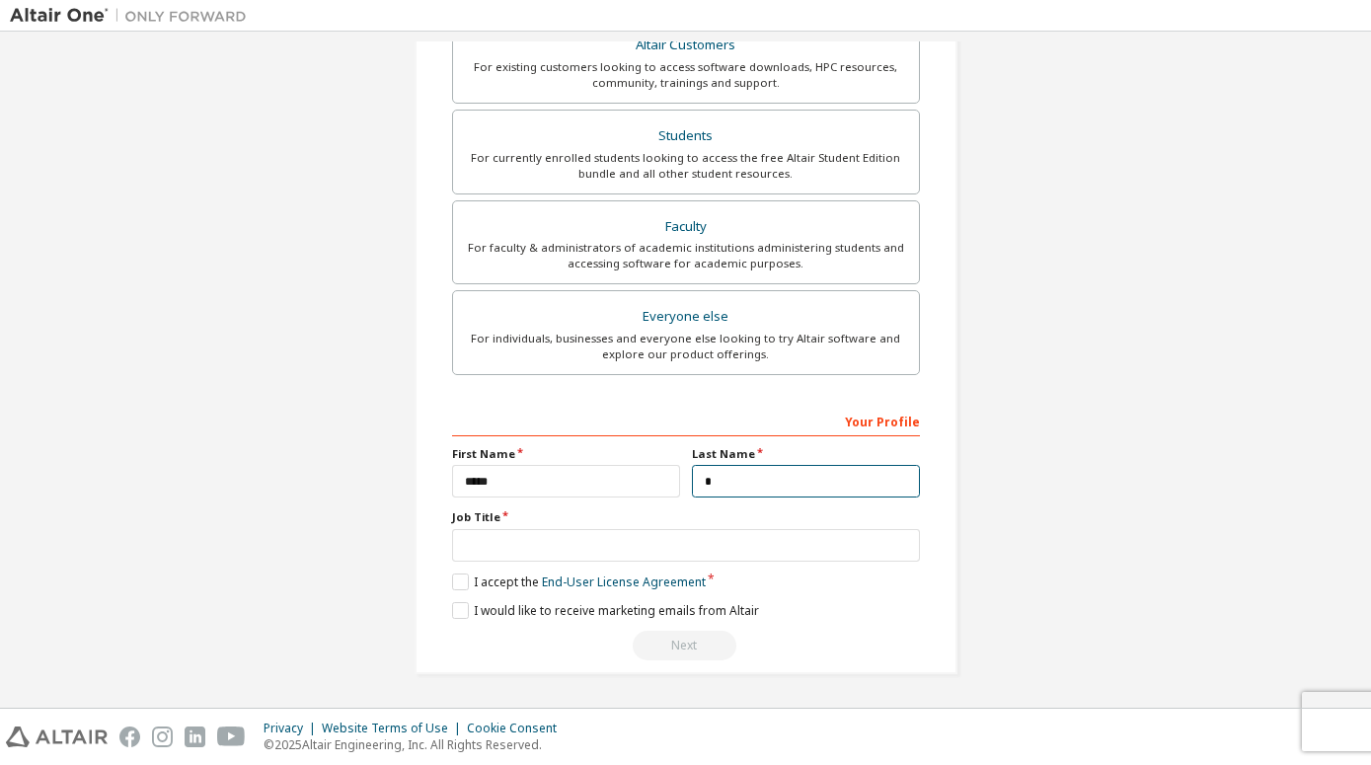
click at [787, 482] on input "*" at bounding box center [806, 481] width 228 height 33
type input "******"
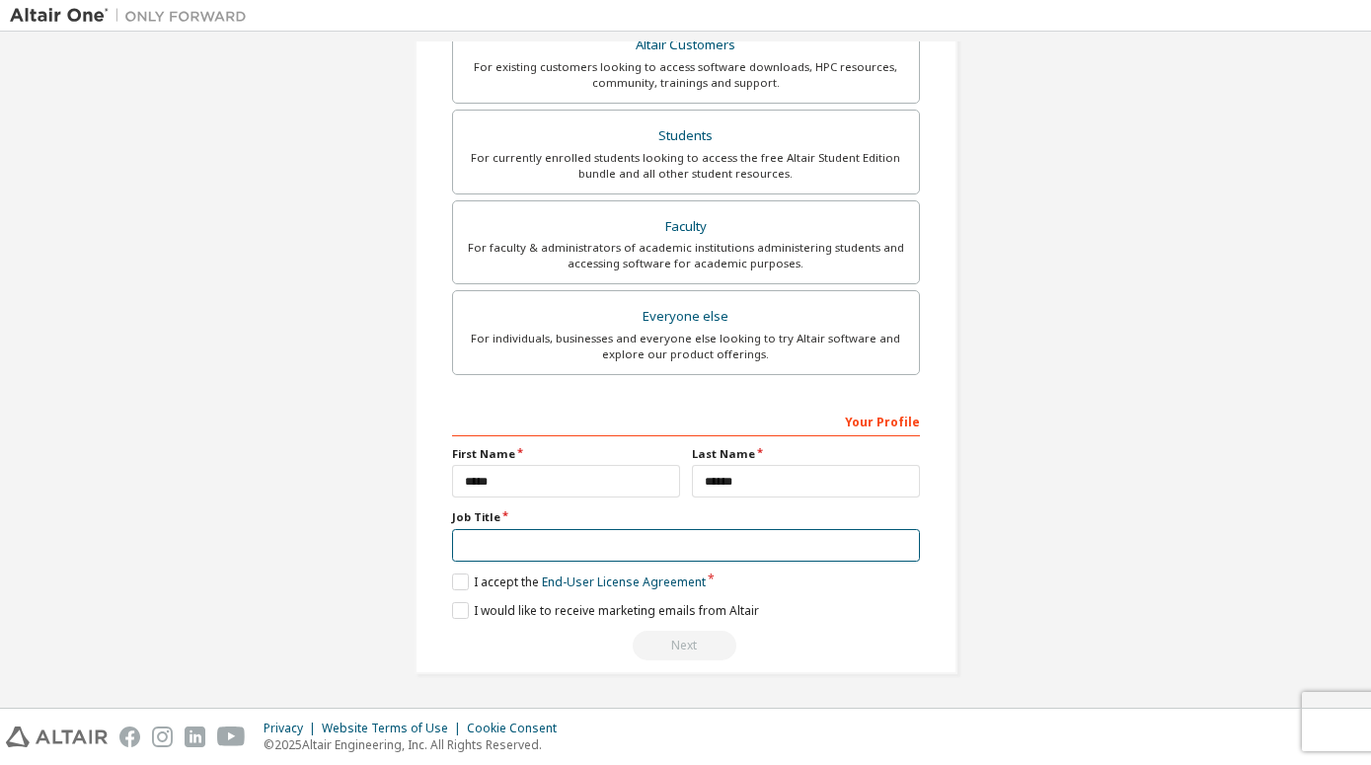
click at [683, 535] on input "text" at bounding box center [686, 545] width 468 height 33
type input "*******"
click at [452, 575] on label "I accept the End-User License Agreement" at bounding box center [579, 581] width 254 height 17
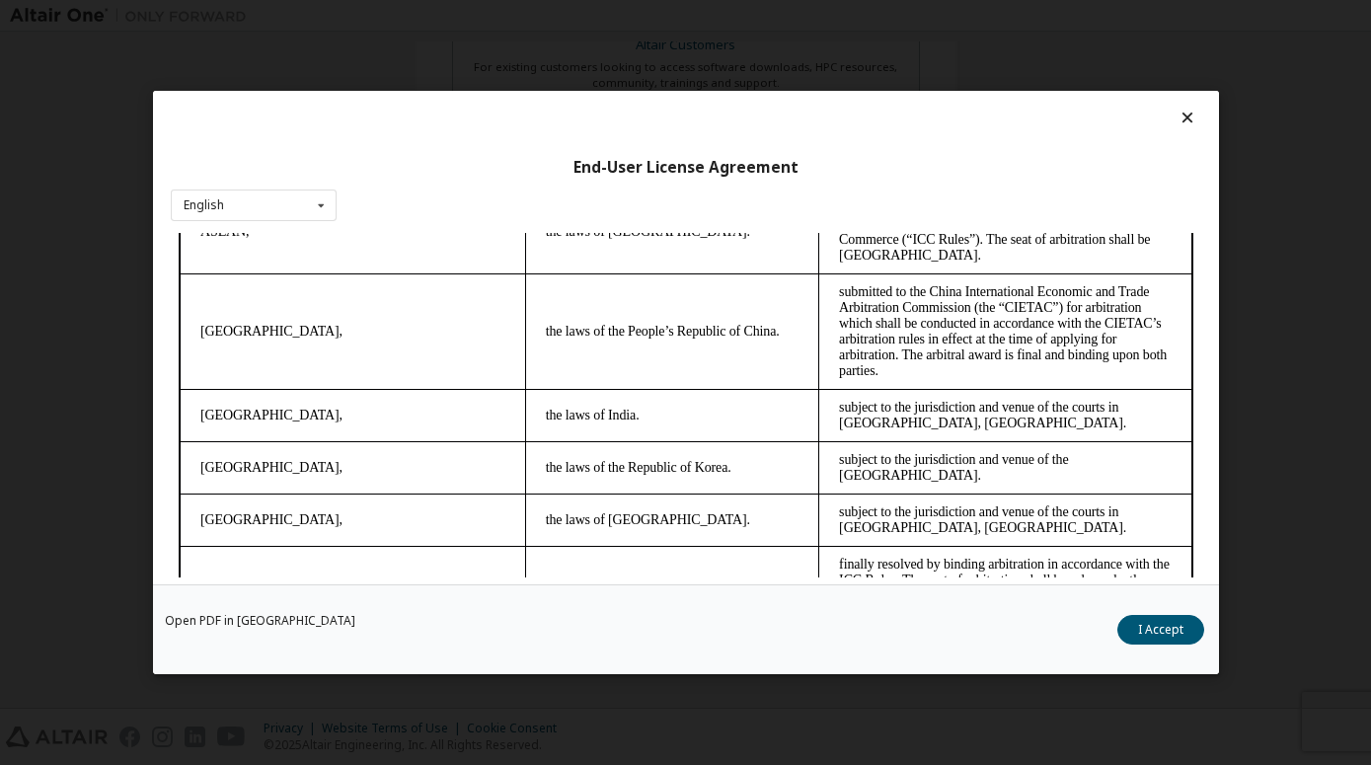
scroll to position [5363, 0]
drag, startPoint x: 978, startPoint y: 340, endPoint x: 1156, endPoint y: 599, distance: 313.7
click at [1150, 631] on button "I Accept" at bounding box center [1160, 630] width 87 height 30
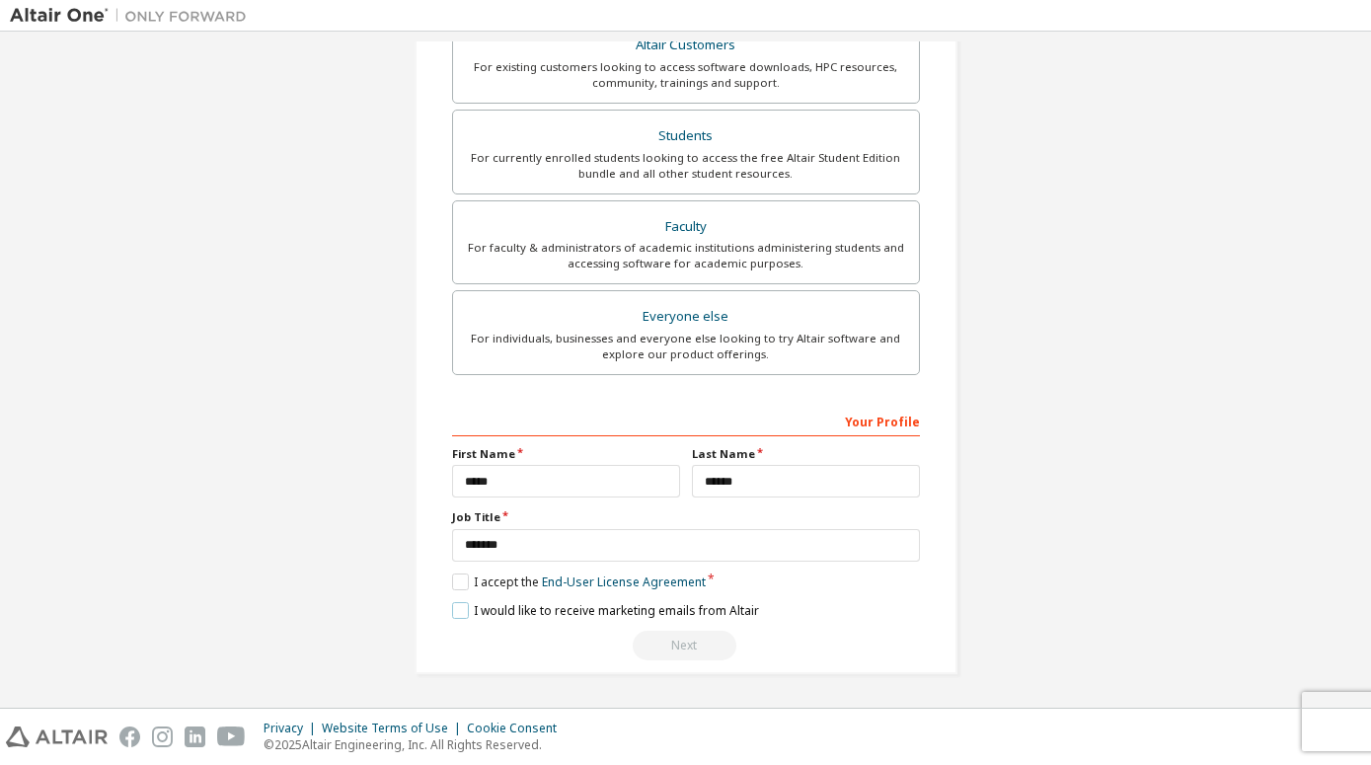
click at [458, 608] on label "I would like to receive marketing emails from Altair" at bounding box center [605, 610] width 307 height 17
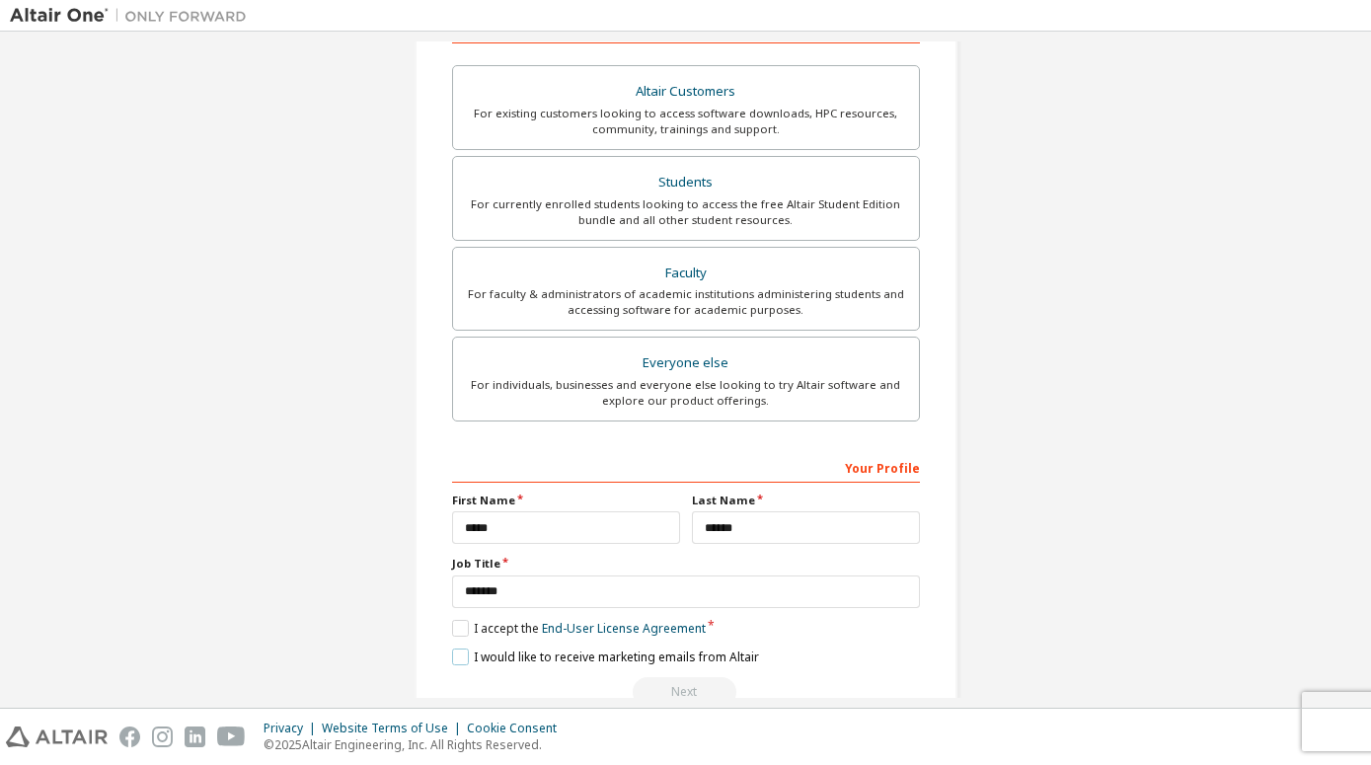
scroll to position [453, 0]
